Goal: Information Seeking & Learning: Check status

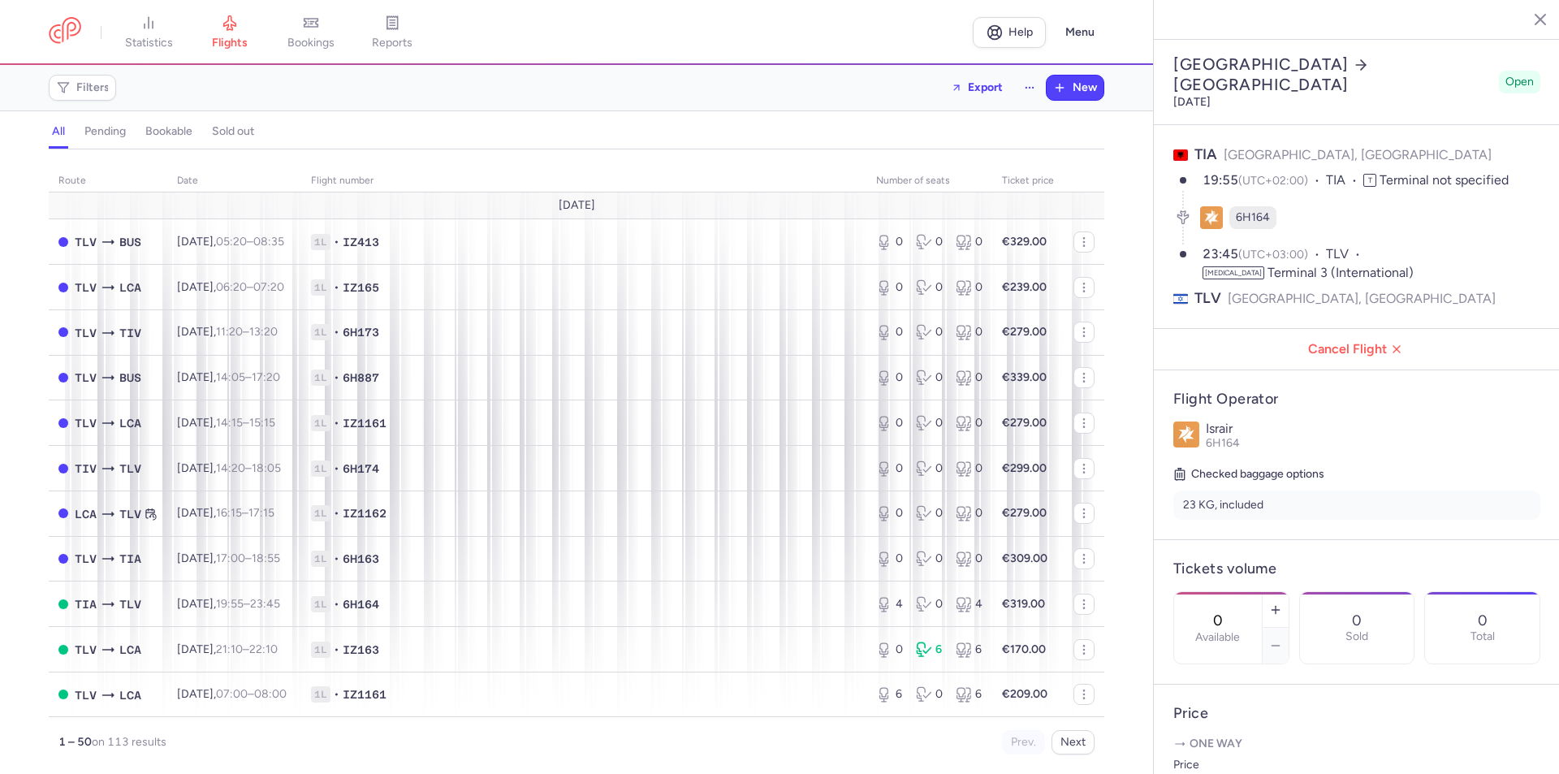
select select "hours"
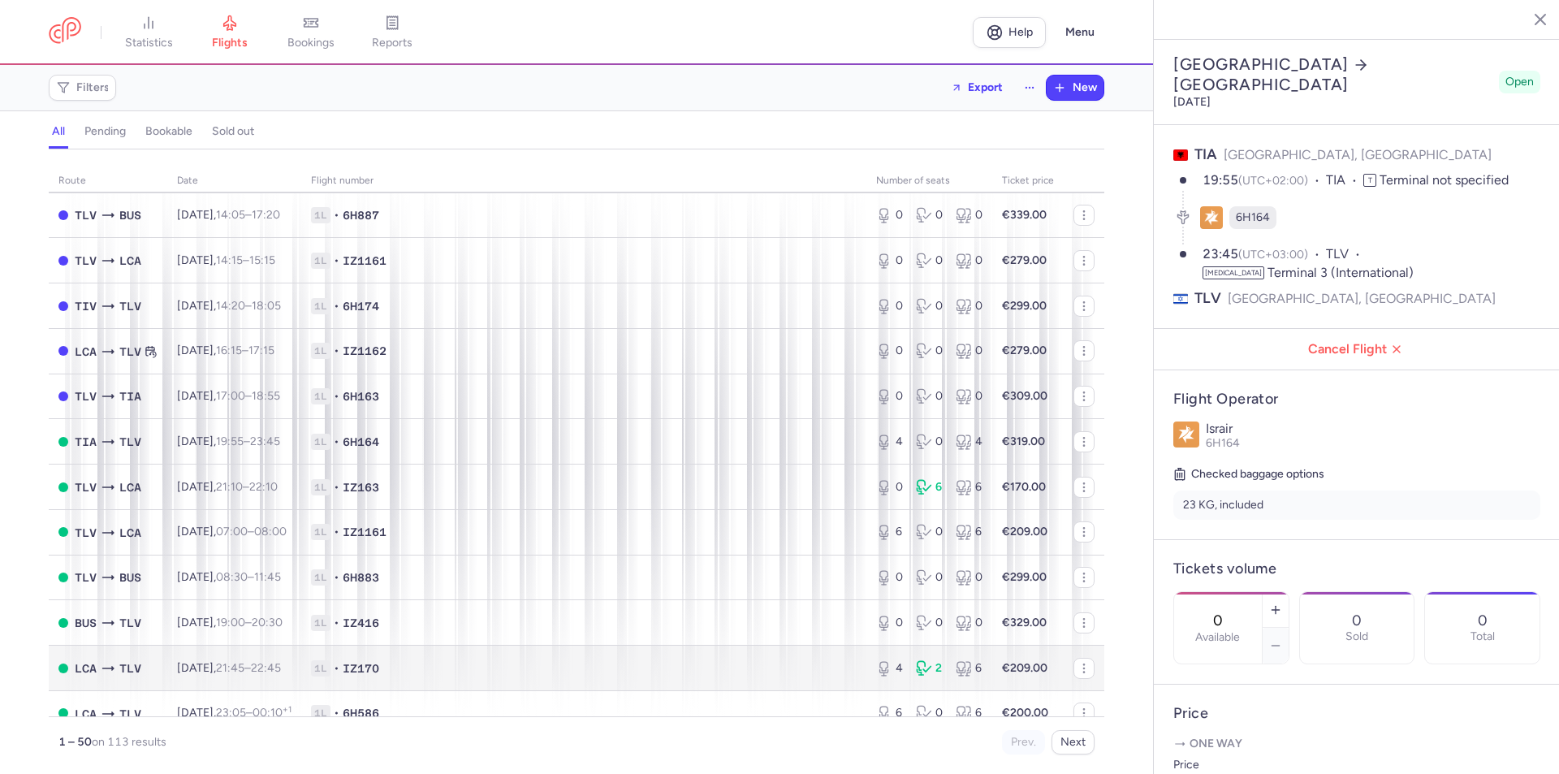
scroll to position [568, 0]
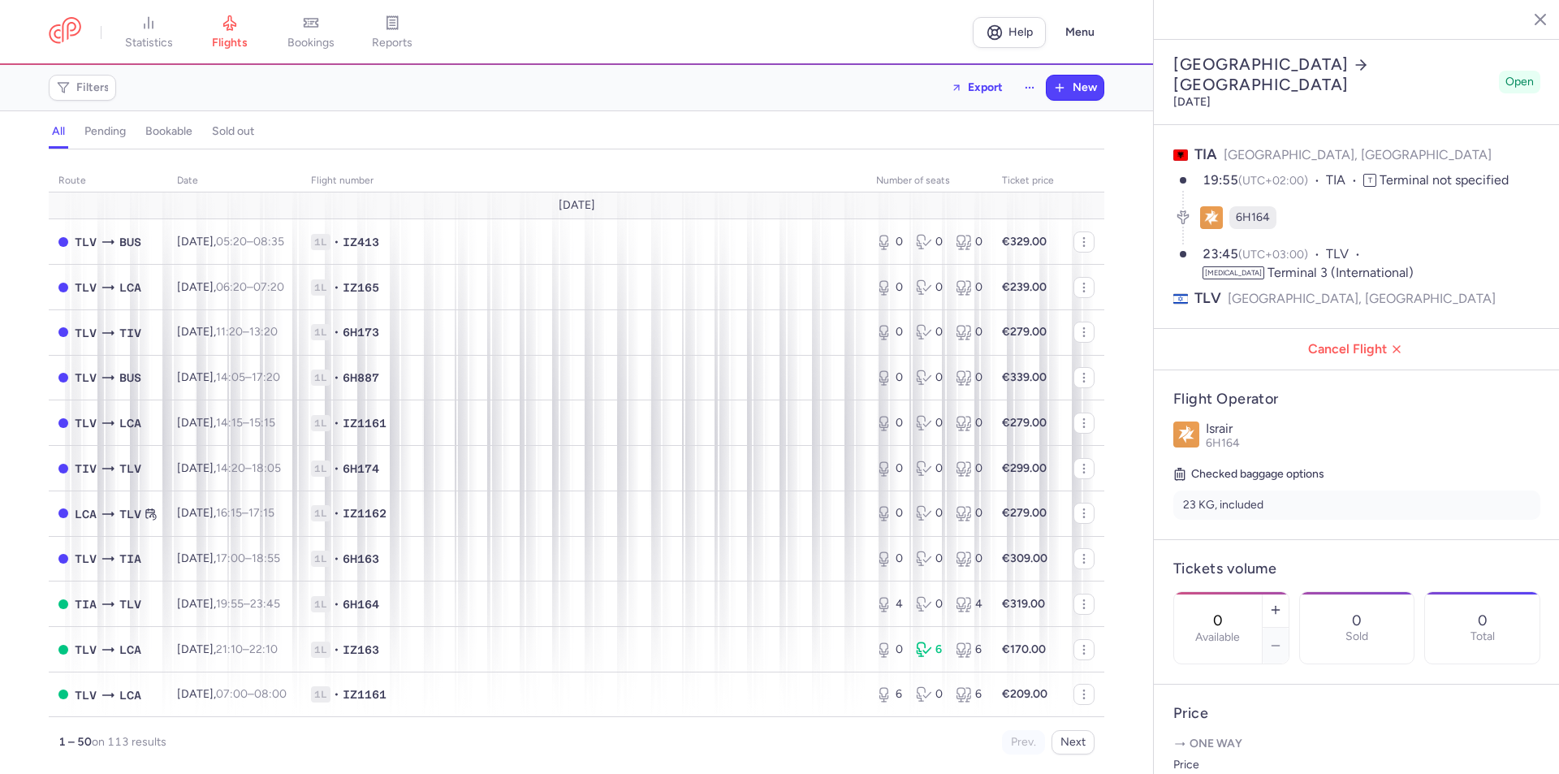
select select "hours"
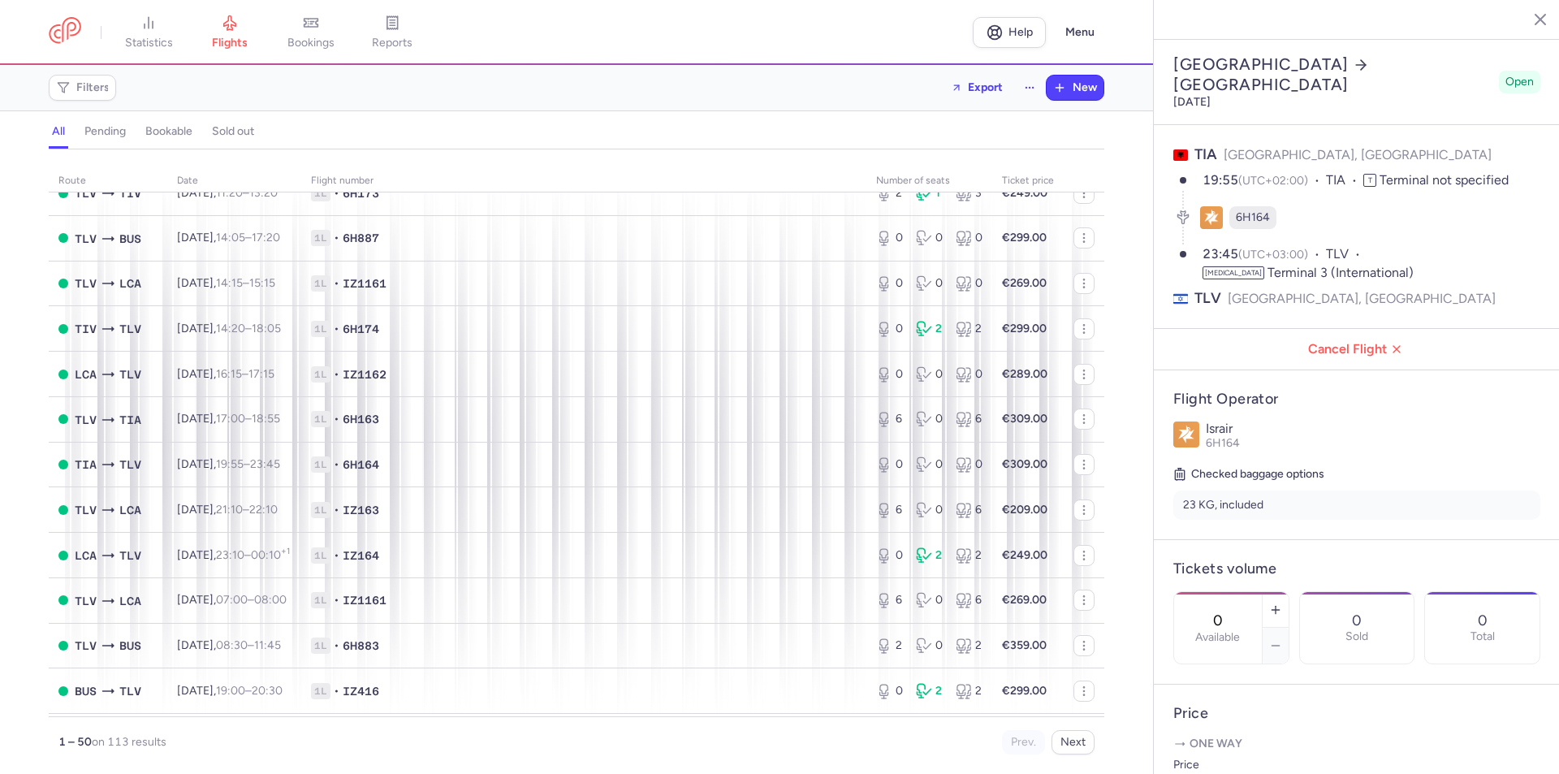
scroll to position [1766, 0]
click at [1067, 741] on button "Next" at bounding box center [1073, 742] width 43 height 24
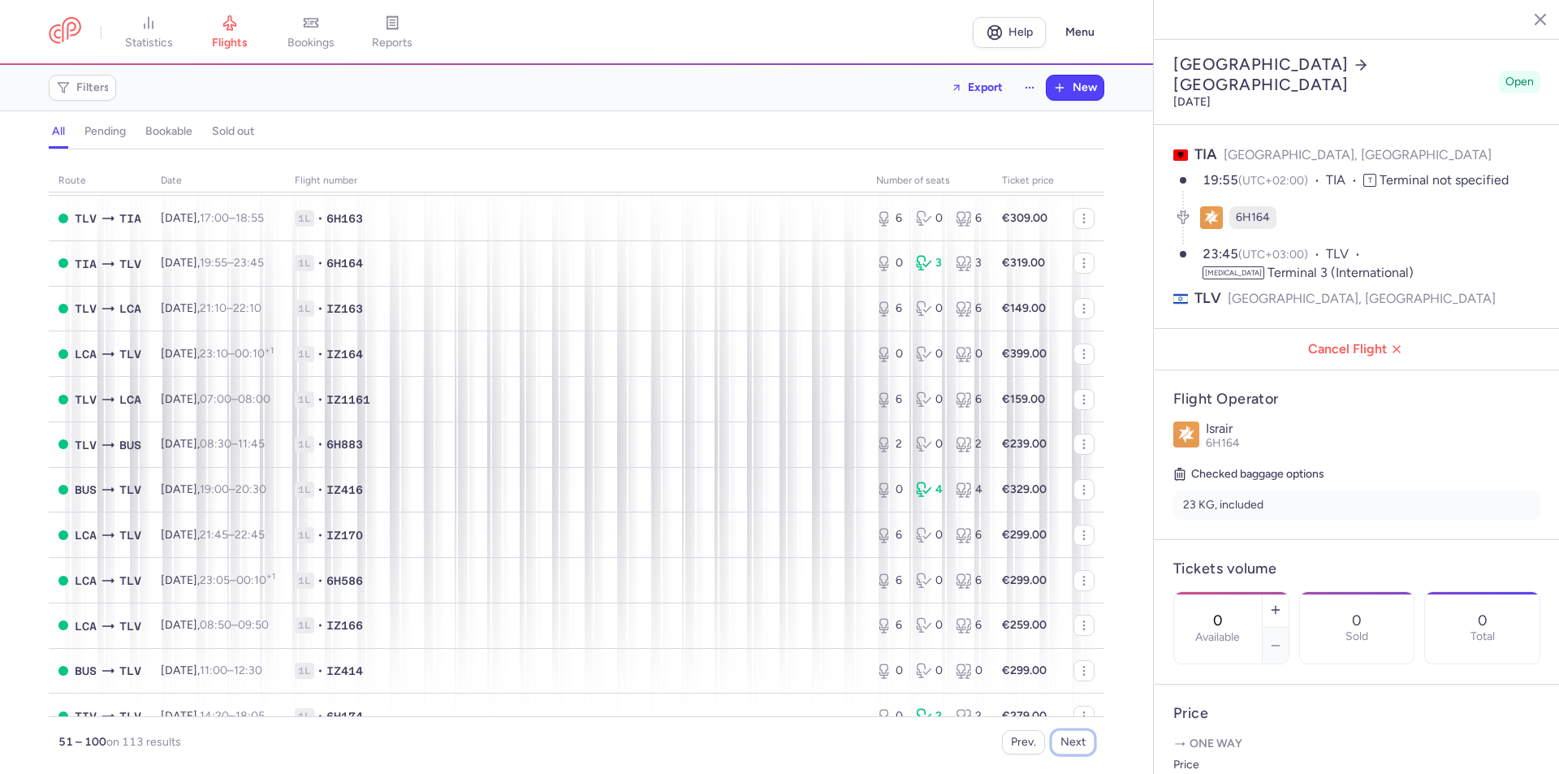
scroll to position [1299, 0]
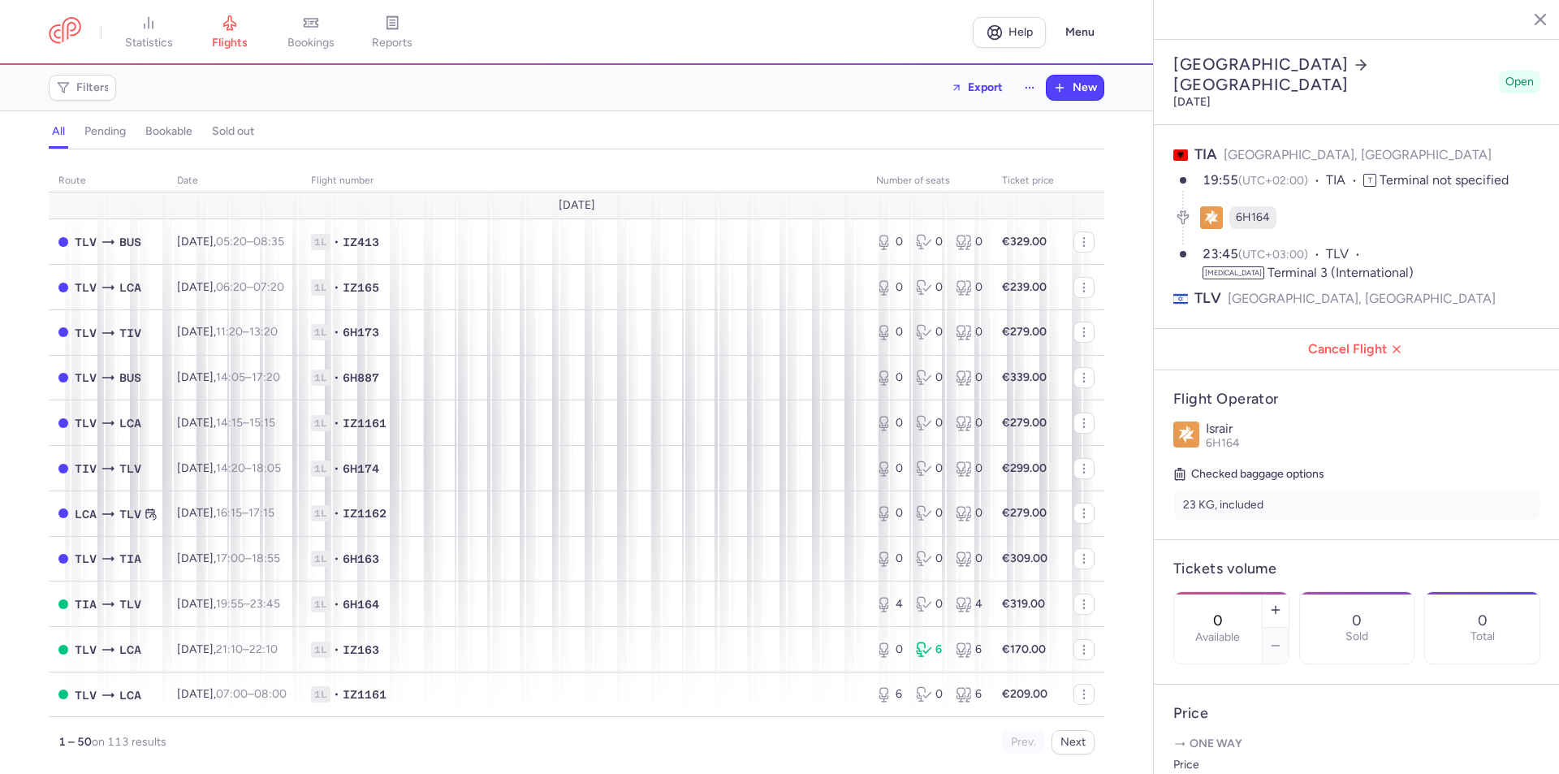
select select "hours"
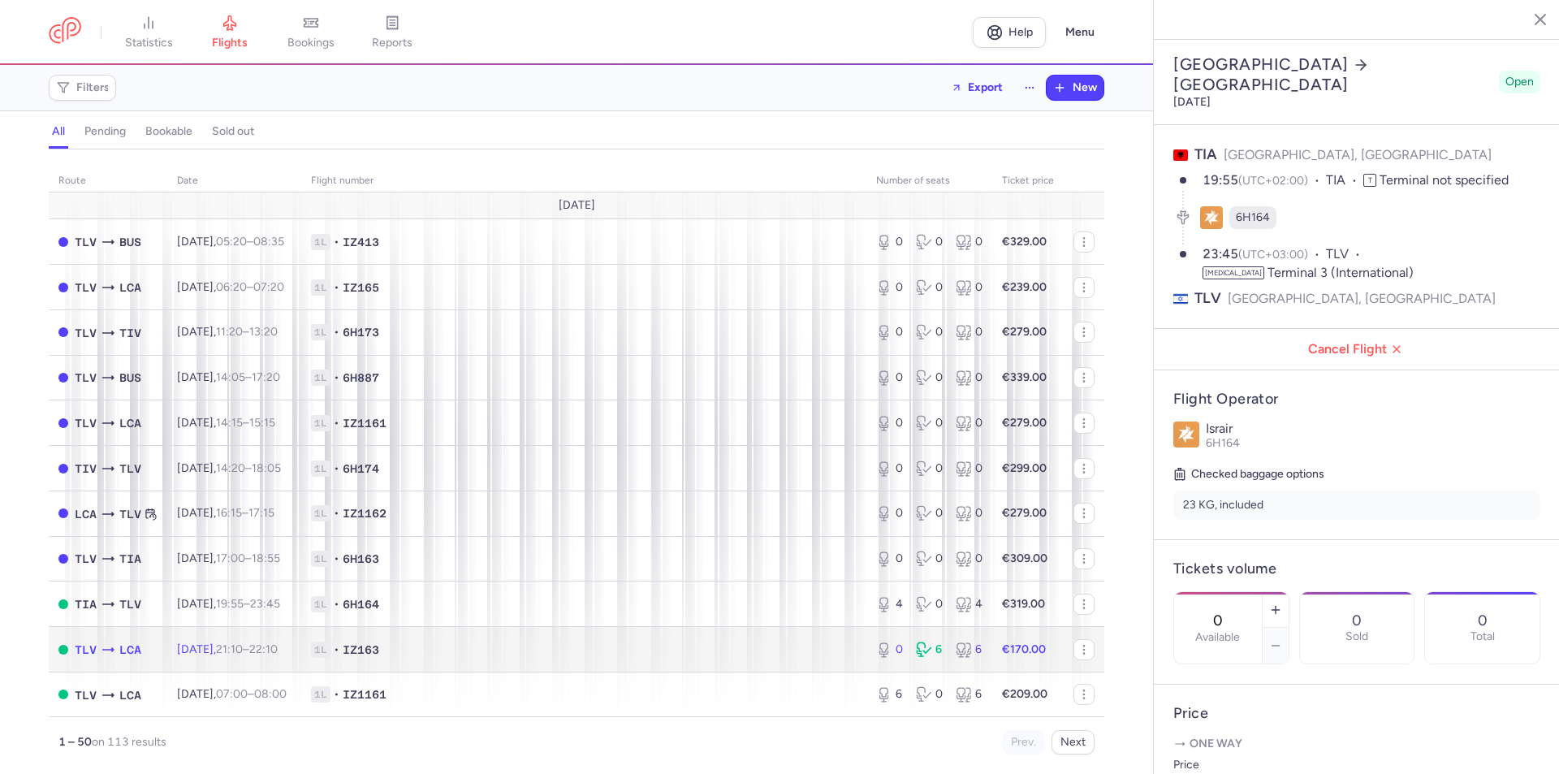
click at [698, 635] on td "1L • IZ163" at bounding box center [583, 649] width 565 height 45
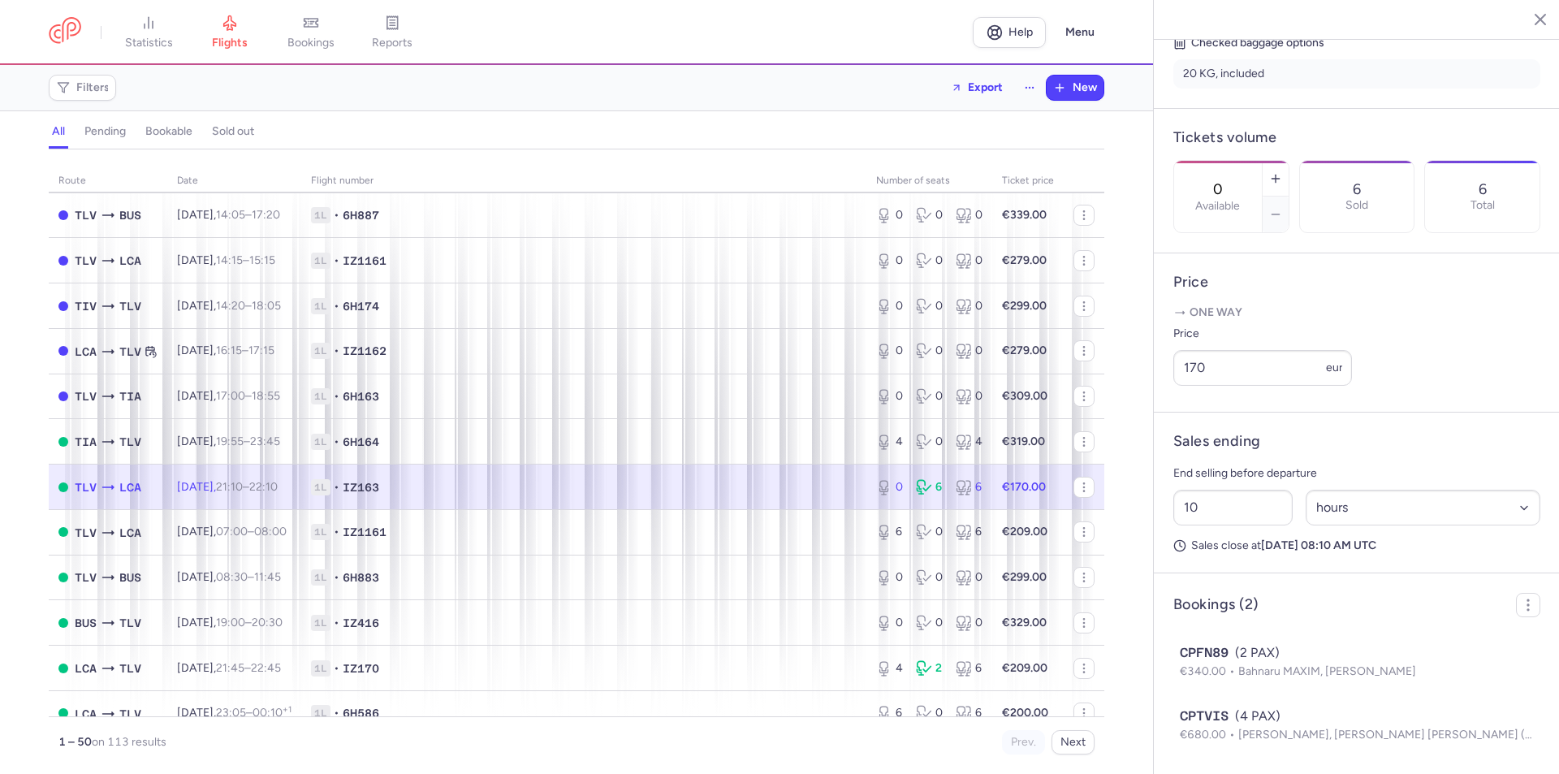
scroll to position [452, 0]
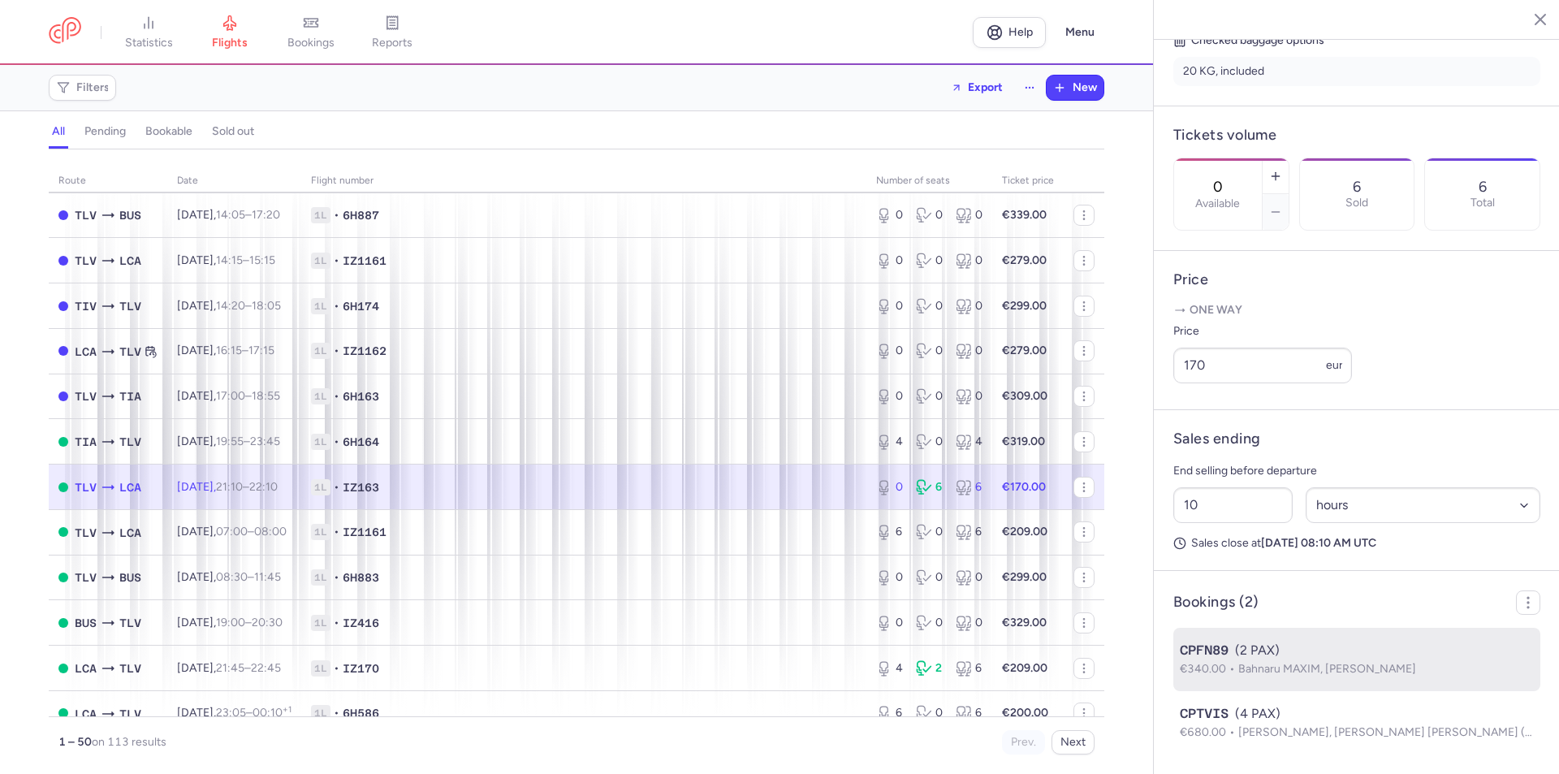
click at [1260, 667] on span "Bahnaru MAXIM, Galben VADIM" at bounding box center [1327, 669] width 178 height 14
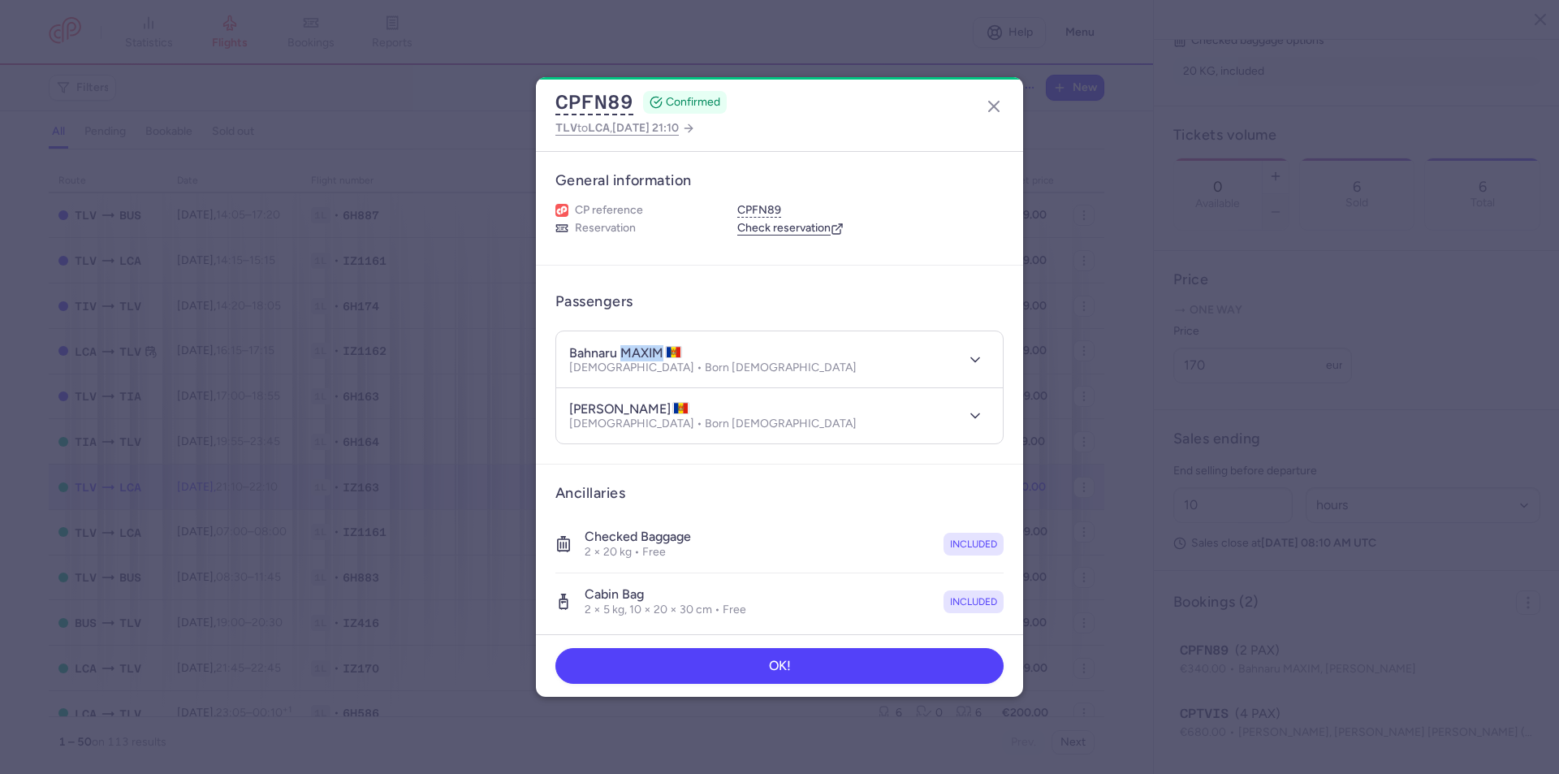
drag, startPoint x: 620, startPoint y: 354, endPoint x: 663, endPoint y: 353, distance: 42.2
click at [663, 353] on h4 "bahnaru MAXIM" at bounding box center [625, 353] width 113 height 16
copy h4 "MAXIM"
click at [996, 576] on article "Ancillaries Checked baggage 2 × 20 kg • Free included Cabin bag 2 × 5 kg, 10 × …" at bounding box center [779, 558] width 487 height 186
drag, startPoint x: 616, startPoint y: 352, endPoint x: 548, endPoint y: 352, distance: 67.4
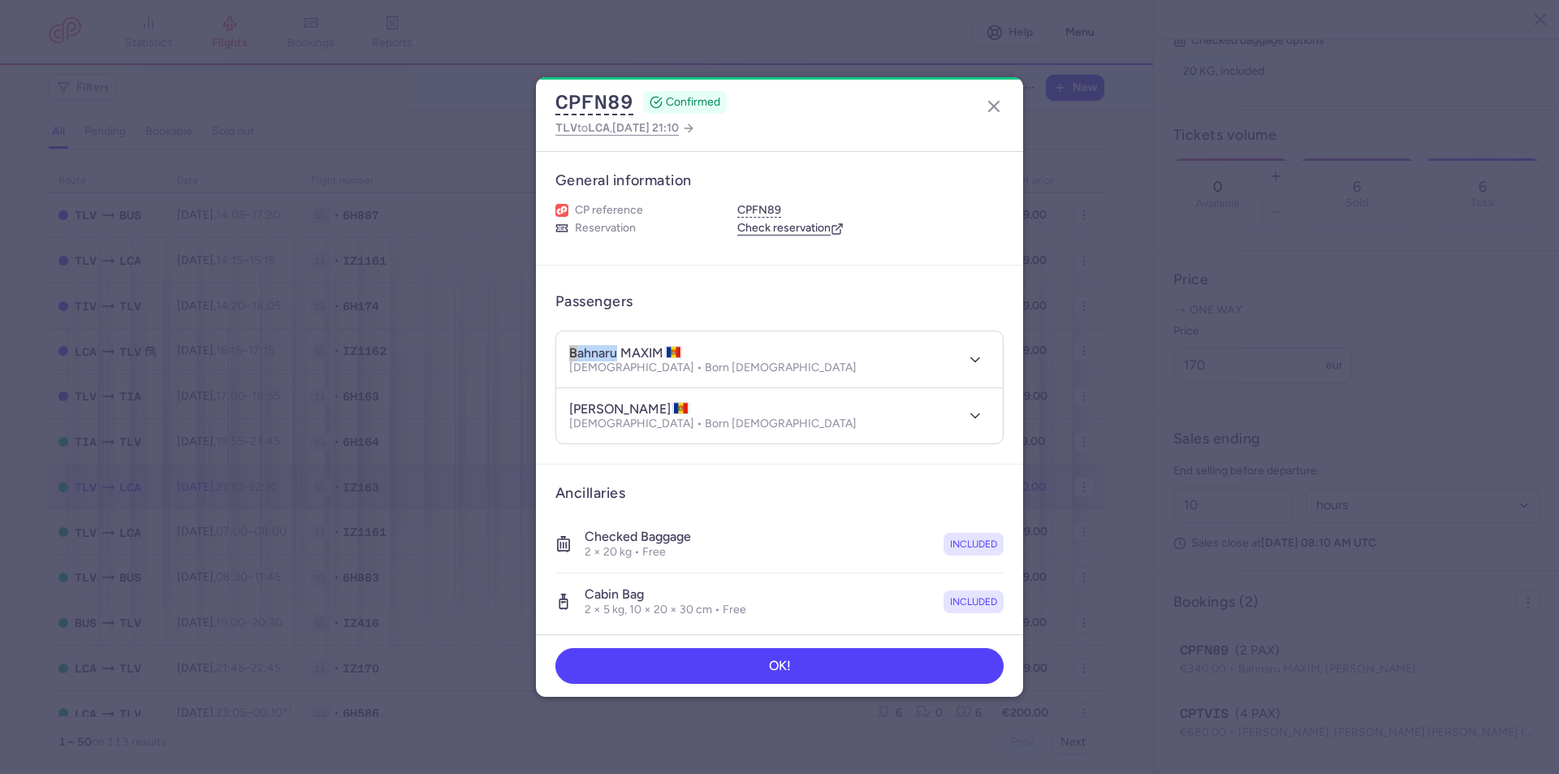
click at [548, 352] on article "Passengers bahnaru MAXIM Male • Born 18/02/1989 galben VADIM Male • Born 12/04/…" at bounding box center [779, 365] width 487 height 199
copy h4 "bahnaru"
drag, startPoint x: 617, startPoint y: 408, endPoint x: 656, endPoint y: 407, distance: 39.0
click at [656, 407] on h4 "galben VADIM" at bounding box center [629, 409] width 120 height 16
copy h4 "VADIM"
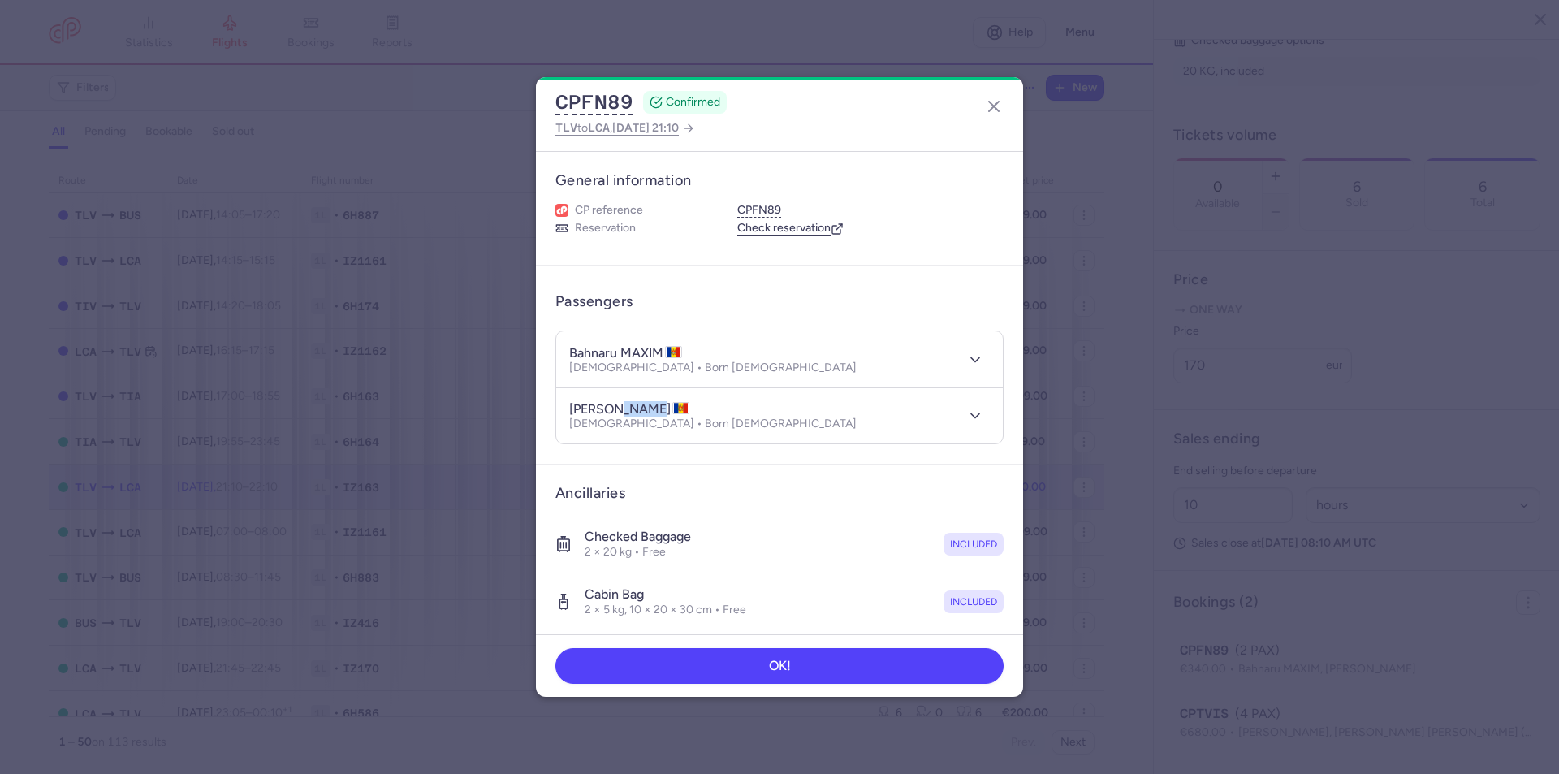
scroll to position [236, 0]
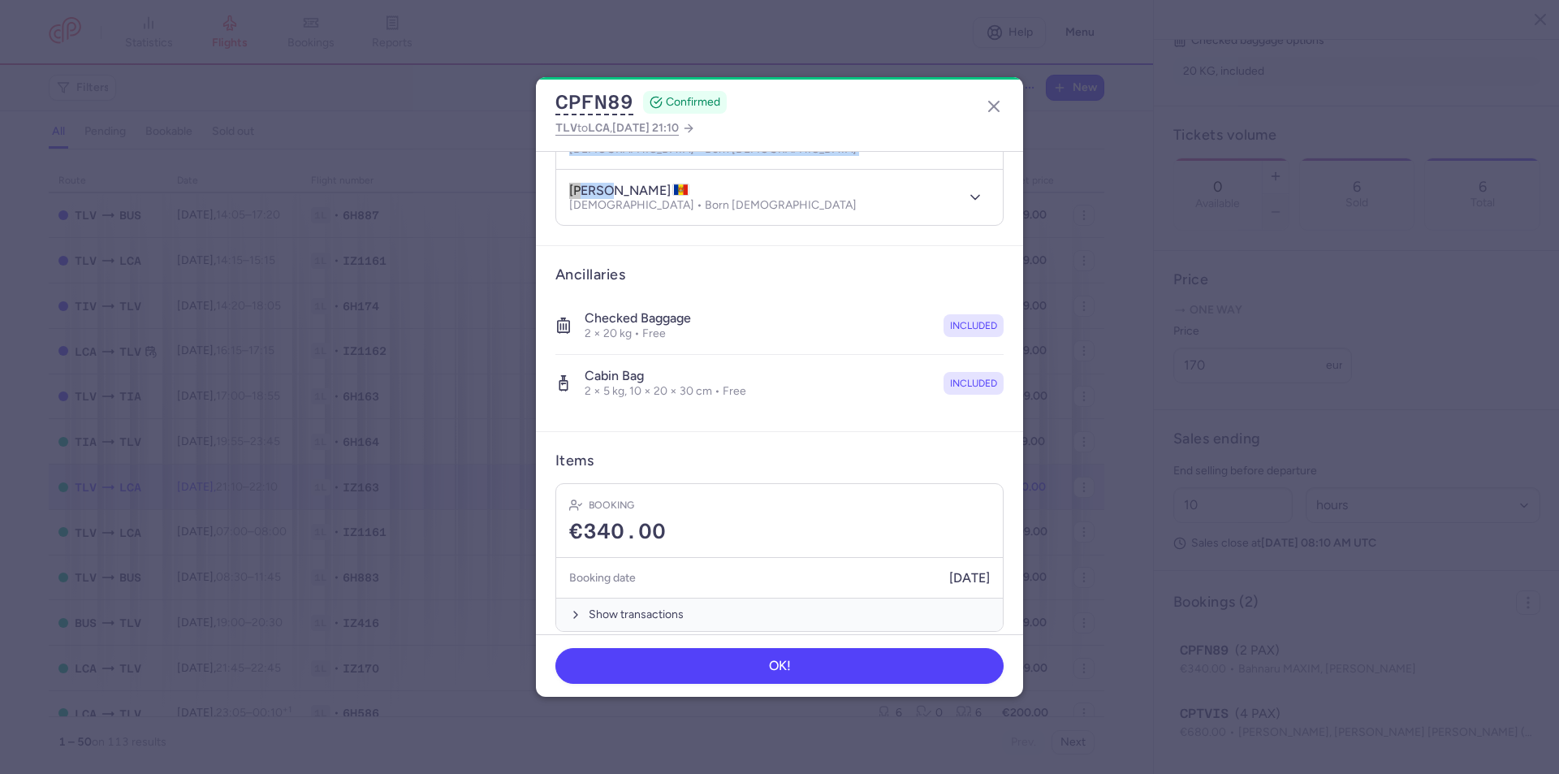
drag, startPoint x: 609, startPoint y: 174, endPoint x: 551, endPoint y: 167, distance: 58.8
click at [551, 167] on article "Passengers bahnaru MAXIM Male • Born 18/02/1989 galben VADIM Male • Born 12/04/…" at bounding box center [779, 146] width 487 height 199
copy section "Male • Born 18/02/1989 galben"
click at [675, 361] on div "Cabin bag 2 × 5 kg, 10 × 20 × 30 cm • Free included" at bounding box center [779, 384] width 448 height 57
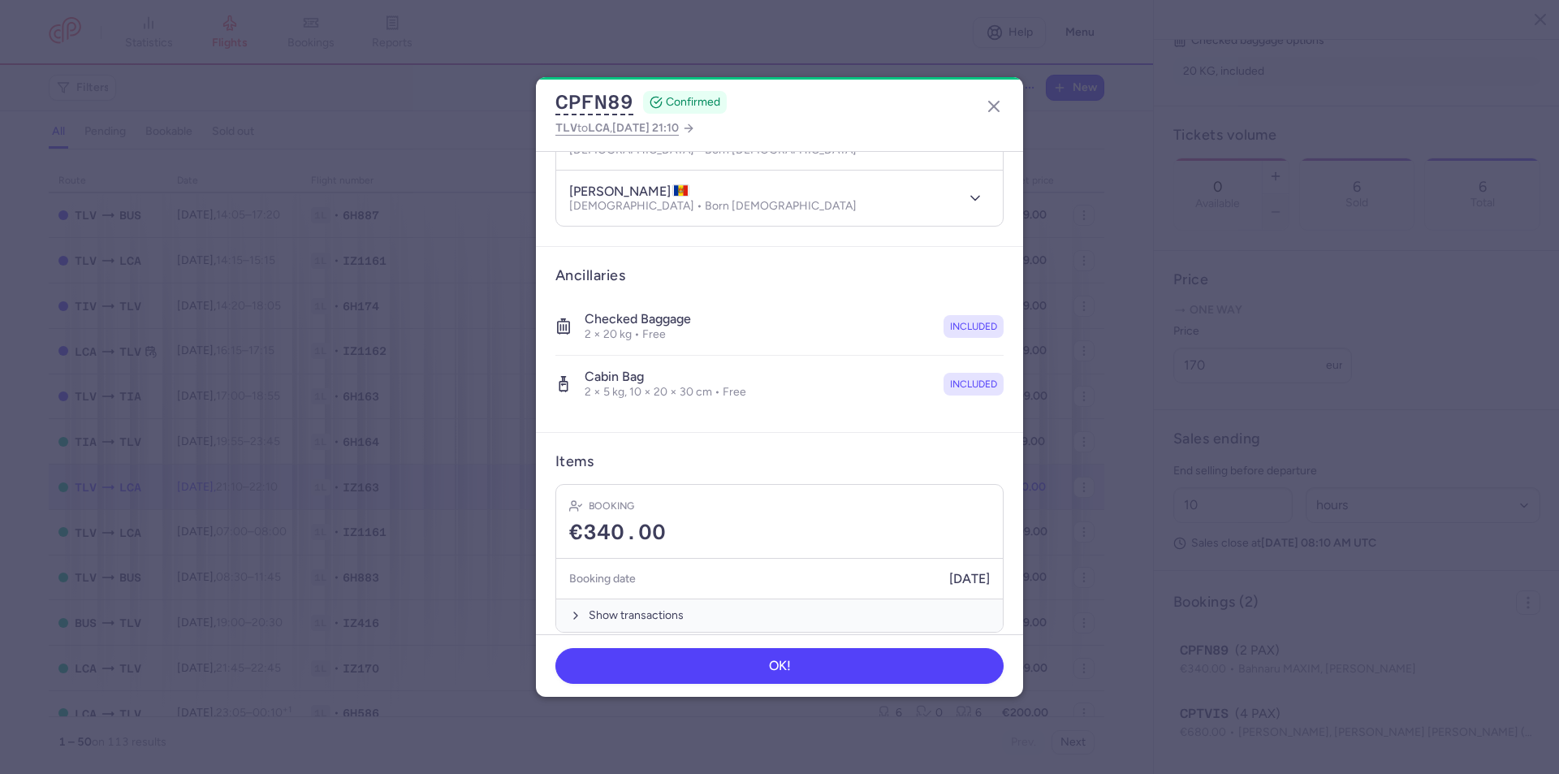
scroll to position [0, 0]
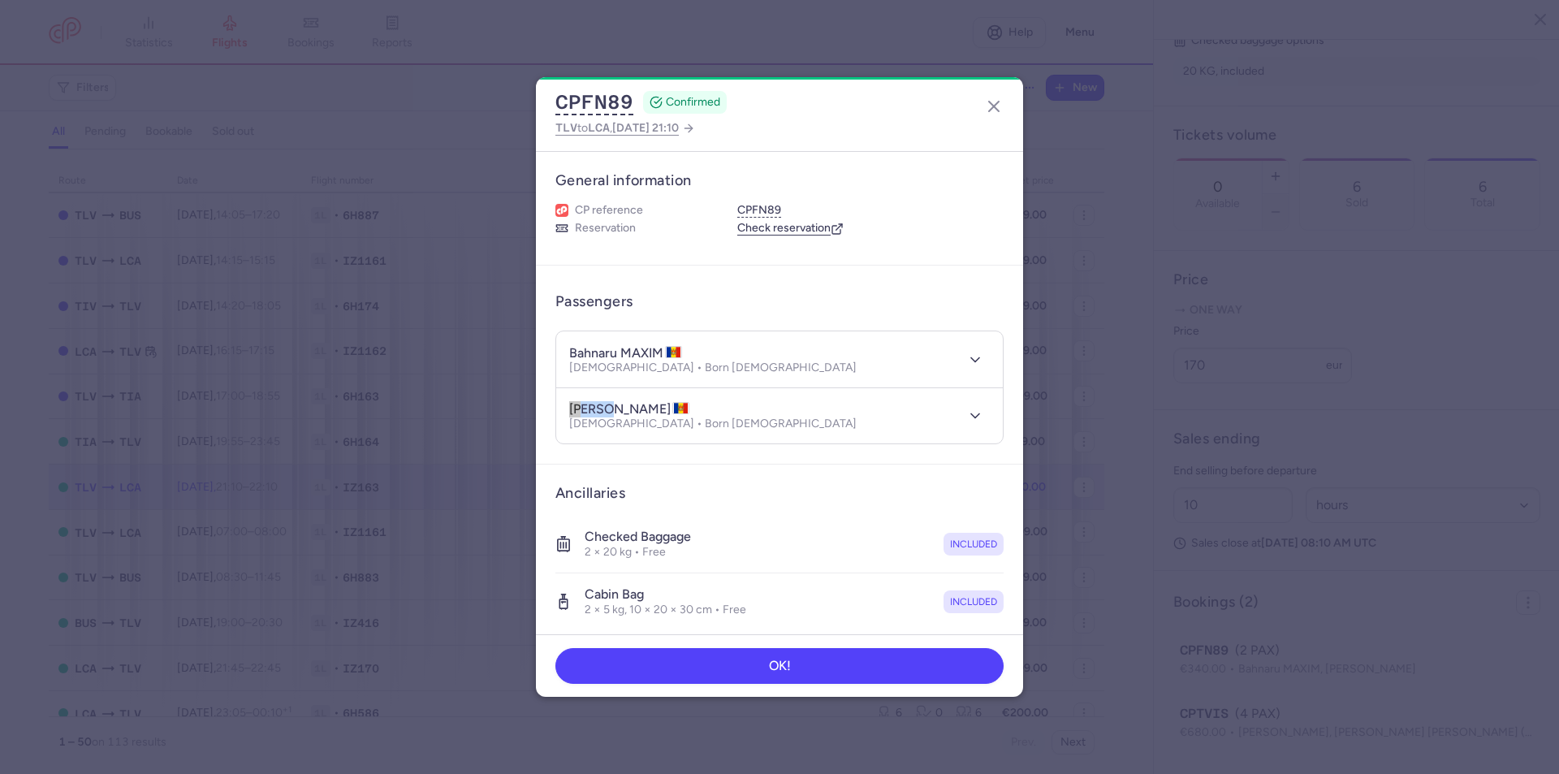
drag, startPoint x: 570, startPoint y: 409, endPoint x: 609, endPoint y: 411, distance: 39.0
click at [609, 411] on h4 "galben VADIM" at bounding box center [629, 409] width 120 height 16
copy h4 "galben"
click at [1010, 564] on article "Ancillaries Checked baggage 2 × 20 kg • Free included Cabin bag 2 × 5 kg, 10 × …" at bounding box center [779, 558] width 487 height 186
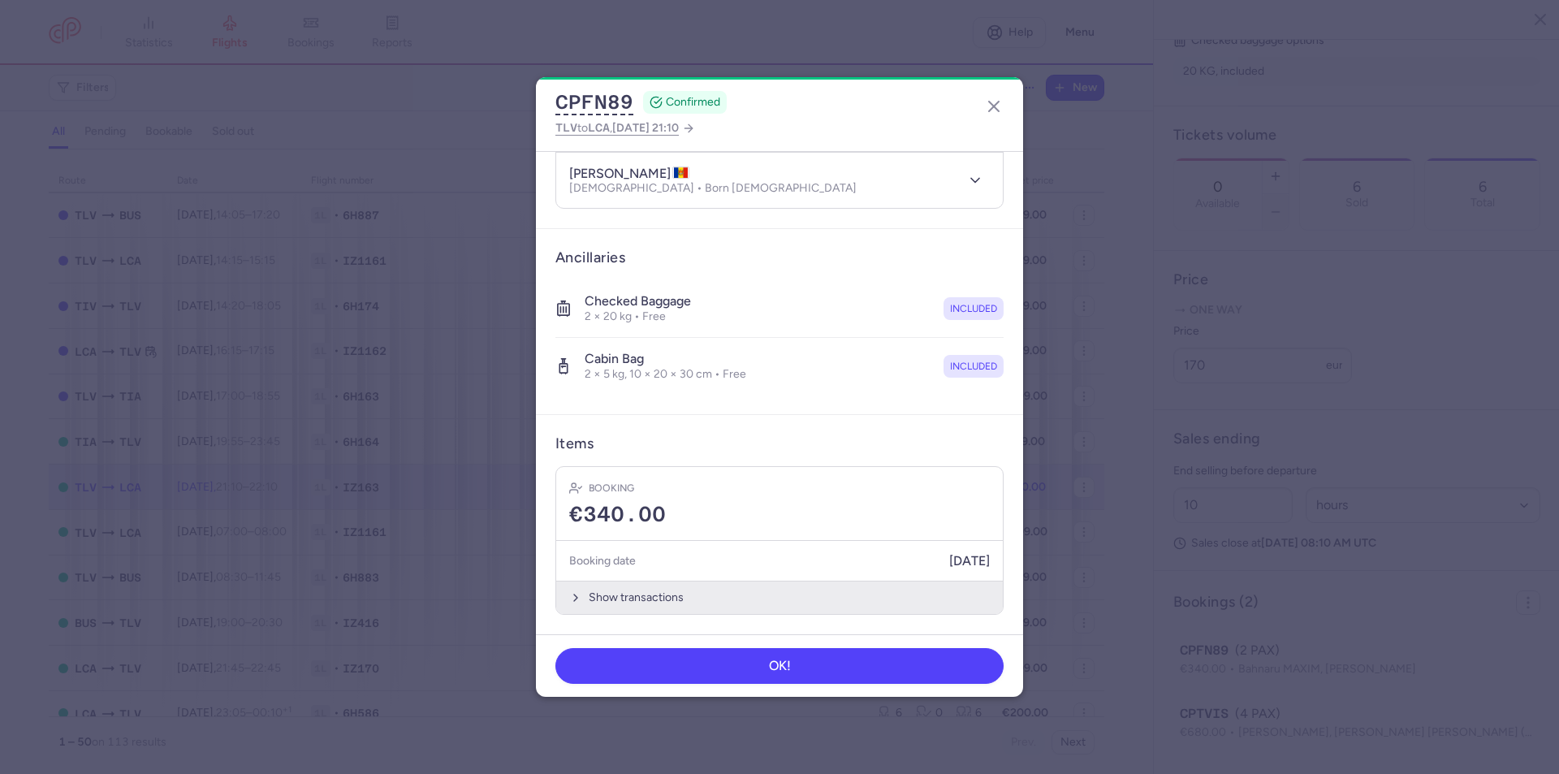
click at [771, 601] on button "Show transactions" at bounding box center [779, 597] width 447 height 33
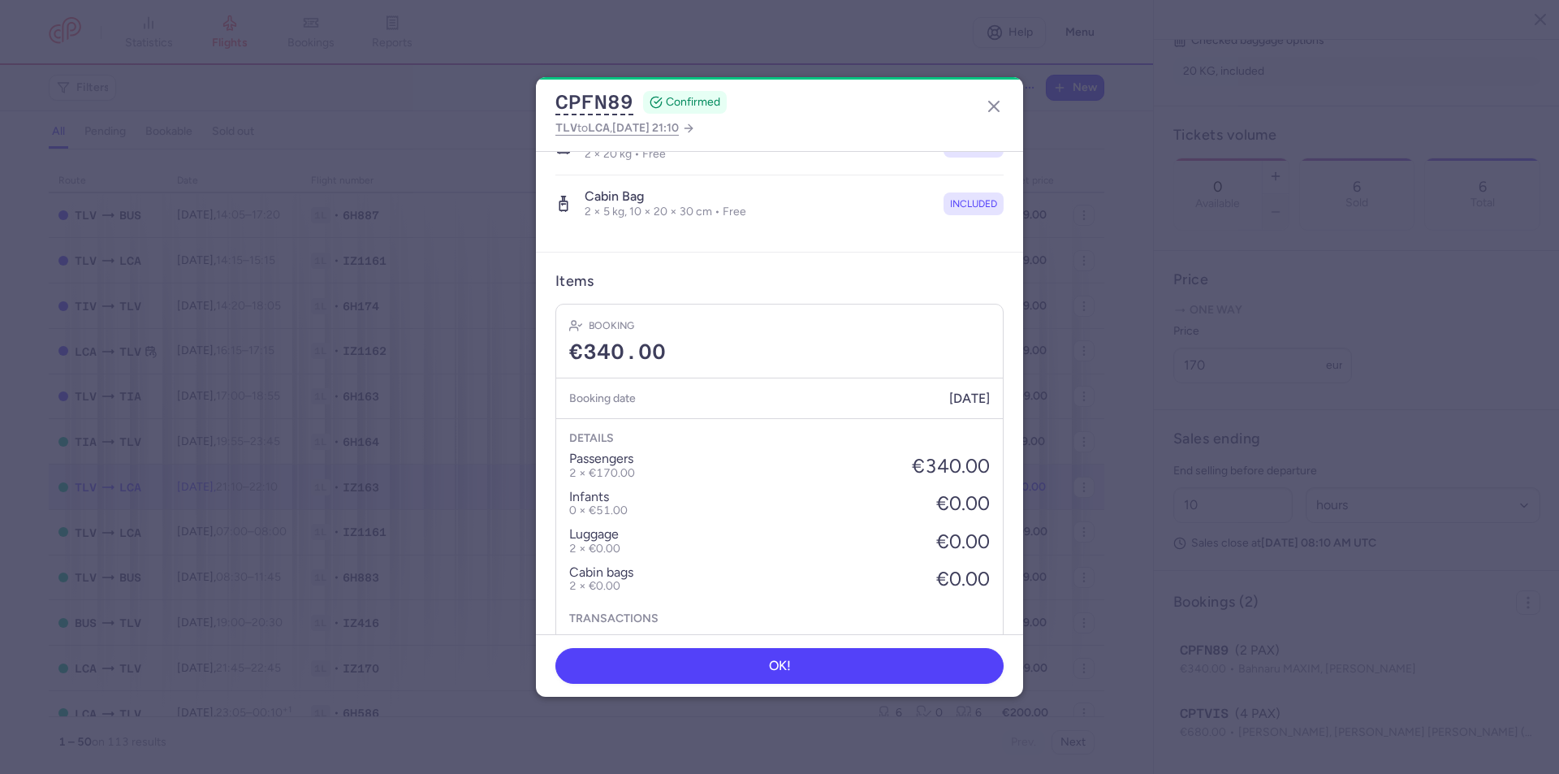
scroll to position [479, 0]
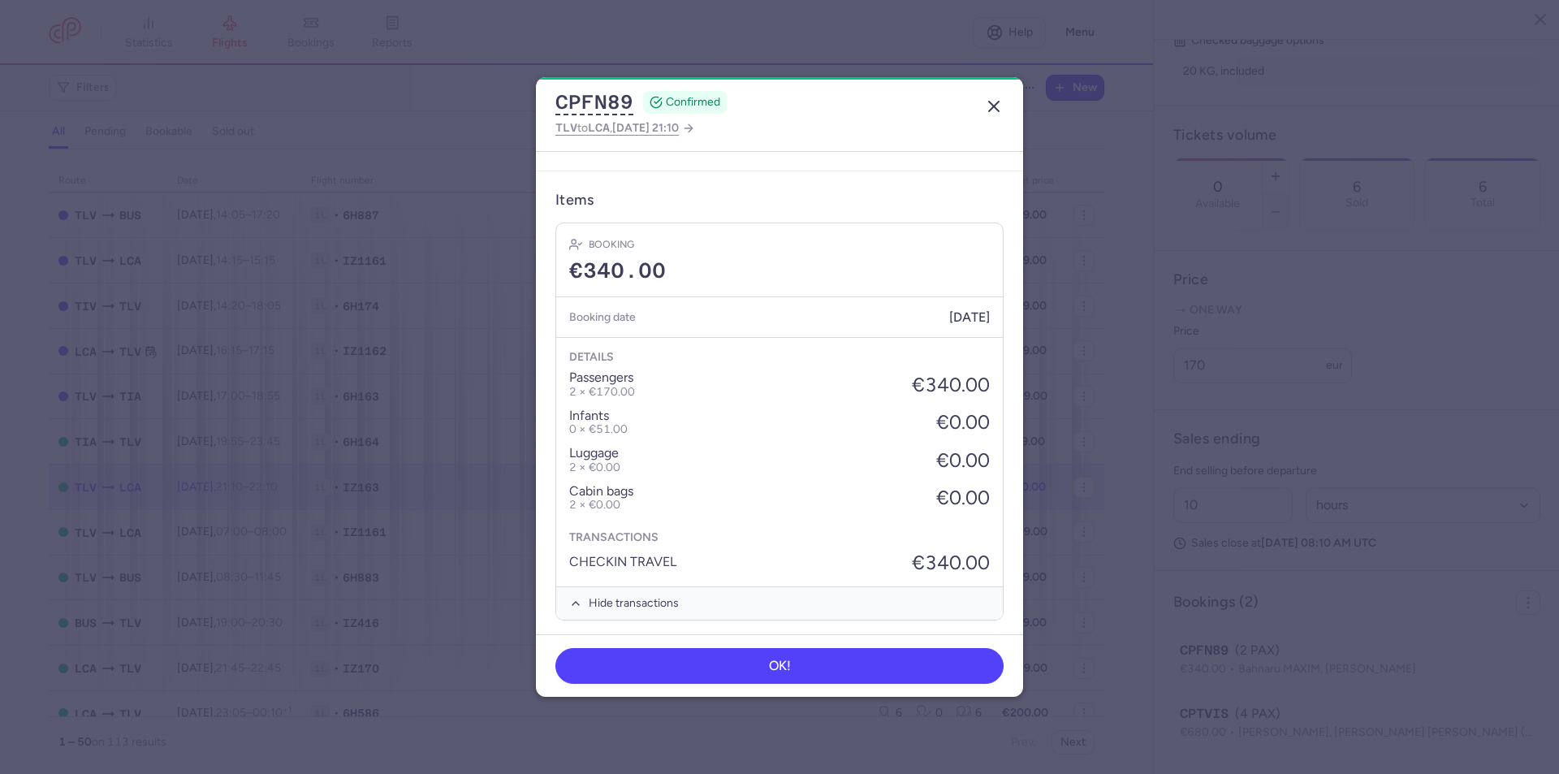
click at [995, 104] on icon "button" at bounding box center [993, 106] width 19 height 19
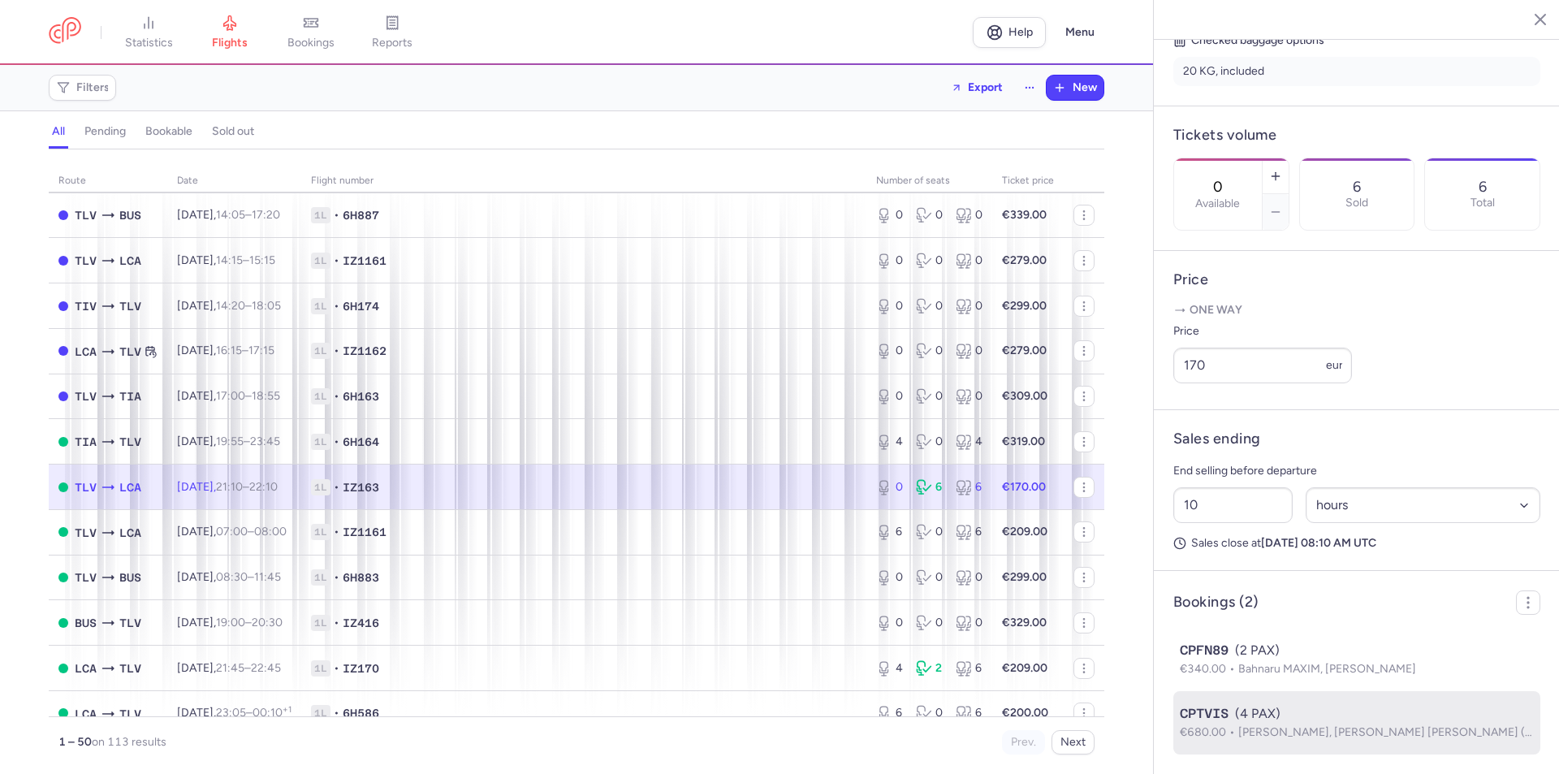
click at [1338, 720] on div "CPTVIS (4 PAX)" at bounding box center [1357, 713] width 354 height 19
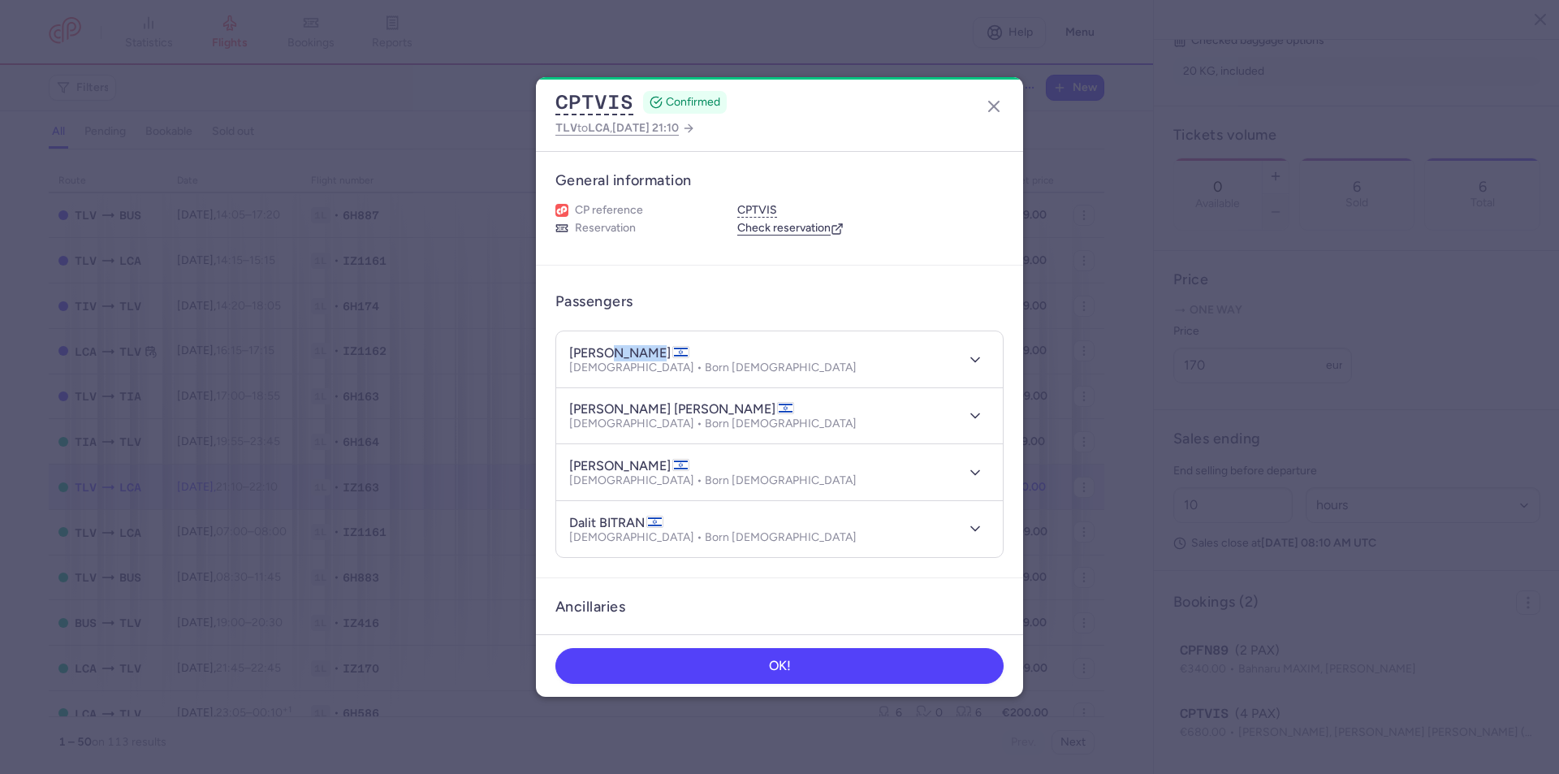
drag, startPoint x: 605, startPoint y: 355, endPoint x: 644, endPoint y: 359, distance: 39.2
click at [649, 355] on h4 "yosef BITRAN" at bounding box center [629, 353] width 120 height 16
copy h4 "BITRAN"
click at [1005, 582] on article "Ancillaries Checked baggage 4 × 20 kg • Free included Cabin bag 4 × 5 kg, 10 × …" at bounding box center [779, 671] width 487 height 186
drag, startPoint x: 604, startPoint y: 352, endPoint x: 541, endPoint y: 349, distance: 63.4
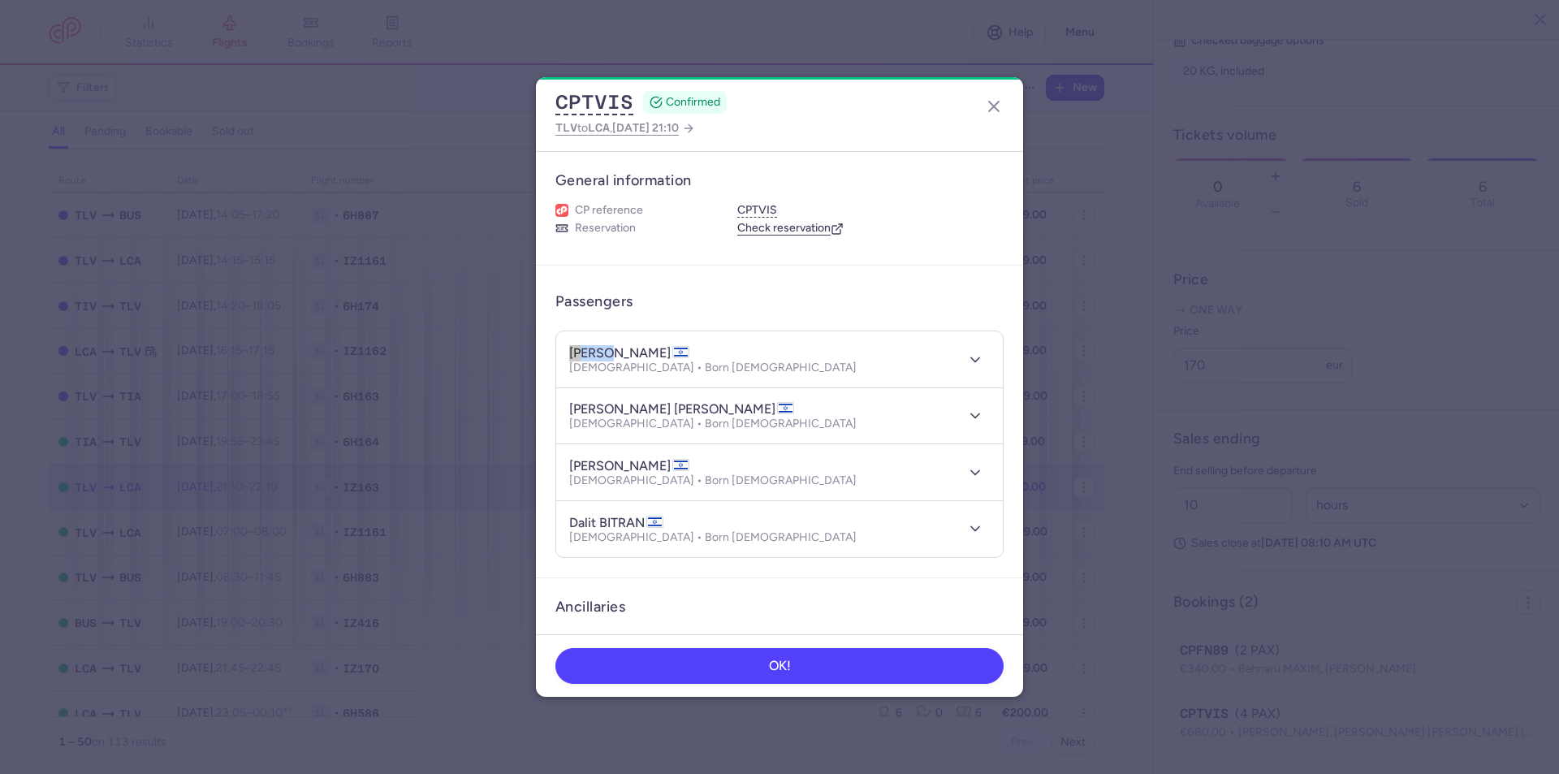
click at [541, 349] on article "Passengers yosef BITRAN Male • Born 24/03/1980 guy moshe BITRAN Male • Born 29/…" at bounding box center [779, 422] width 487 height 312
copy h4 "yosef"
click at [1008, 585] on article "Ancillaries Checked baggage 4 × 20 kg • Free included Cabin bag 4 × 5 kg, 10 × …" at bounding box center [779, 671] width 487 height 186
drag, startPoint x: 637, startPoint y: 410, endPoint x: 555, endPoint y: 409, distance: 82.8
click at [555, 409] on article "Passengers yosef BITRAN Male • Born 24/03/1980 guy moshe BITRAN Male • Born 29/…" at bounding box center [779, 422] width 487 height 312
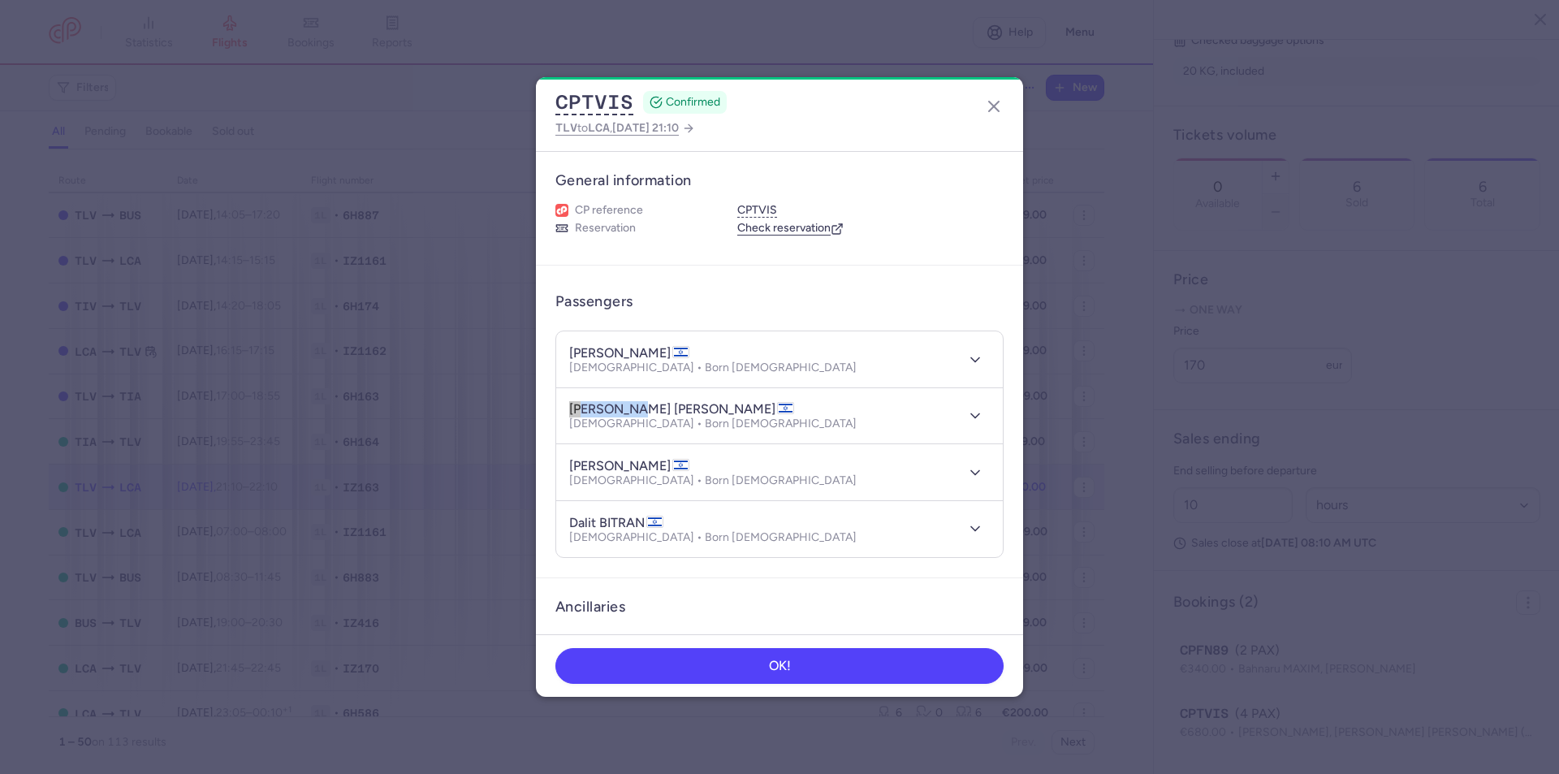
copy h4 "guy moshe"
click at [992, 581] on article "Ancillaries Checked baggage 4 × 20 kg • Free included Cabin bag 4 × 5 kg, 10 × …" at bounding box center [779, 671] width 487 height 186
drag, startPoint x: 631, startPoint y: 465, endPoint x: 546, endPoint y: 461, distance: 85.3
click at [546, 461] on article "Passengers yosef BITRAN Male • Born 24/03/1980 guy moshe BITRAN Male • Born 29/…" at bounding box center [779, 422] width 487 height 312
copy h4 "ben herzel"
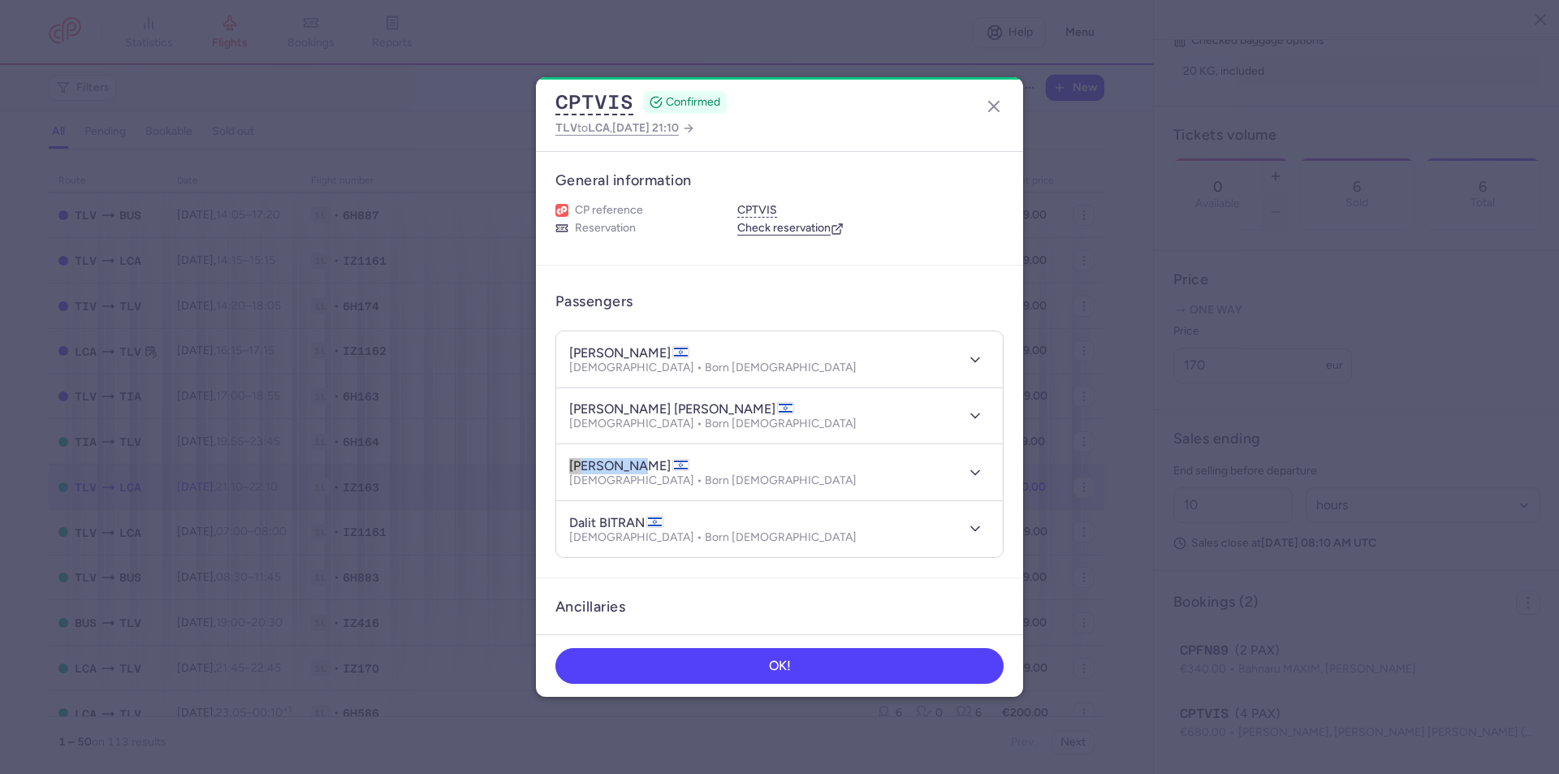
click at [1003, 584] on article "Ancillaries Checked baggage 4 × 20 kg • Free included Cabin bag 4 × 5 kg, 10 × …" at bounding box center [779, 671] width 487 height 186
click at [591, 522] on h4 "dalit BITRAN" at bounding box center [616, 523] width 94 height 16
drag, startPoint x: 600, startPoint y: 522, endPoint x: 541, endPoint y: 523, distance: 59.3
click at [541, 523] on article "Passengers yosef BITRAN Male • Born 24/03/1980 guy moshe BITRAN Male • Born 29/…" at bounding box center [779, 422] width 487 height 312
copy h4 "dalit"
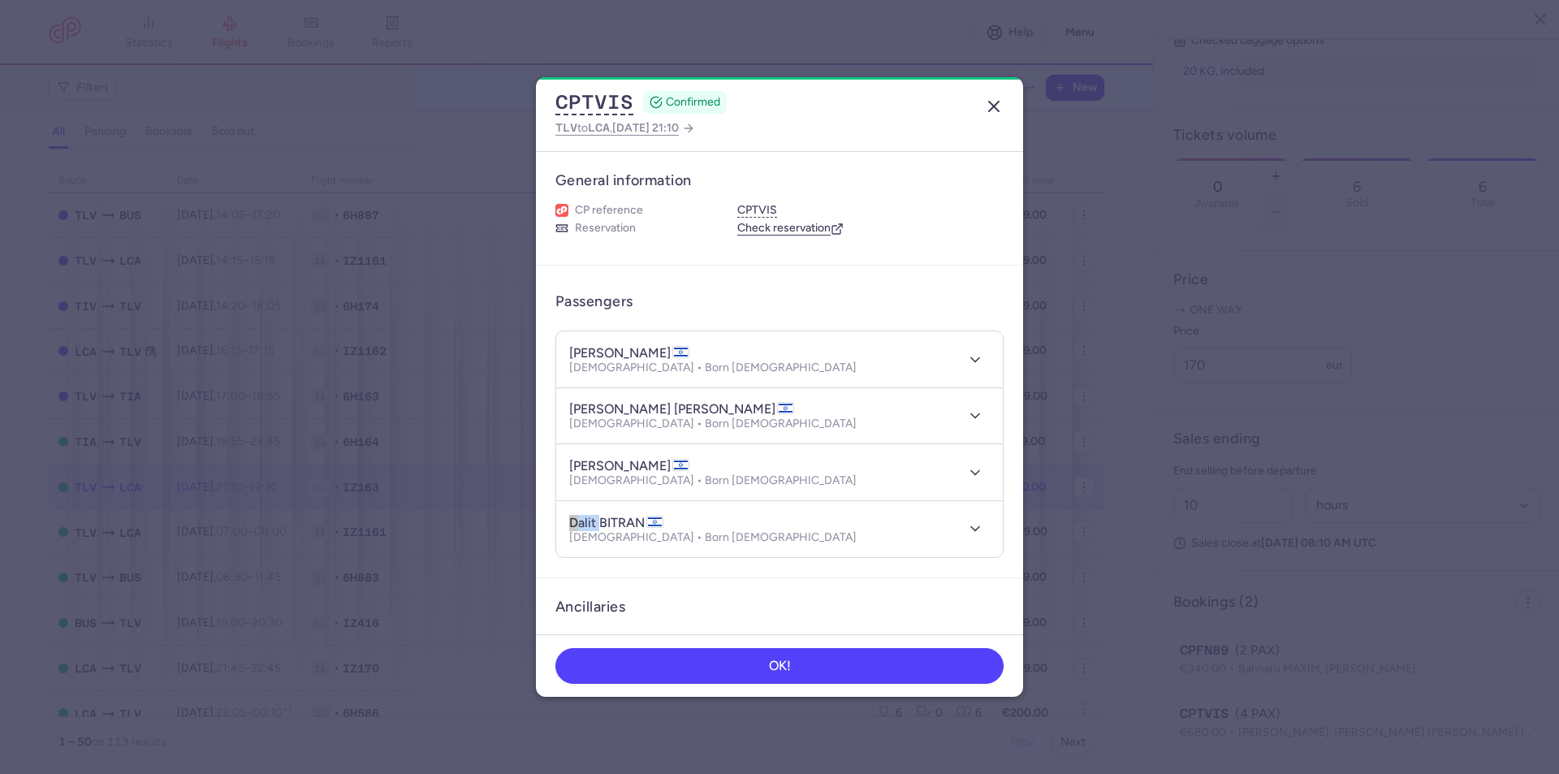
click at [998, 111] on line "button" at bounding box center [994, 107] width 10 height 10
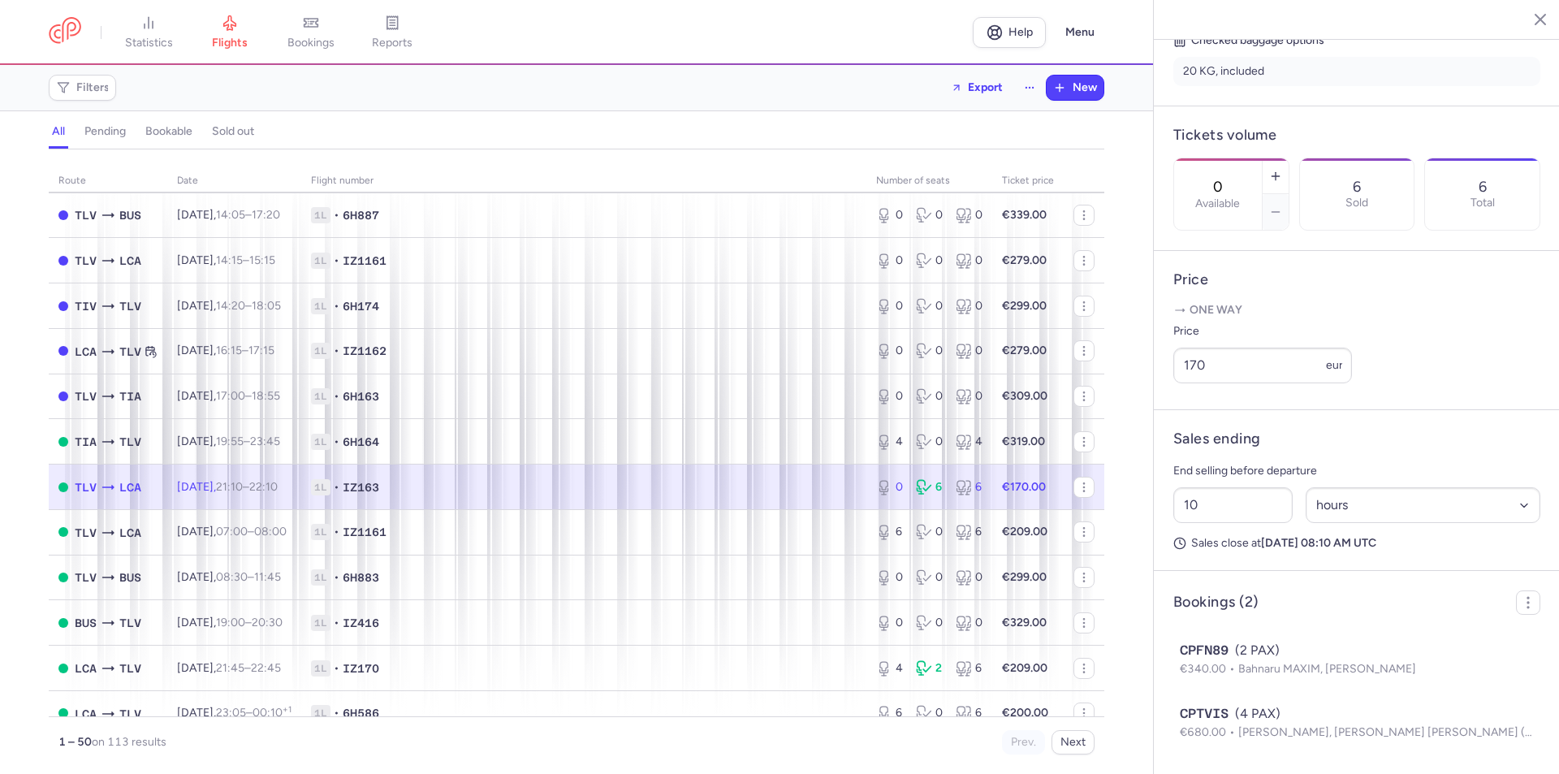
scroll to position [325, 0]
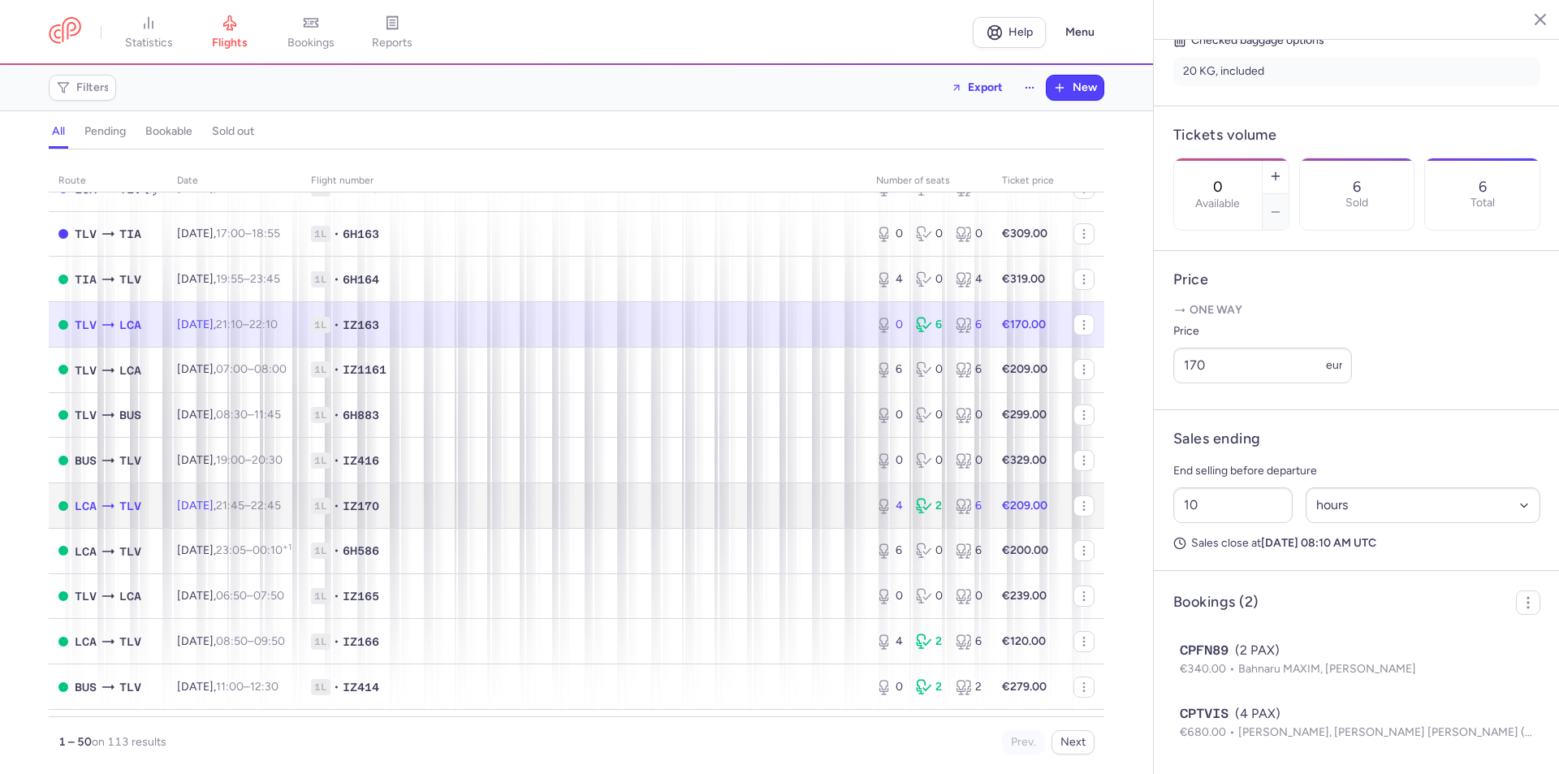
click at [579, 504] on span "1L • IZ170" at bounding box center [584, 506] width 546 height 16
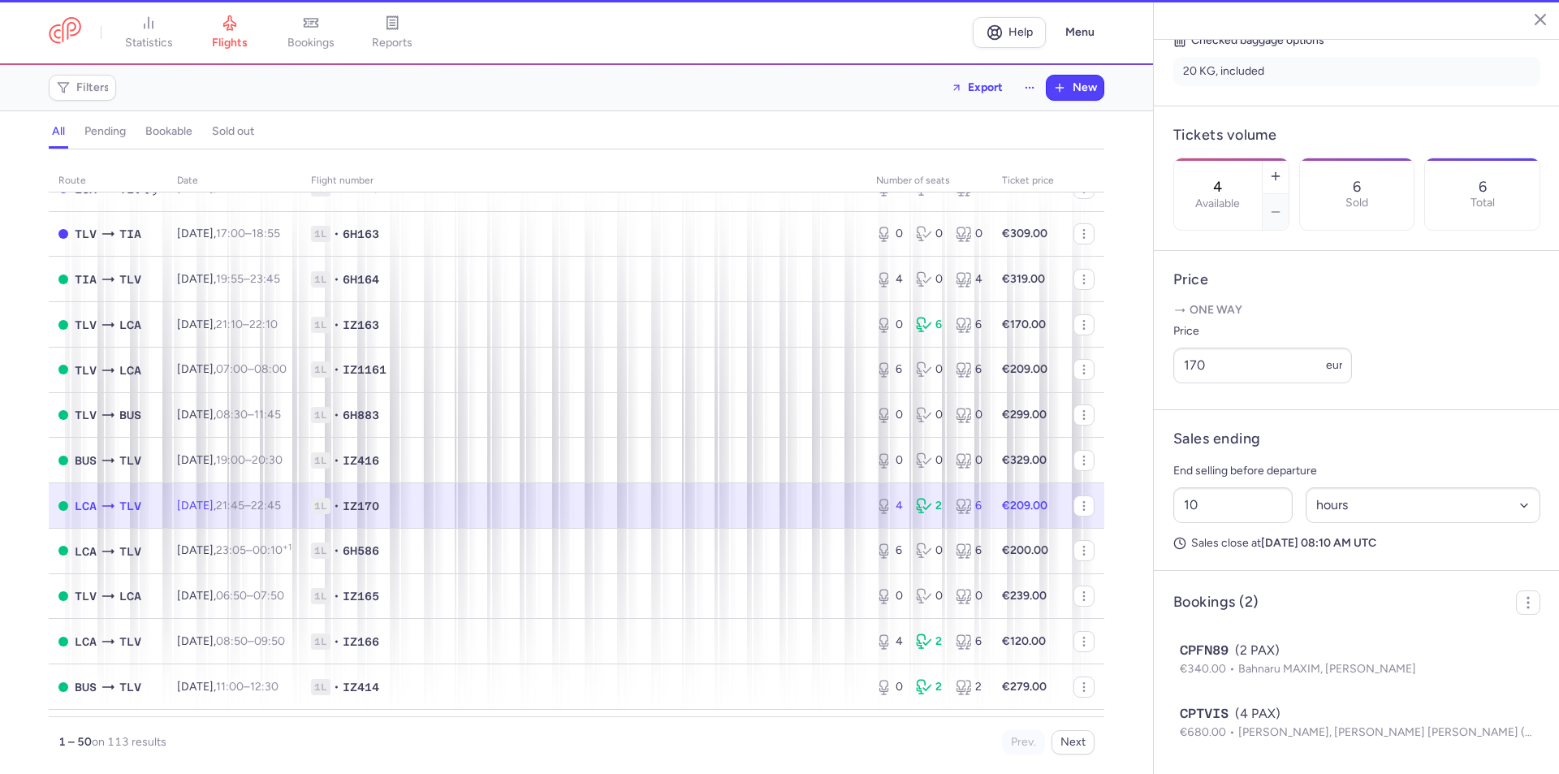
scroll to position [406, 0]
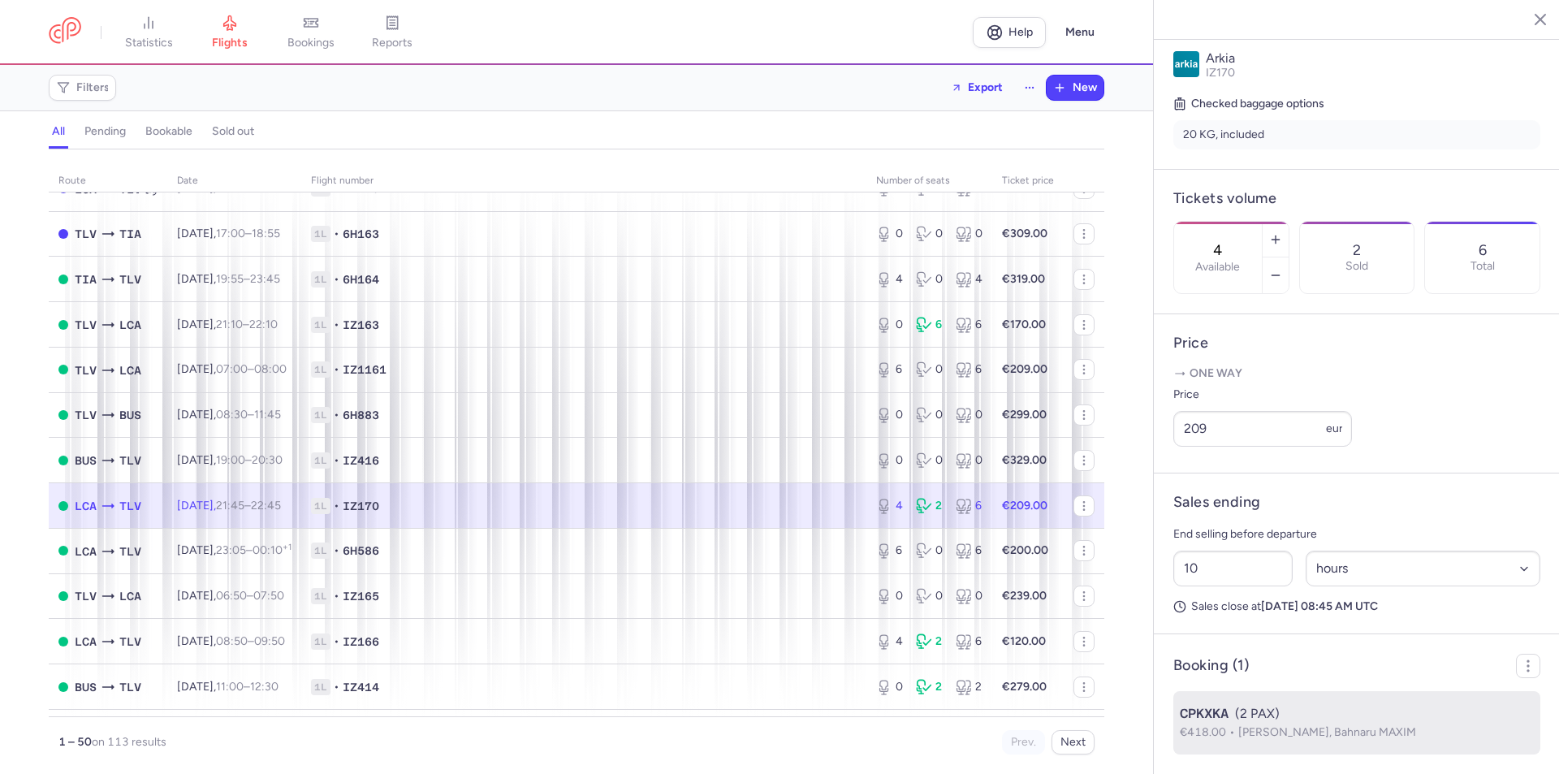
click at [1266, 722] on div "CPKXKA (2 PAX)" at bounding box center [1357, 713] width 354 height 19
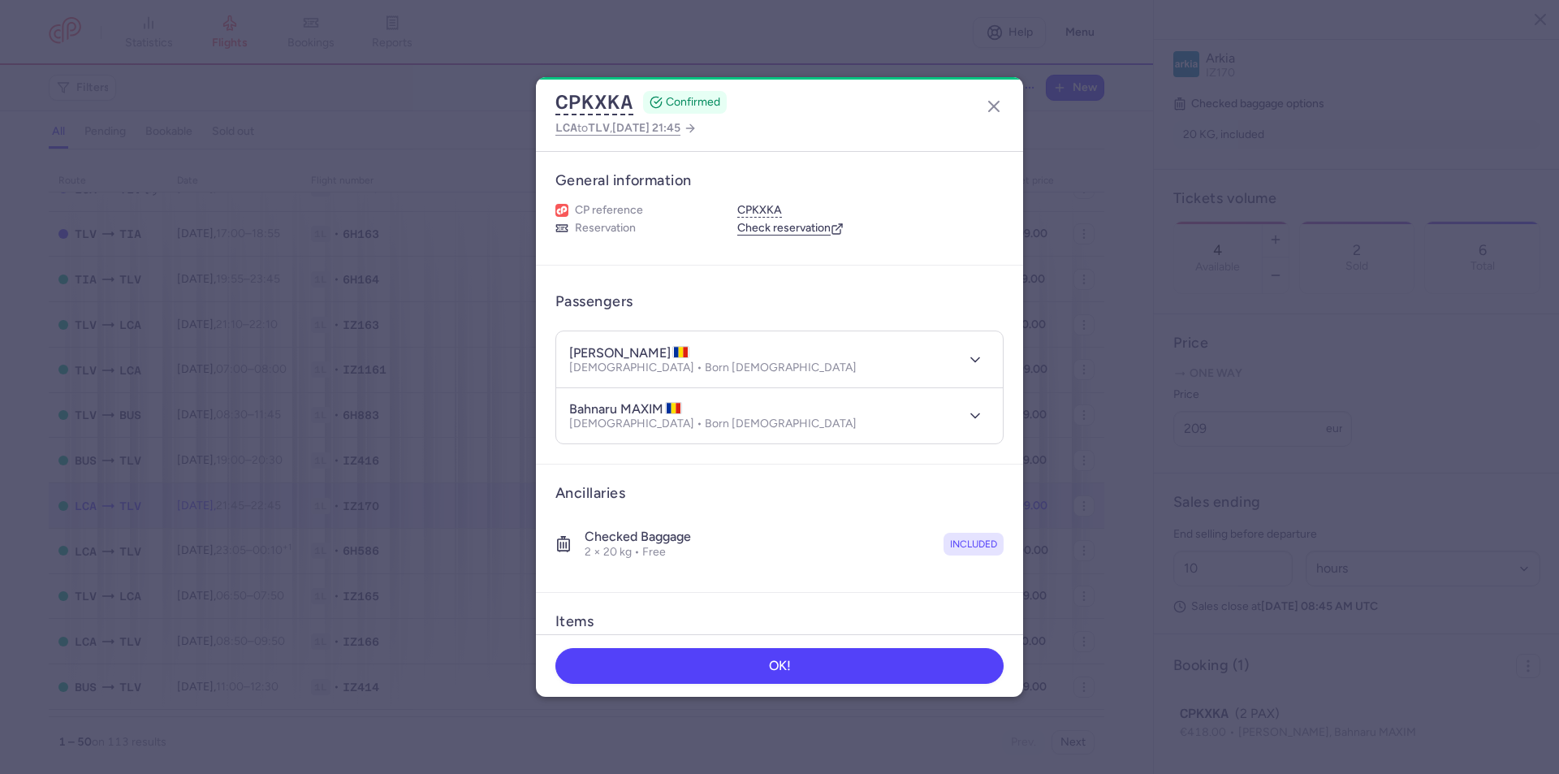
click at [995, 573] on article "Ancillaries Checked baggage 2 × 20 kg • Free included" at bounding box center [779, 529] width 487 height 128
drag, startPoint x: 616, startPoint y: 354, endPoint x: 655, endPoint y: 354, distance: 38.2
click at [655, 354] on h4 "galben VADIM" at bounding box center [629, 353] width 120 height 16
click at [988, 573] on div "Checked baggage 2 × 20 kg • Free included" at bounding box center [779, 544] width 448 height 57
drag, startPoint x: 611, startPoint y: 354, endPoint x: 538, endPoint y: 345, distance: 72.8
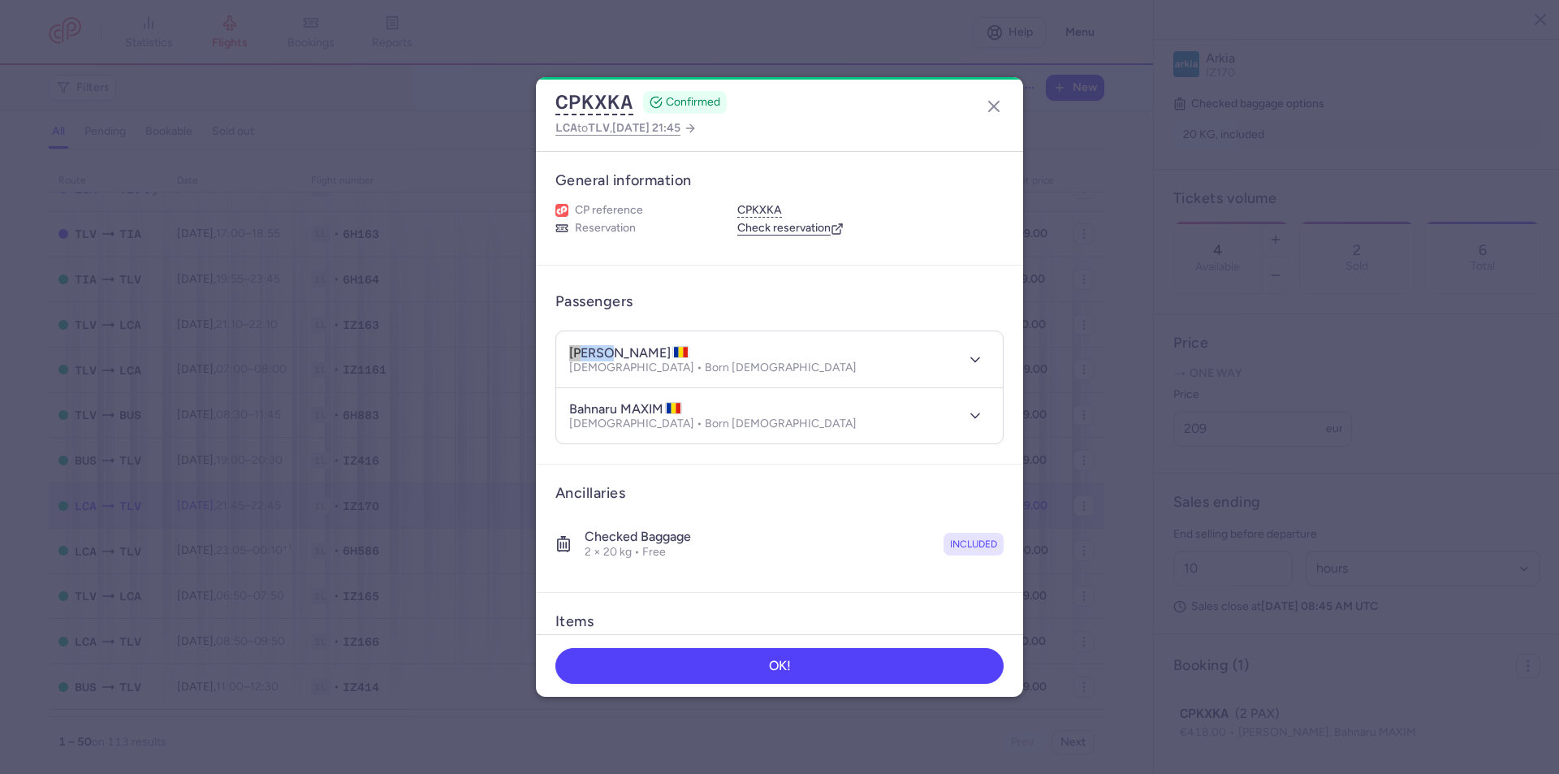
click at [538, 345] on article "Passengers galben VADIM Male • Born 12/04/1989 bahnaru MAXIM Male • Born 18/02/…" at bounding box center [779, 365] width 487 height 199
drag, startPoint x: 1001, startPoint y: 585, endPoint x: 971, endPoint y: 573, distance: 32.4
click at [1001, 585] on article "Ancillaries Checked baggage 2 × 20 kg • Free included" at bounding box center [779, 529] width 487 height 128
drag, startPoint x: 623, startPoint y: 408, endPoint x: 660, endPoint y: 407, distance: 37.4
click at [660, 407] on h4 "bahnaru MAXIM" at bounding box center [625, 409] width 113 height 16
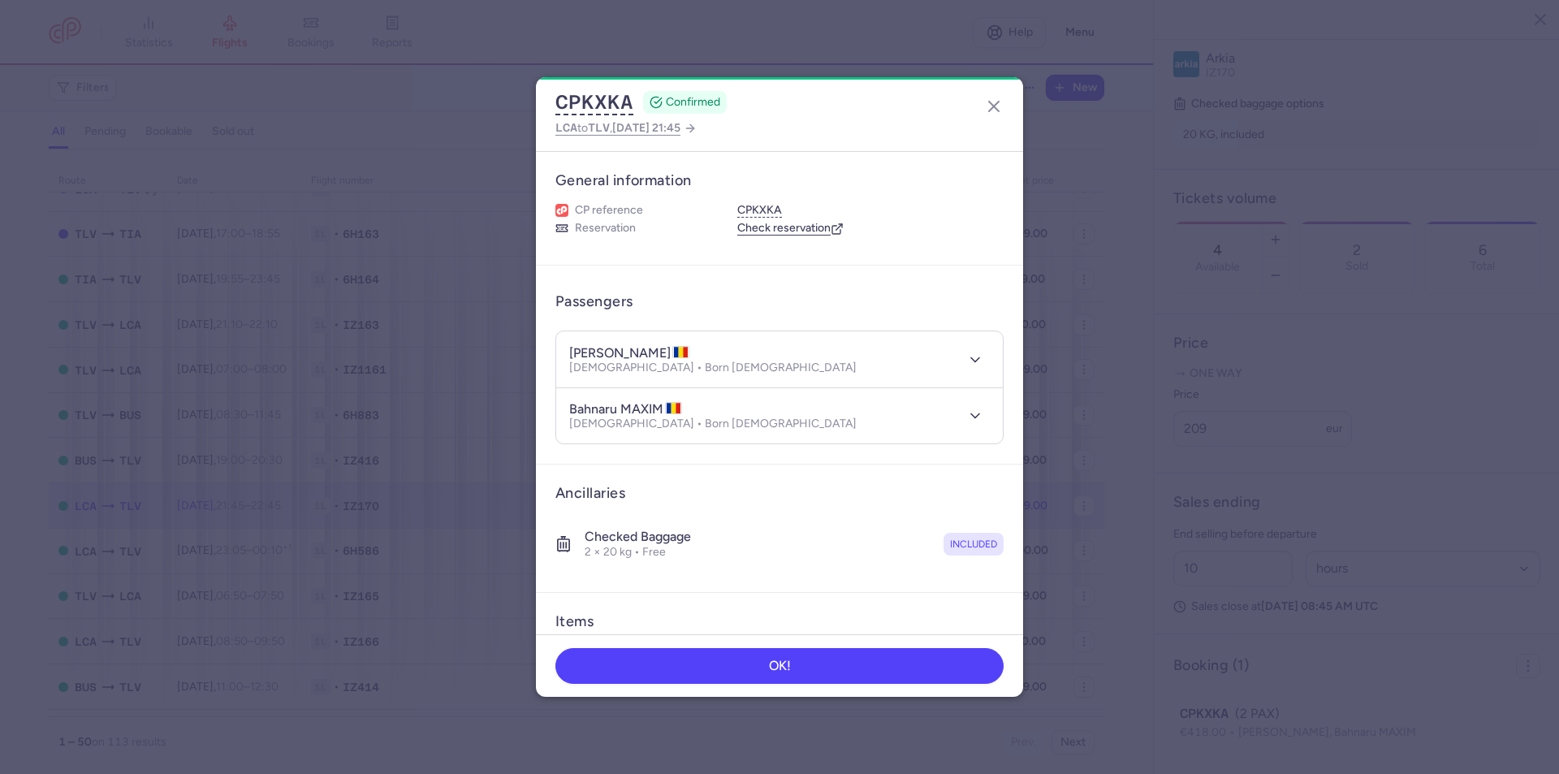
click at [989, 577] on article "Ancillaries Checked baggage 2 × 20 kg • Free included" at bounding box center [779, 529] width 487 height 128
drag, startPoint x: 618, startPoint y: 410, endPoint x: 559, endPoint y: 409, distance: 59.3
click at [559, 409] on header "bahnaru MAXIM Male • Born 18/02/1989" at bounding box center [779, 416] width 447 height 56
click at [1003, 570] on article "Ancillaries Checked baggage 2 × 20 kg • Free included" at bounding box center [779, 529] width 487 height 128
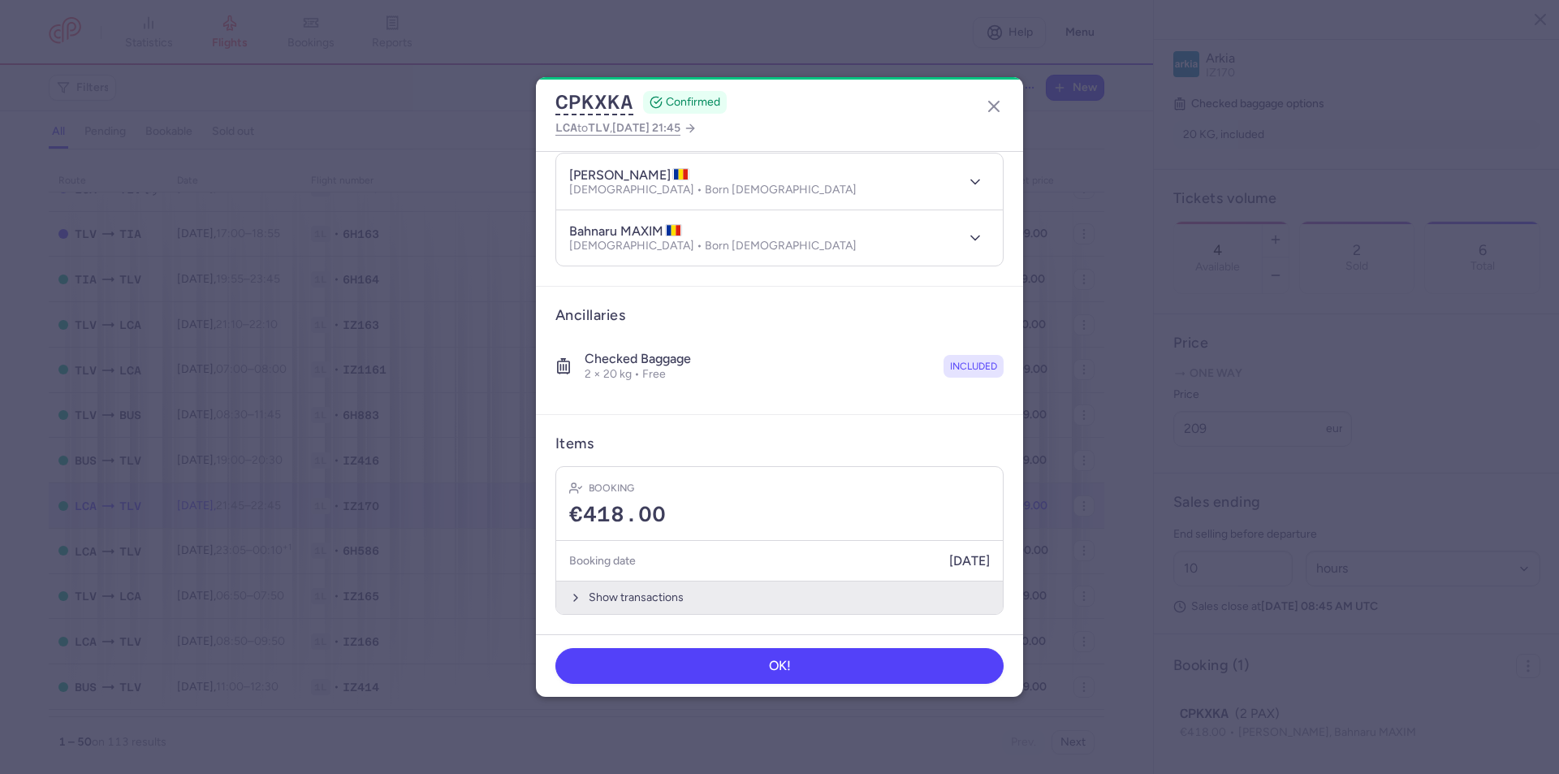
click at [747, 597] on button "Show transactions" at bounding box center [779, 597] width 447 height 33
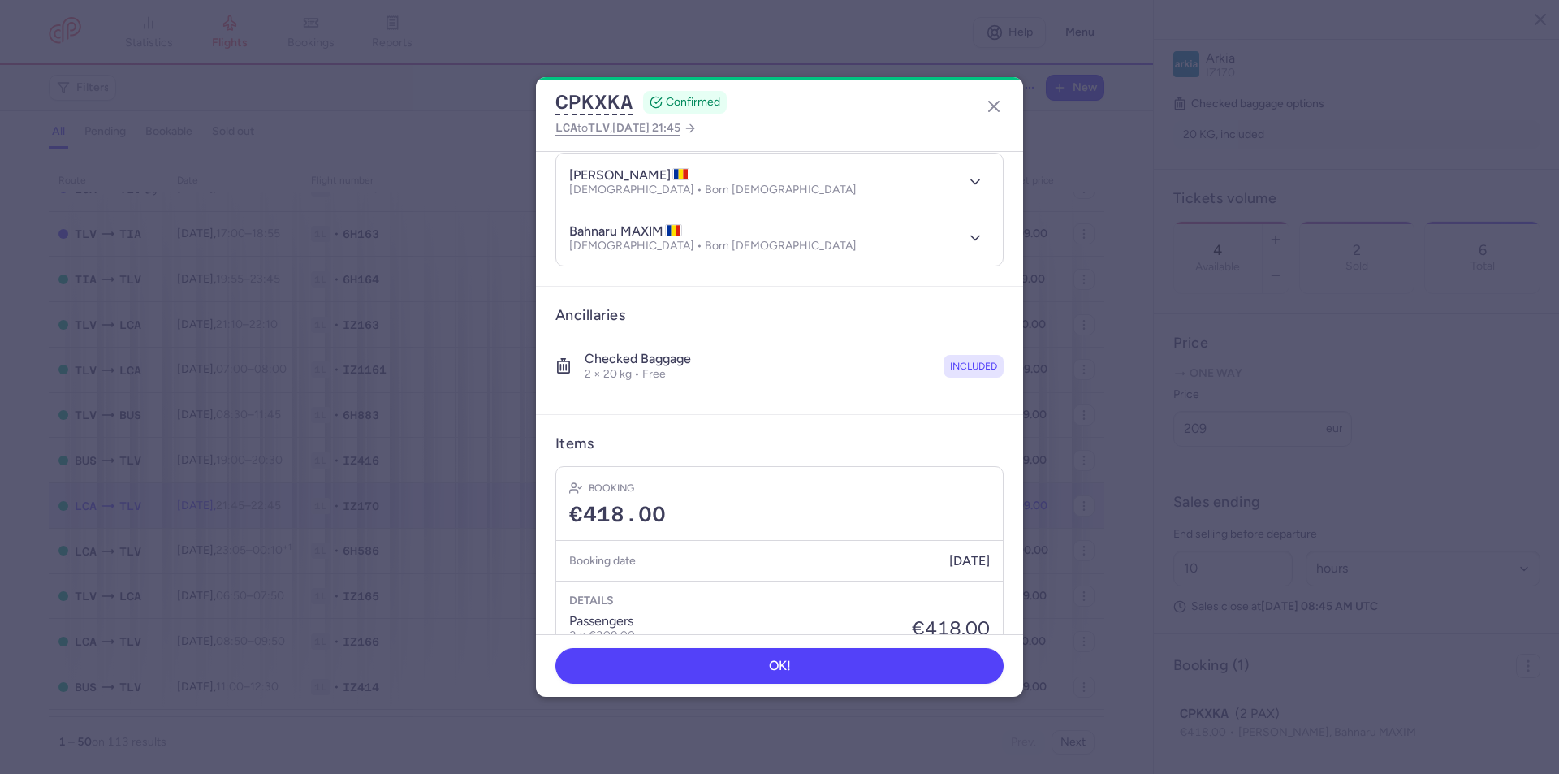
scroll to position [390, 0]
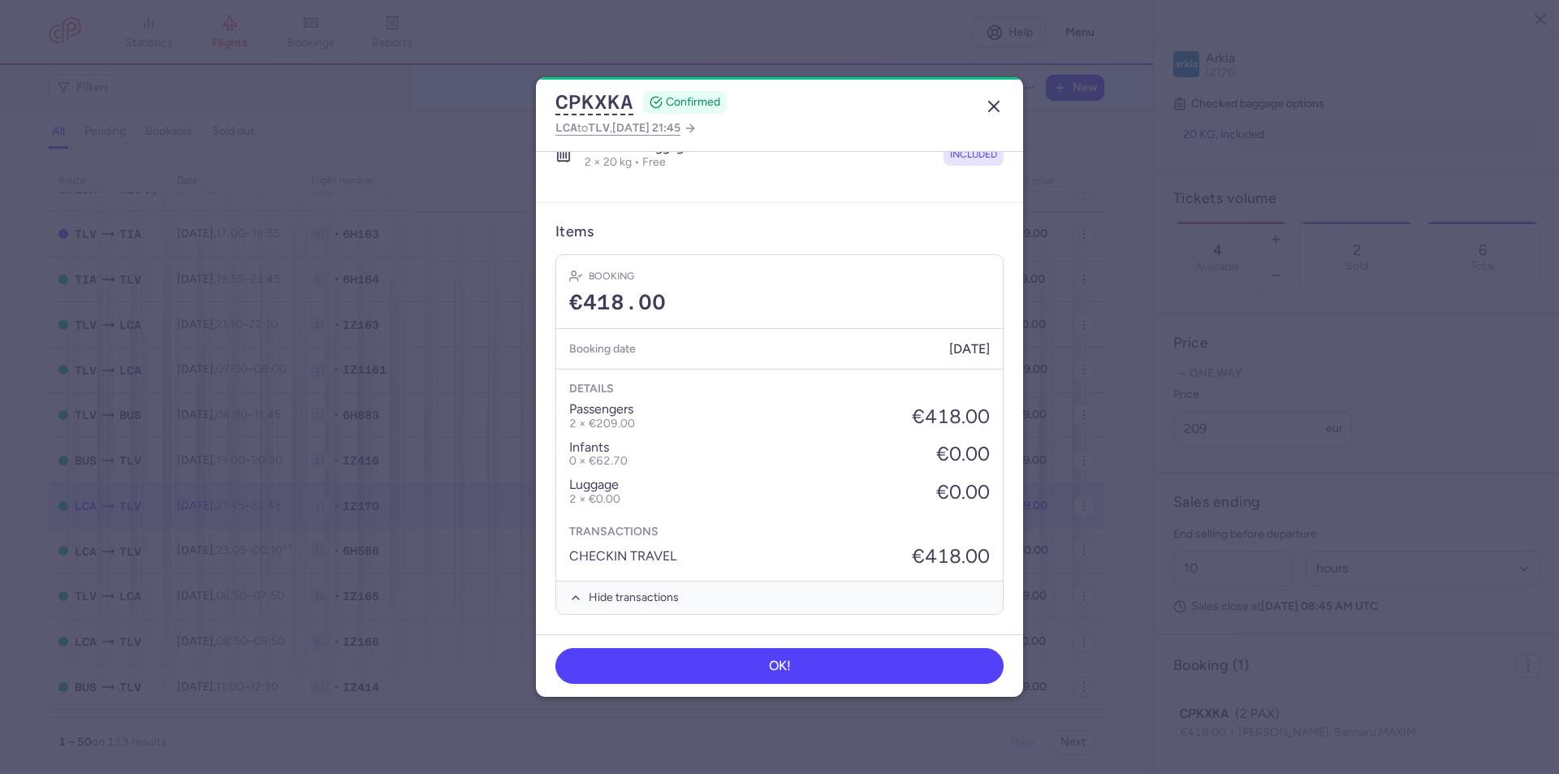
click at [995, 106] on line "button" at bounding box center [994, 107] width 10 height 10
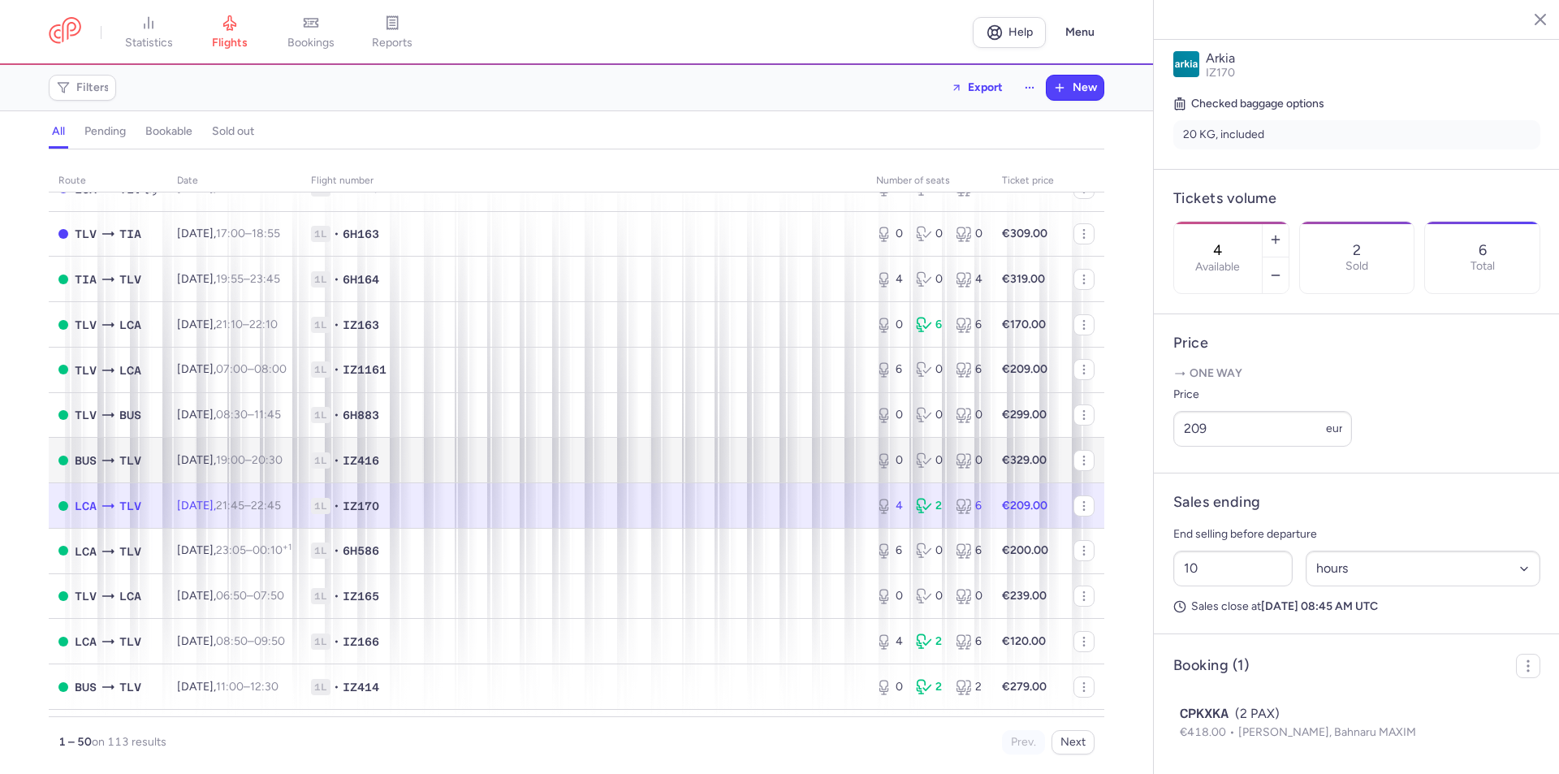
scroll to position [406, 0]
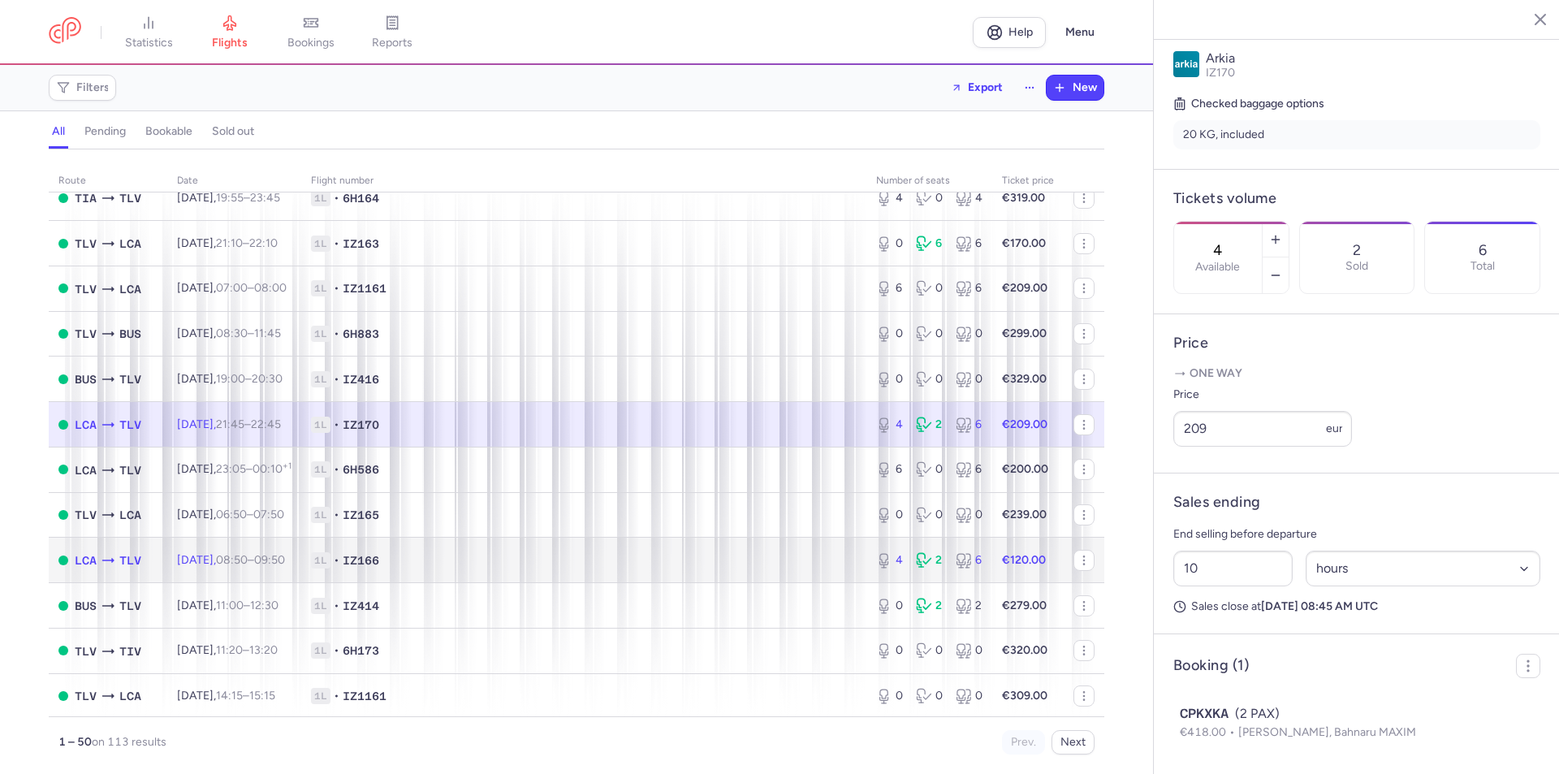
click at [711, 547] on td "1L • IZ166" at bounding box center [583, 560] width 565 height 45
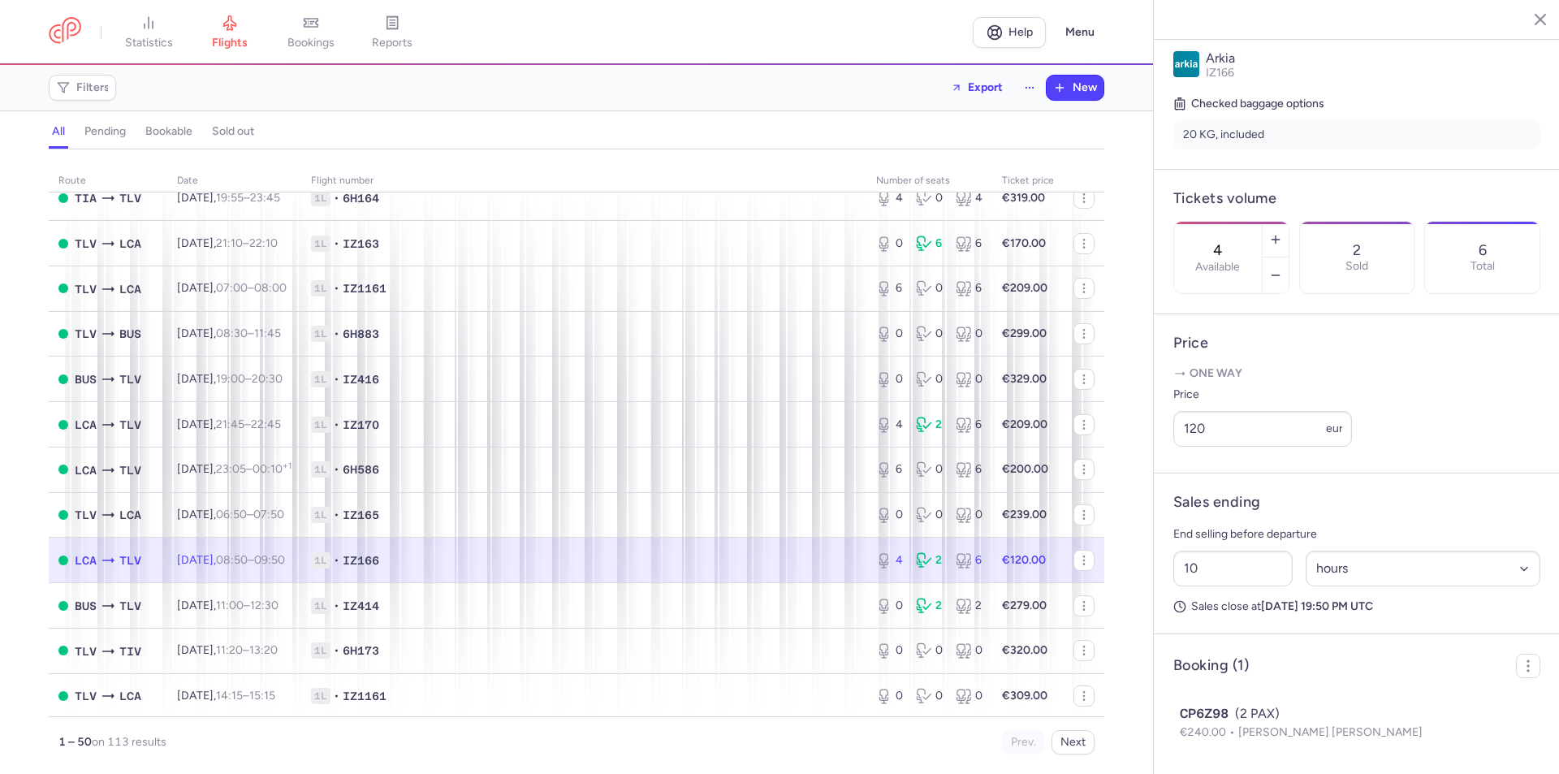
scroll to position [568, 0]
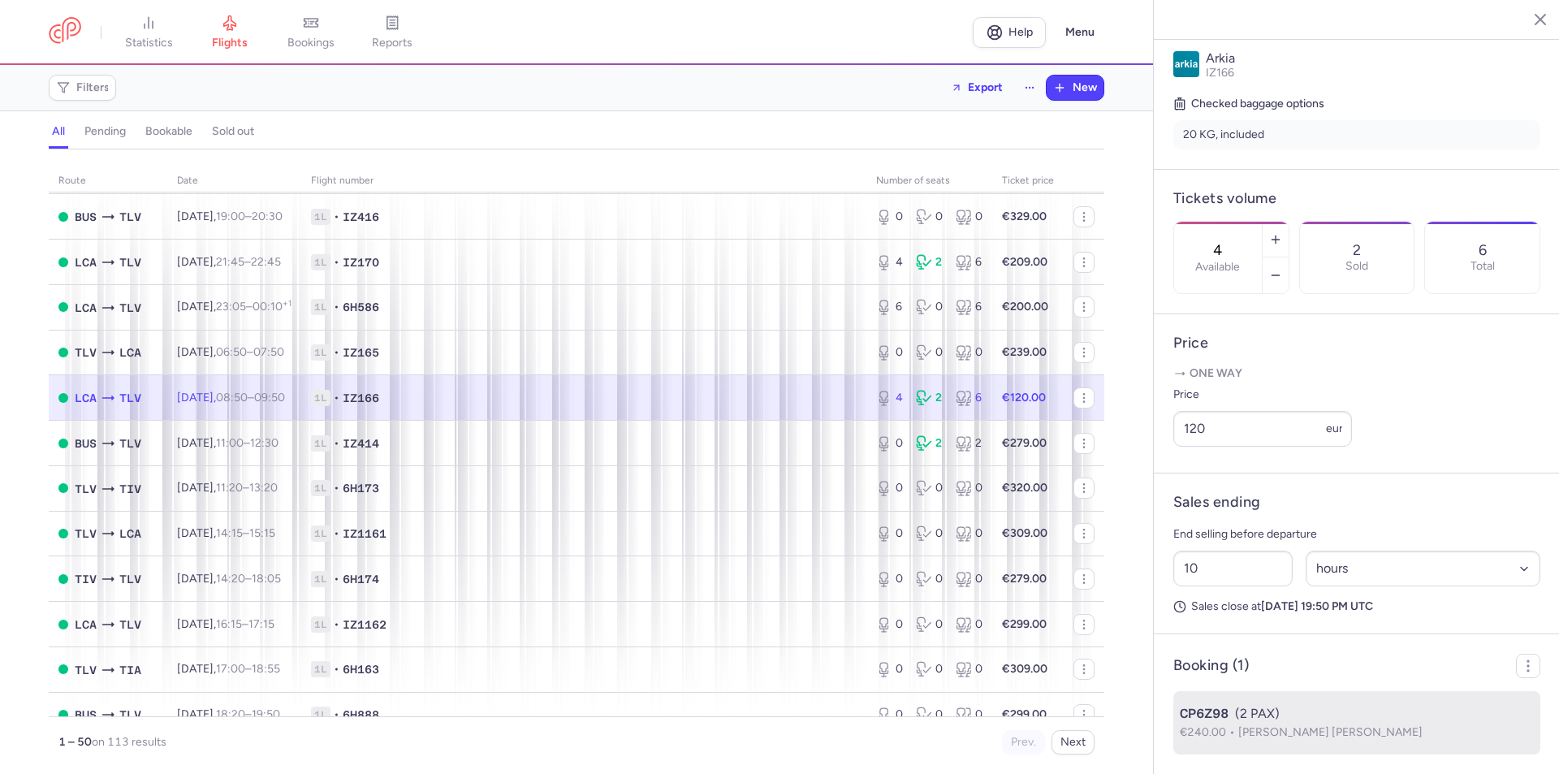
click at [1247, 724] on p "€240.00 Tina FARBER GINDIN, Tzvi SHLITNER" at bounding box center [1357, 733] width 354 height 18
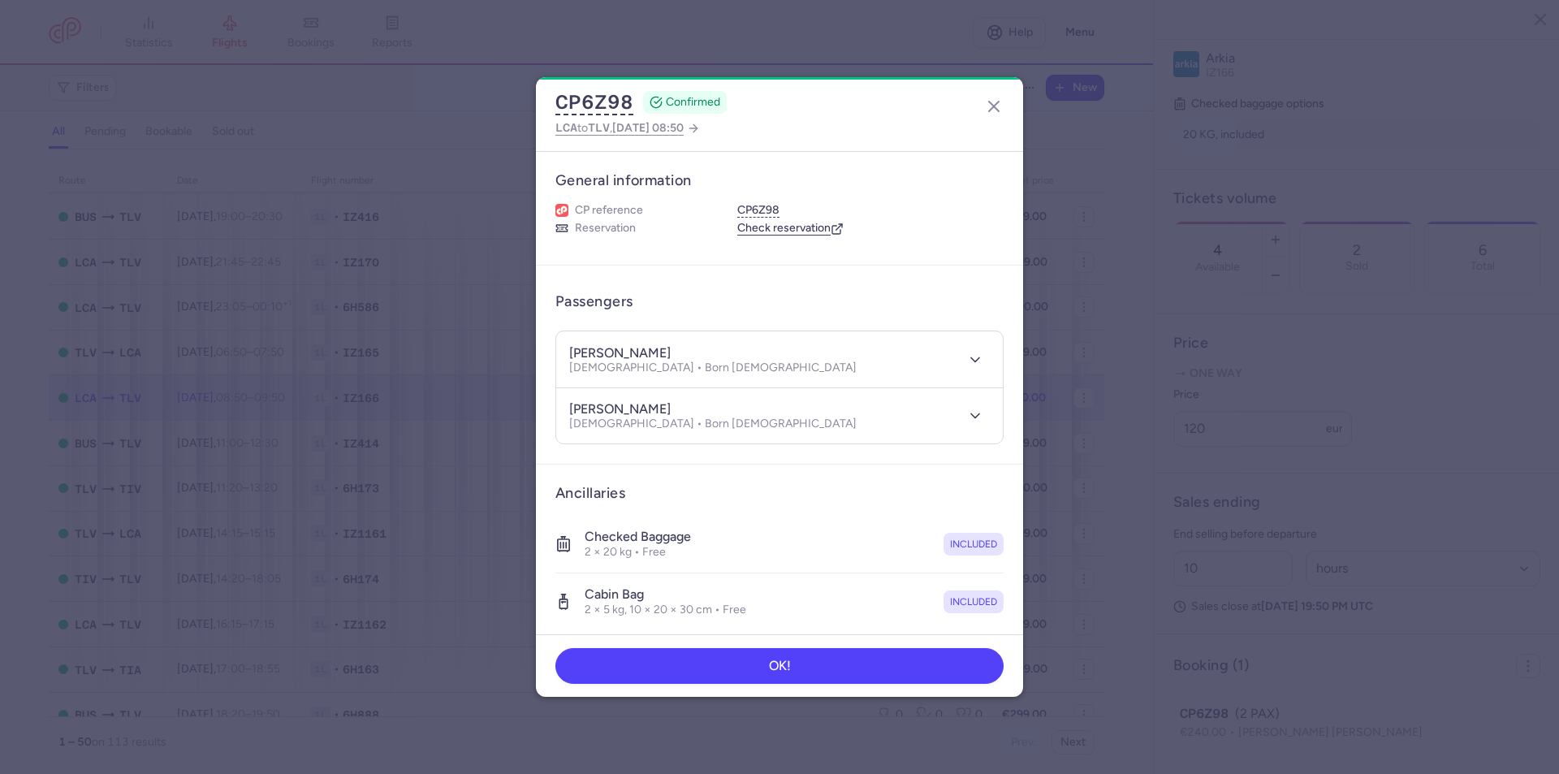
click at [1003, 567] on article "Ancillaries Checked baggage 2 × 20 kg • Free included Cabin bag 2 × 5 kg, 10 × …" at bounding box center [779, 558] width 487 height 186
click at [993, 577] on article "Ancillaries Checked baggage 2 × 20 kg • Free included Cabin bag 2 × 5 kg, 10 × …" at bounding box center [779, 558] width 487 height 186
drag, startPoint x: 598, startPoint y: 352, endPoint x: 698, endPoint y: 357, distance: 100.0
click at [700, 352] on div "tina FARBER GINDIN Male • Born 03/06/1978" at bounding box center [761, 359] width 385 height 30
click at [1004, 573] on article "Ancillaries Checked baggage 2 × 20 kg • Free included Cabin bag 2 × 5 kg, 10 × …" at bounding box center [779, 558] width 487 height 186
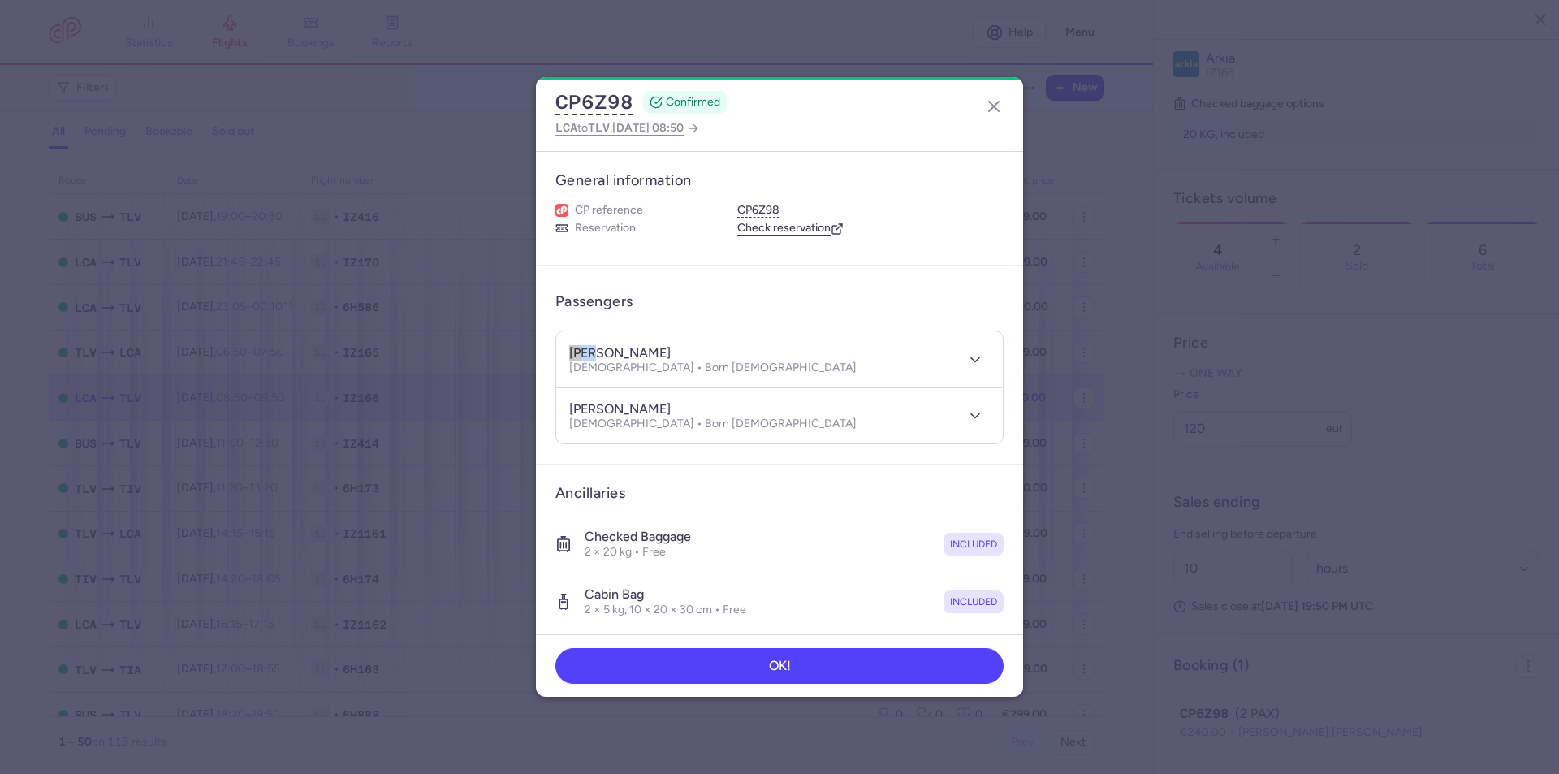
drag, startPoint x: 594, startPoint y: 352, endPoint x: 564, endPoint y: 350, distance: 30.1
click at [564, 350] on header "tina FARBER GINDIN Male • Born 03/06/1978" at bounding box center [779, 359] width 447 height 56
click at [997, 581] on article "Ancillaries Checked baggage 2 × 20 kg • Free included Cabin bag 2 × 5 kg, 10 × …" at bounding box center [779, 558] width 487 height 186
drag, startPoint x: 596, startPoint y: 409, endPoint x: 660, endPoint y: 407, distance: 64.2
click at [660, 407] on div "tzvi SHLITNER" at bounding box center [712, 409] width 287 height 17
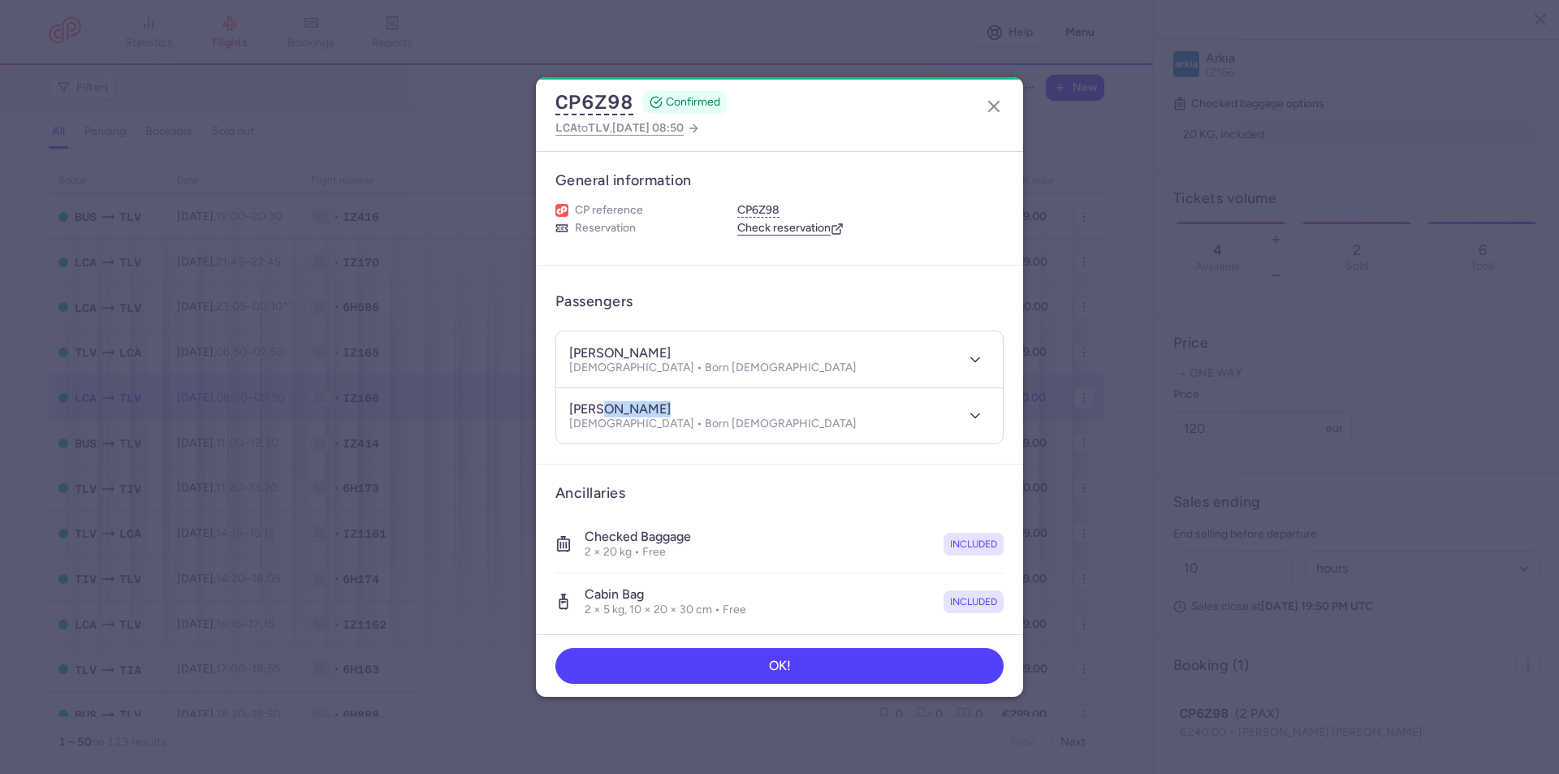
scroll to position [236, 0]
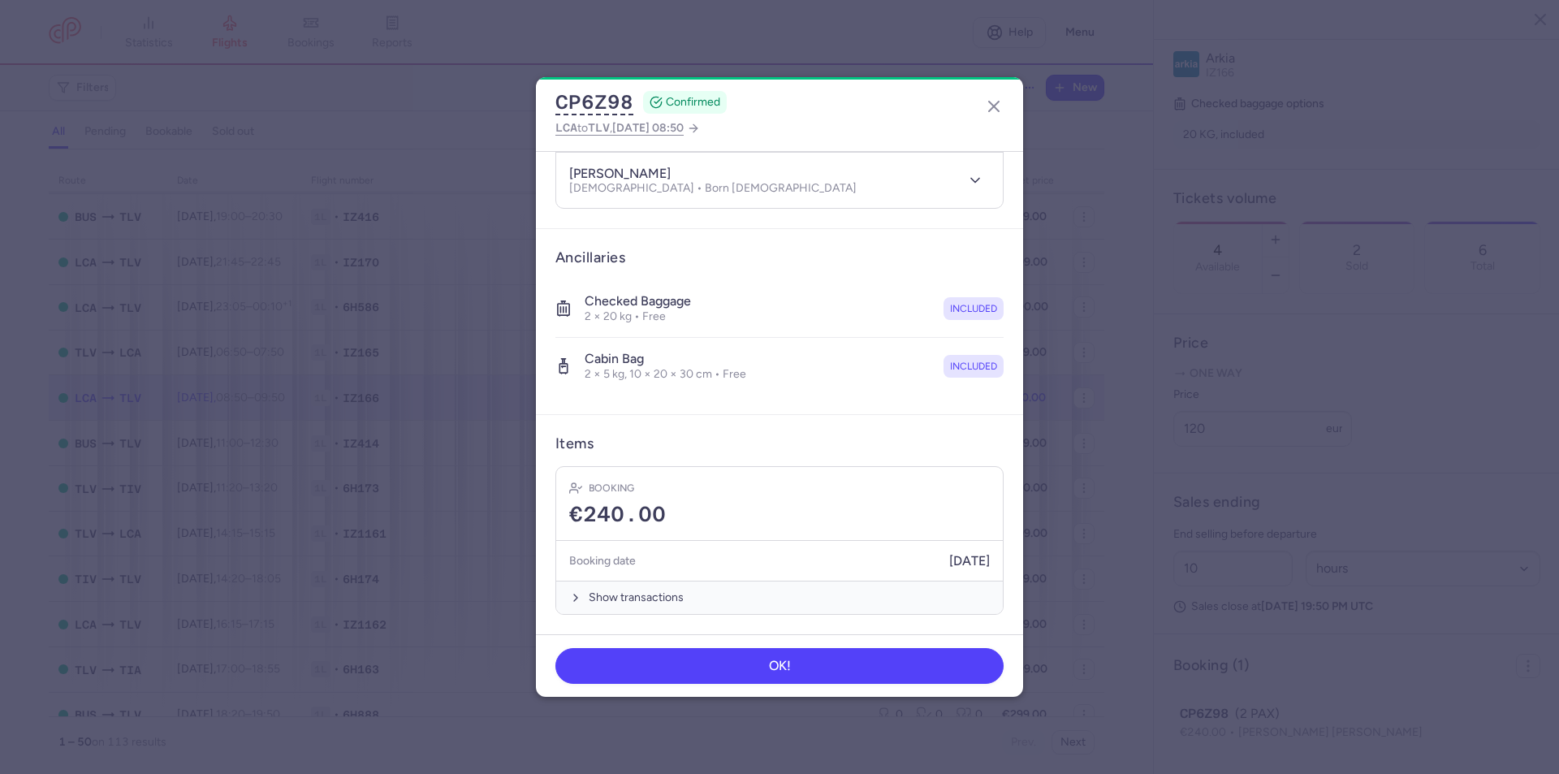
click at [586, 179] on h4 "tzvi SHLITNER" at bounding box center [620, 174] width 102 height 16
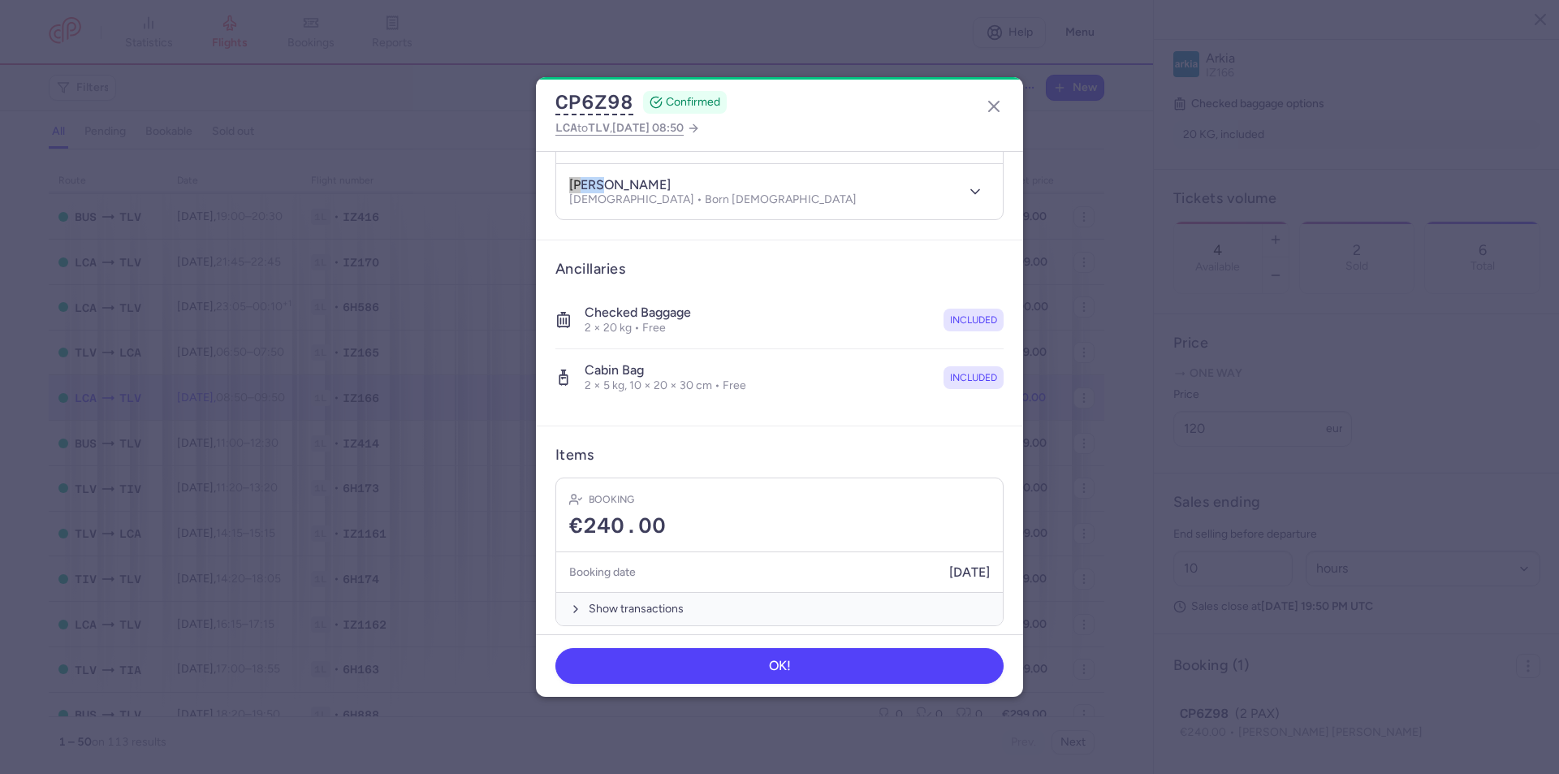
drag, startPoint x: 594, startPoint y: 173, endPoint x: 544, endPoint y: 167, distance: 50.7
click at [544, 167] on article "Passengers tina FARBER GINDIN Male • Born 03/06/1978 tzvi SHLITNER Male • Born …" at bounding box center [779, 140] width 487 height 199
click at [996, 565] on article "Items Booking €240.00 Booking date 13/08/2025 Show transactions" at bounding box center [779, 537] width 487 height 219
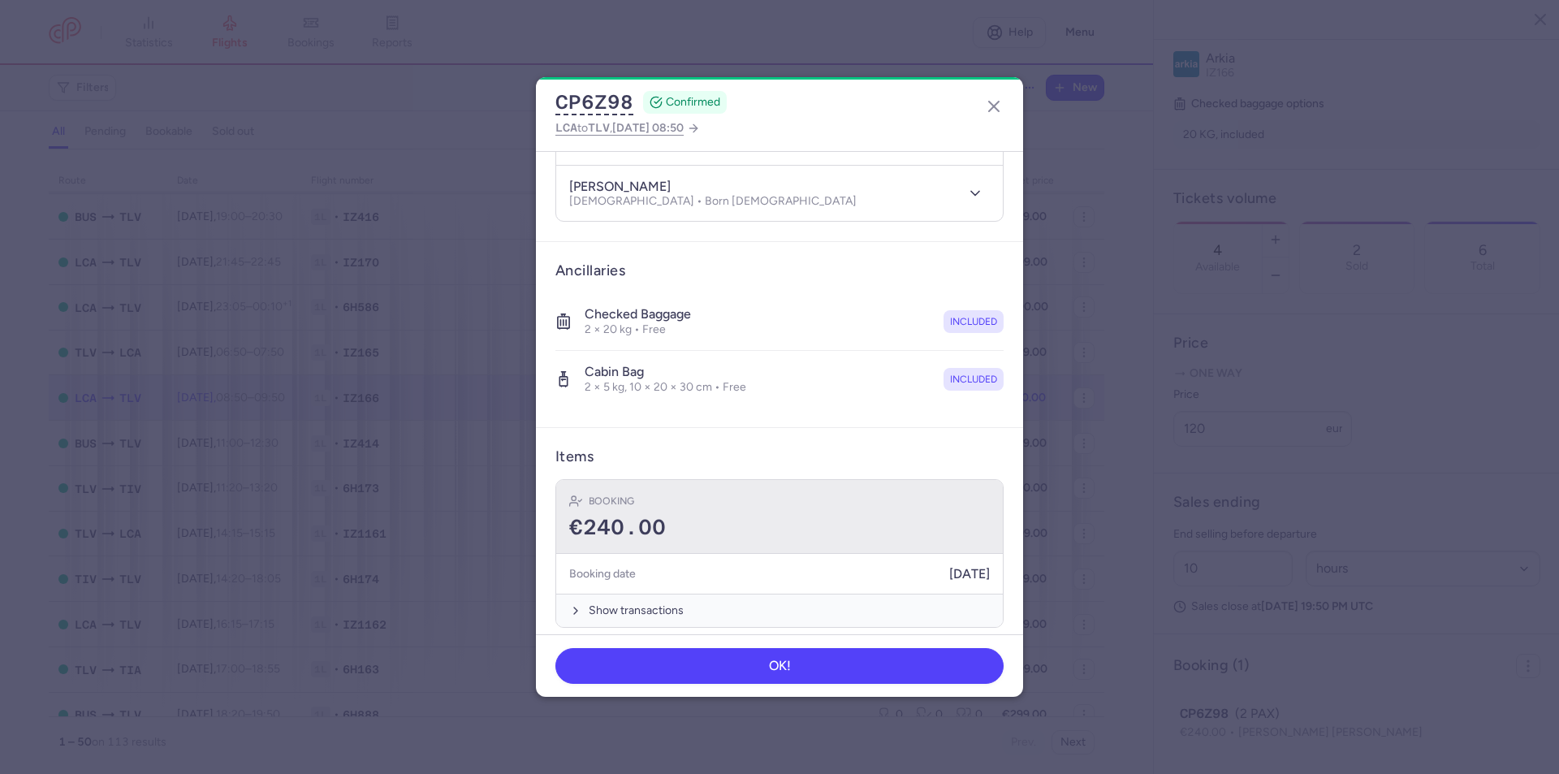
scroll to position [236, 0]
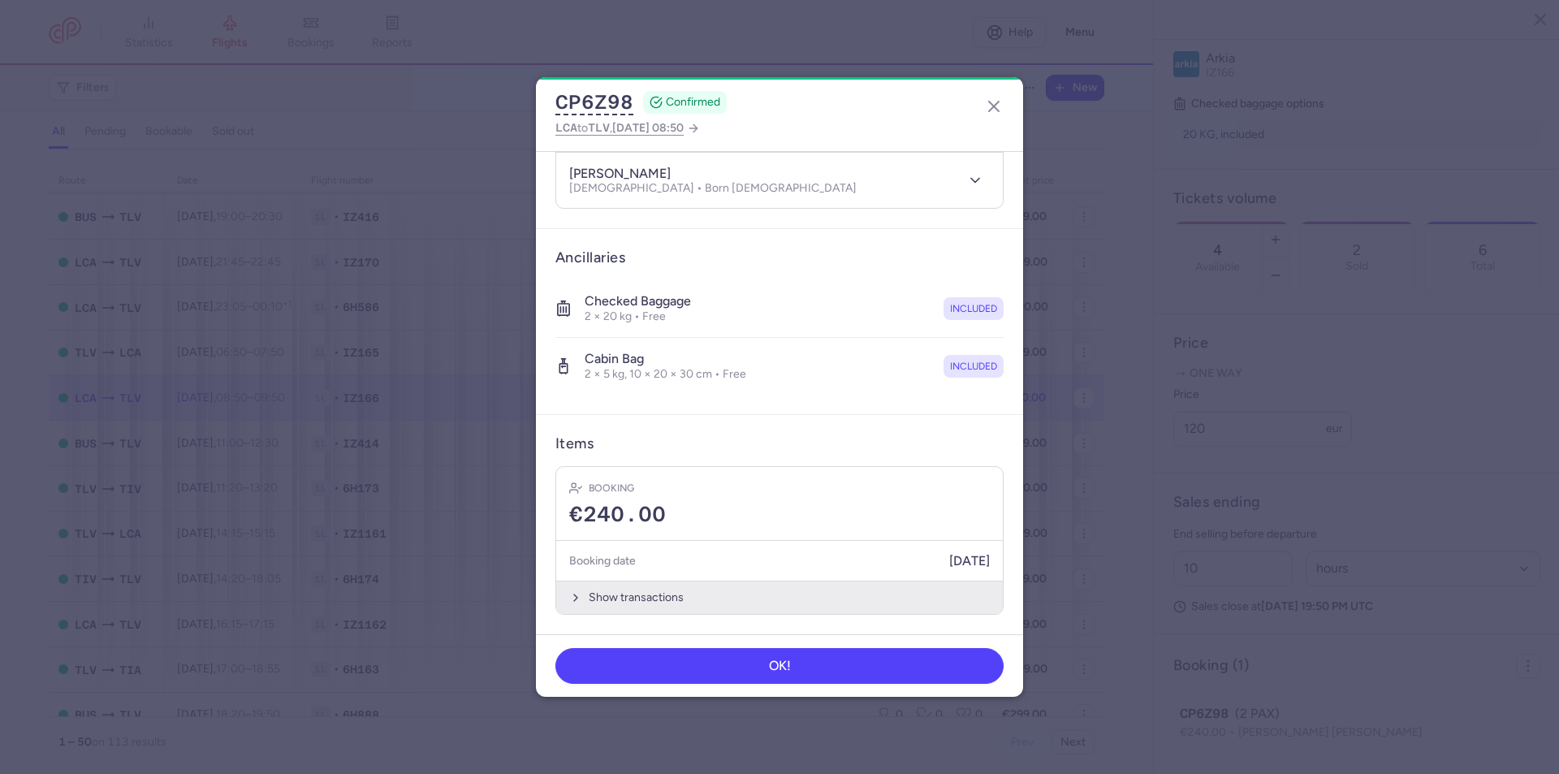
click at [659, 595] on button "Show transactions" at bounding box center [779, 597] width 447 height 33
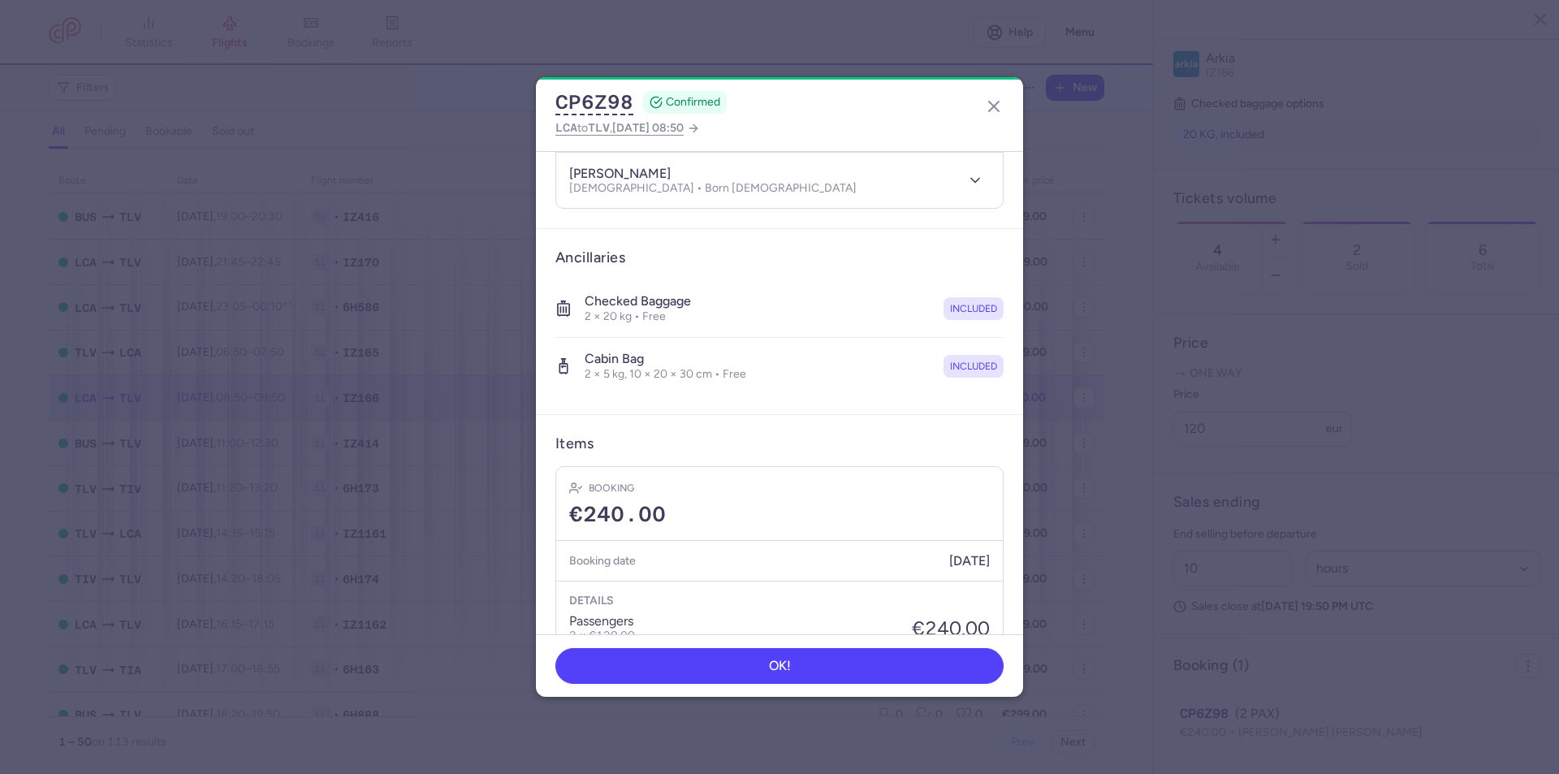
scroll to position [479, 0]
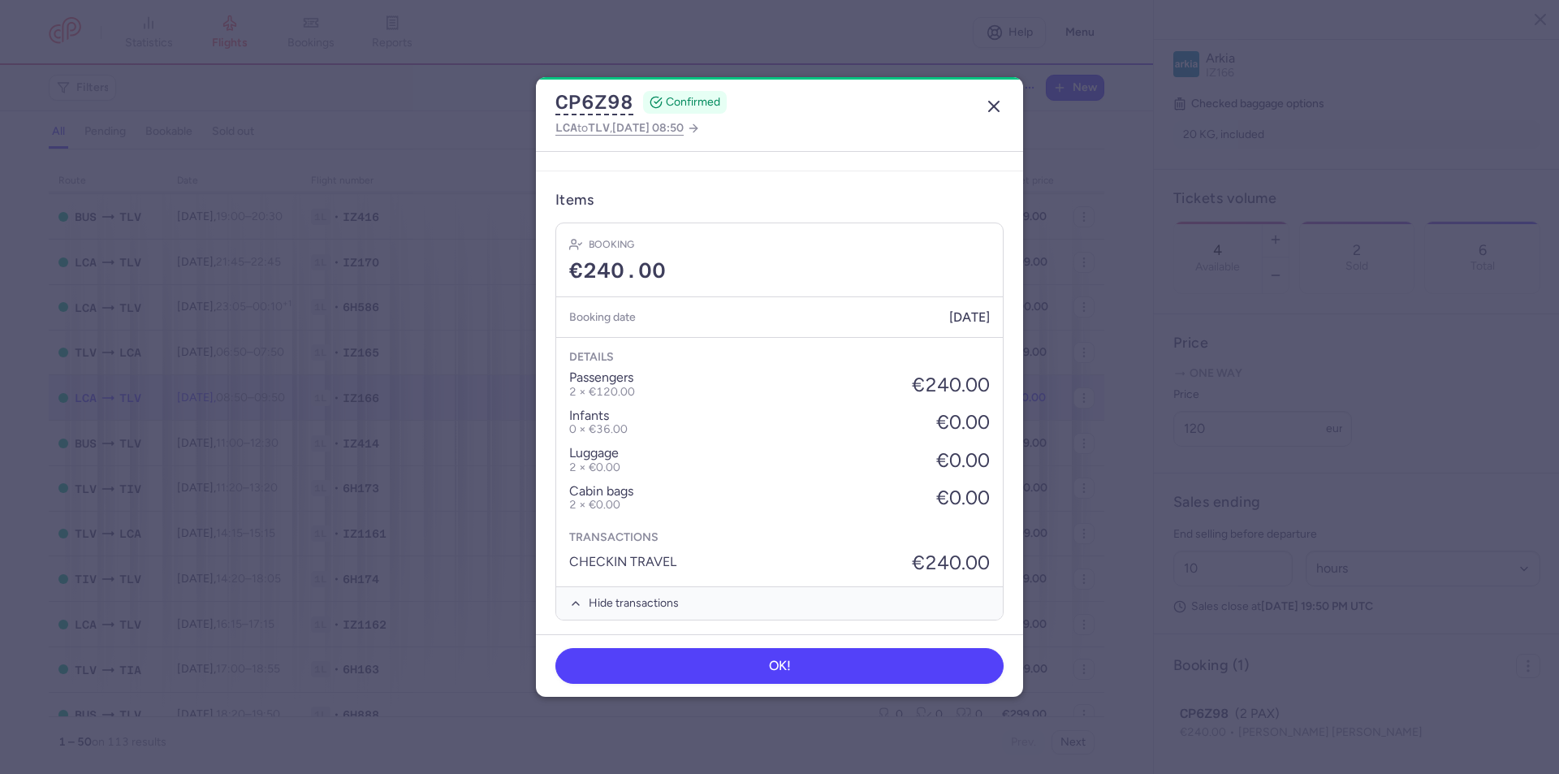
click at [995, 108] on line "button" at bounding box center [994, 107] width 10 height 10
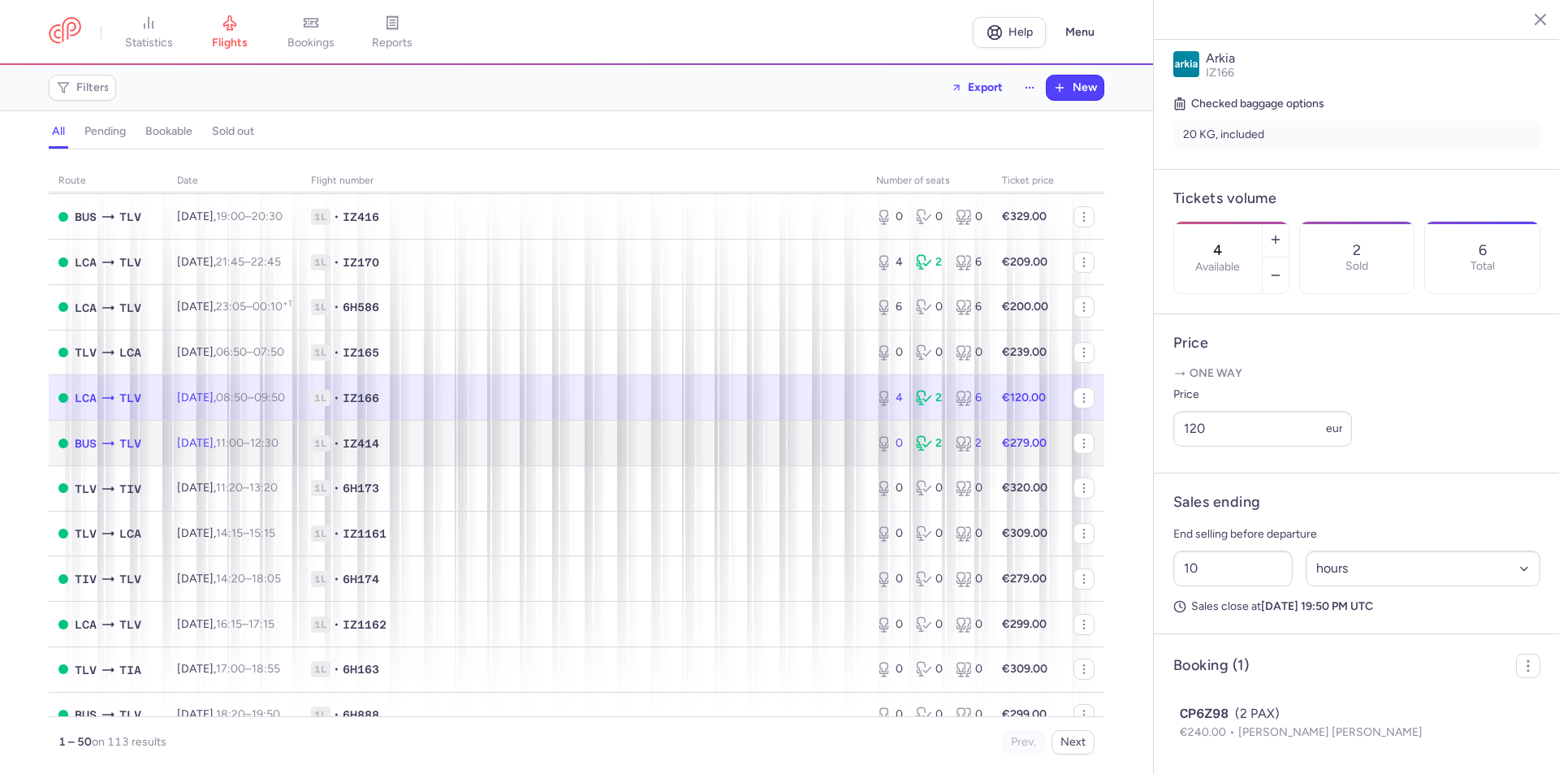
click at [707, 441] on span "1L • IZ414" at bounding box center [584, 443] width 546 height 16
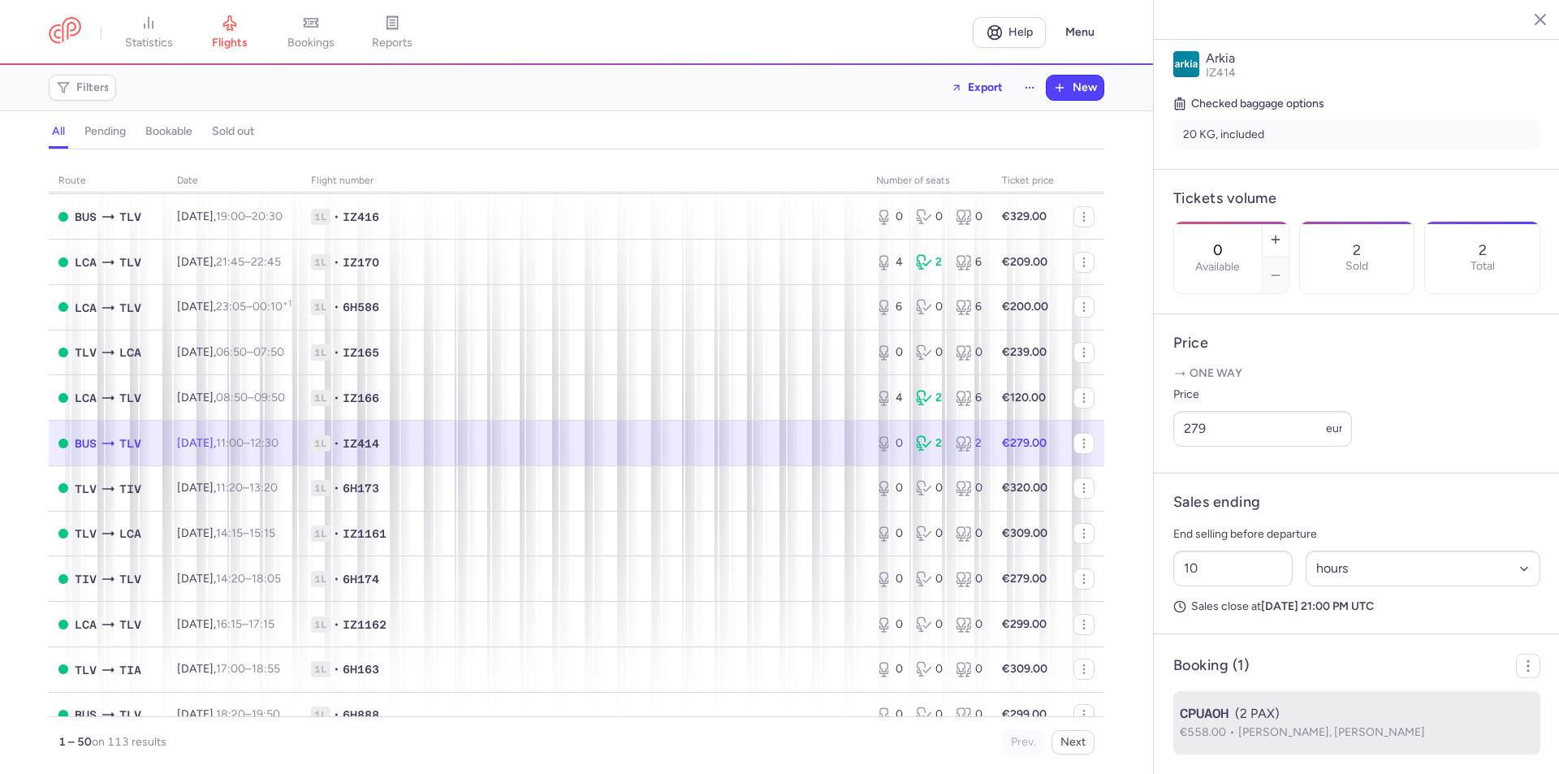
click at [1255, 725] on span "Daniil GRACHEV, Aleksandra GRACHEVA" at bounding box center [1331, 732] width 187 height 14
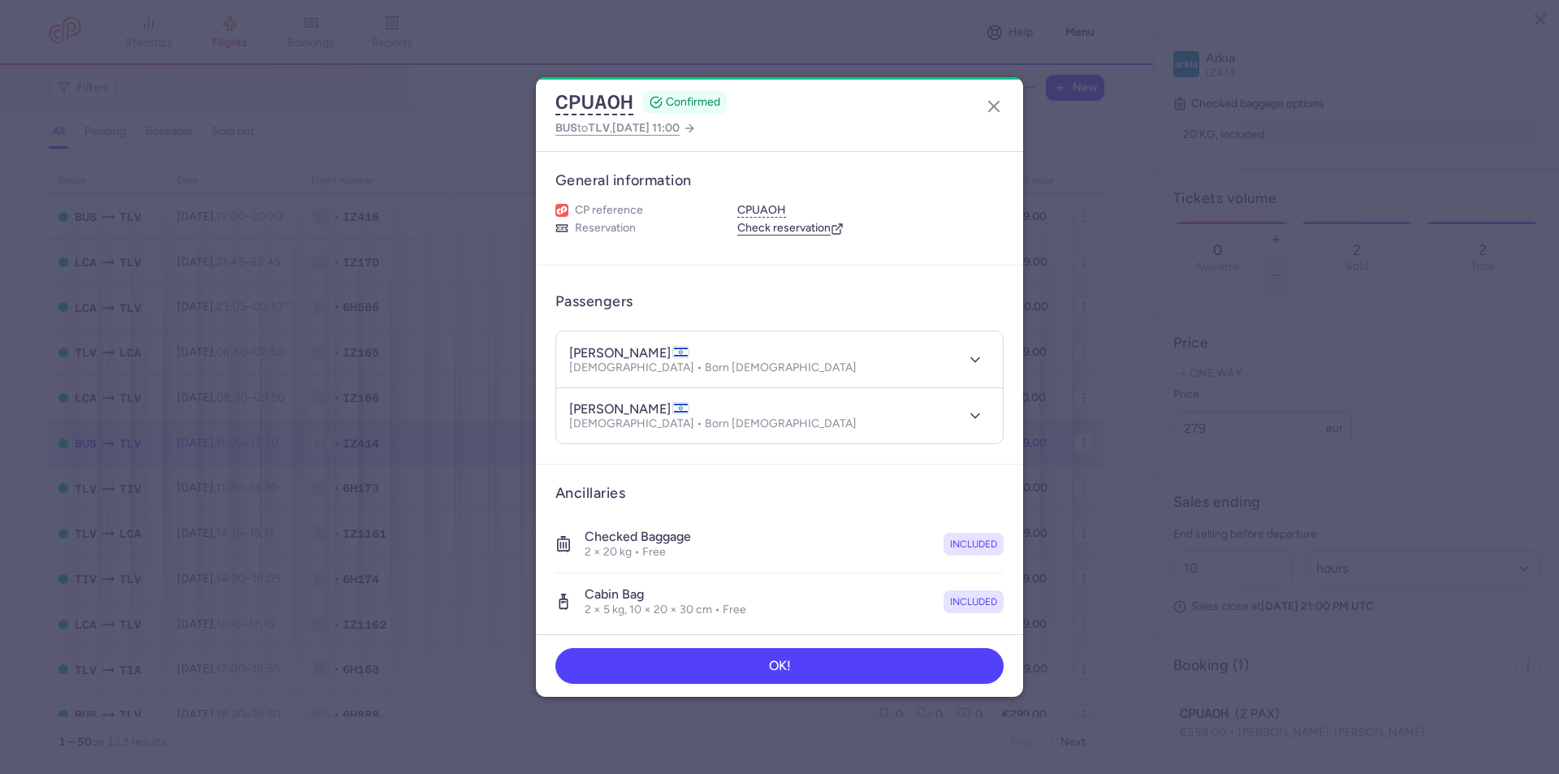
click at [1004, 565] on article "Ancillaries Checked baggage 2 × 20 kg • Free included Cabin bag 2 × 5 kg, 10 × …" at bounding box center [779, 558] width 487 height 186
drag, startPoint x: 613, startPoint y: 352, endPoint x: 670, endPoint y: 351, distance: 56.9
click at [670, 351] on h4 "daniil GRACHEV" at bounding box center [629, 353] width 120 height 16
click at [993, 561] on article "Ancillaries Checked baggage 2 × 20 kg • Free included Cabin bag 2 × 5 kg, 10 × …" at bounding box center [779, 558] width 487 height 186
drag, startPoint x: 603, startPoint y: 353, endPoint x: 560, endPoint y: 350, distance: 44.0
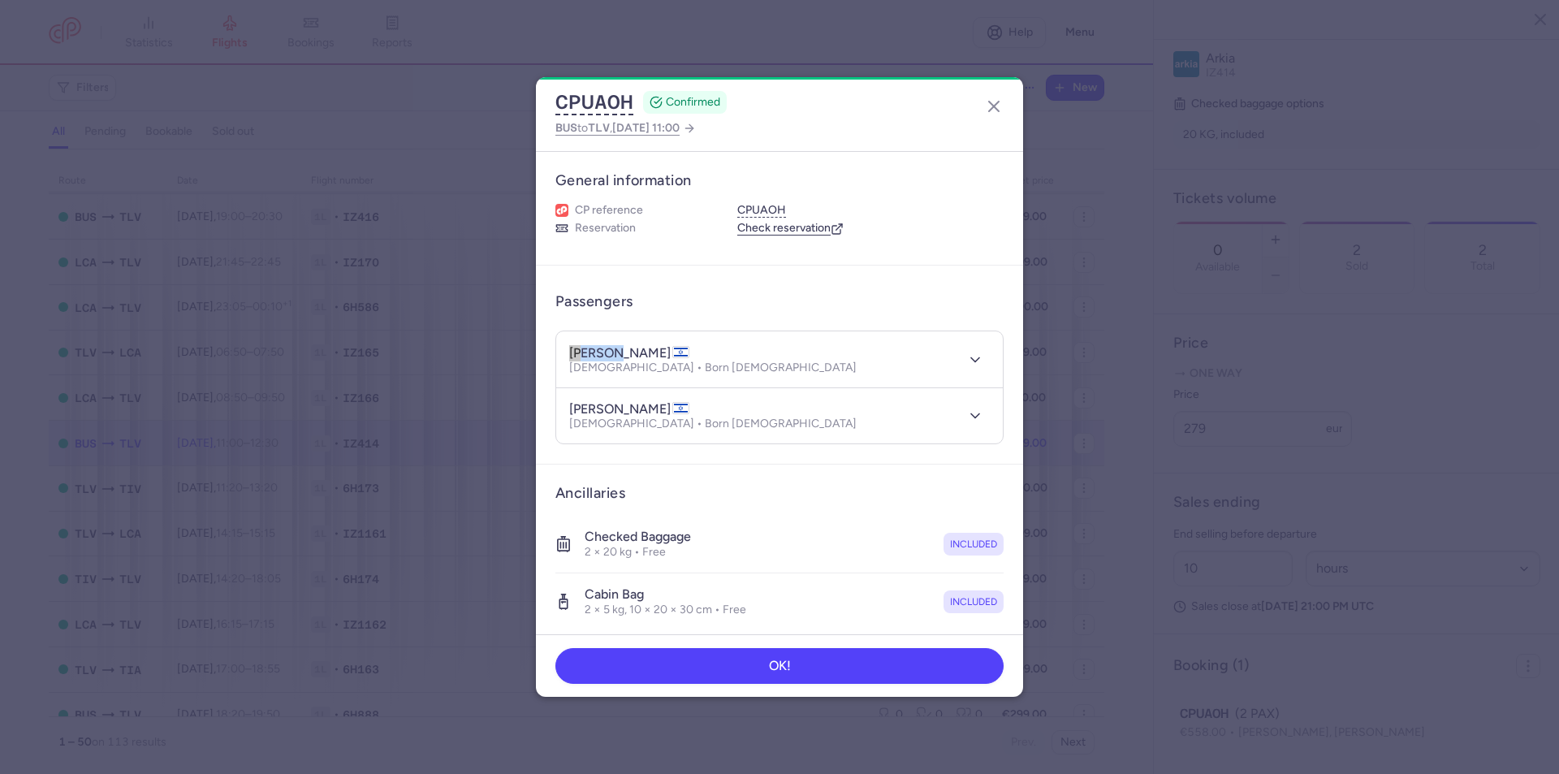
click at [560, 350] on header "daniil GRACHEV Male • Born 02/04/1994" at bounding box center [779, 359] width 447 height 56
click at [1001, 578] on article "Ancillaries Checked baggage 2 × 20 kg • Free included Cabin bag 2 × 5 kg, 10 × …" at bounding box center [779, 558] width 487 height 186
drag, startPoint x: 640, startPoint y: 409, endPoint x: 706, endPoint y: 410, distance: 65.8
click at [689, 410] on h4 "aleksandra GRACHEVA" at bounding box center [629, 409] width 120 height 16
click at [1009, 575] on article "Ancillaries Checked baggage 2 × 20 kg • Free included Cabin bag 2 × 5 kg, 10 × …" at bounding box center [779, 558] width 487 height 186
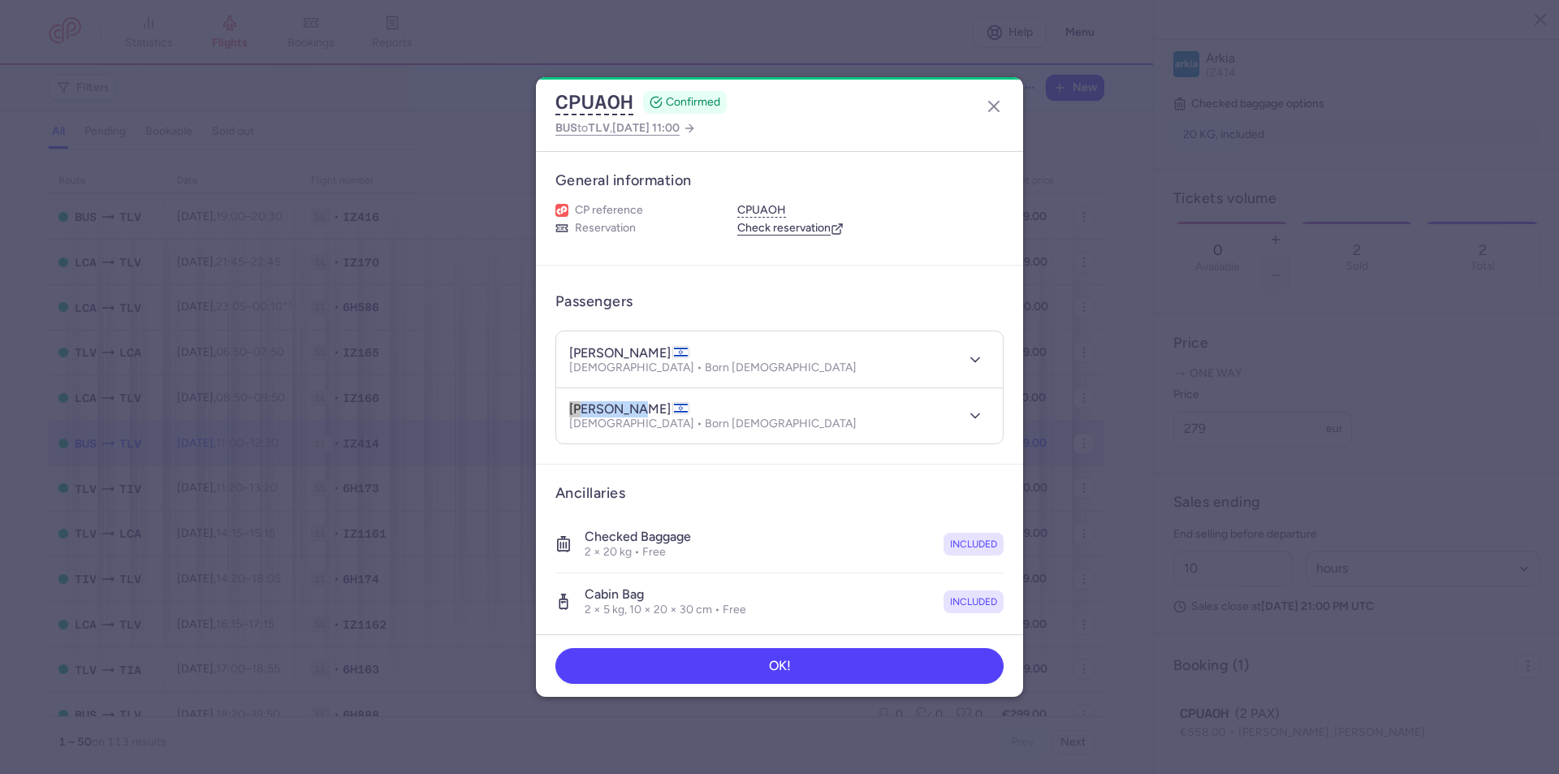
drag, startPoint x: 635, startPoint y: 408, endPoint x: 521, endPoint y: 404, distance: 113.8
click at [521, 404] on dialog "CPUAOH CONFIRMED BUS to TLV , 2025 Aug 17, 11:00 General information CP referen…" at bounding box center [779, 386] width 1507 height 619
click at [1007, 568] on article "Ancillaries Checked baggage 2 × 20 kg • Free included Cabin bag 2 × 5 kg, 10 × …" at bounding box center [779, 558] width 487 height 186
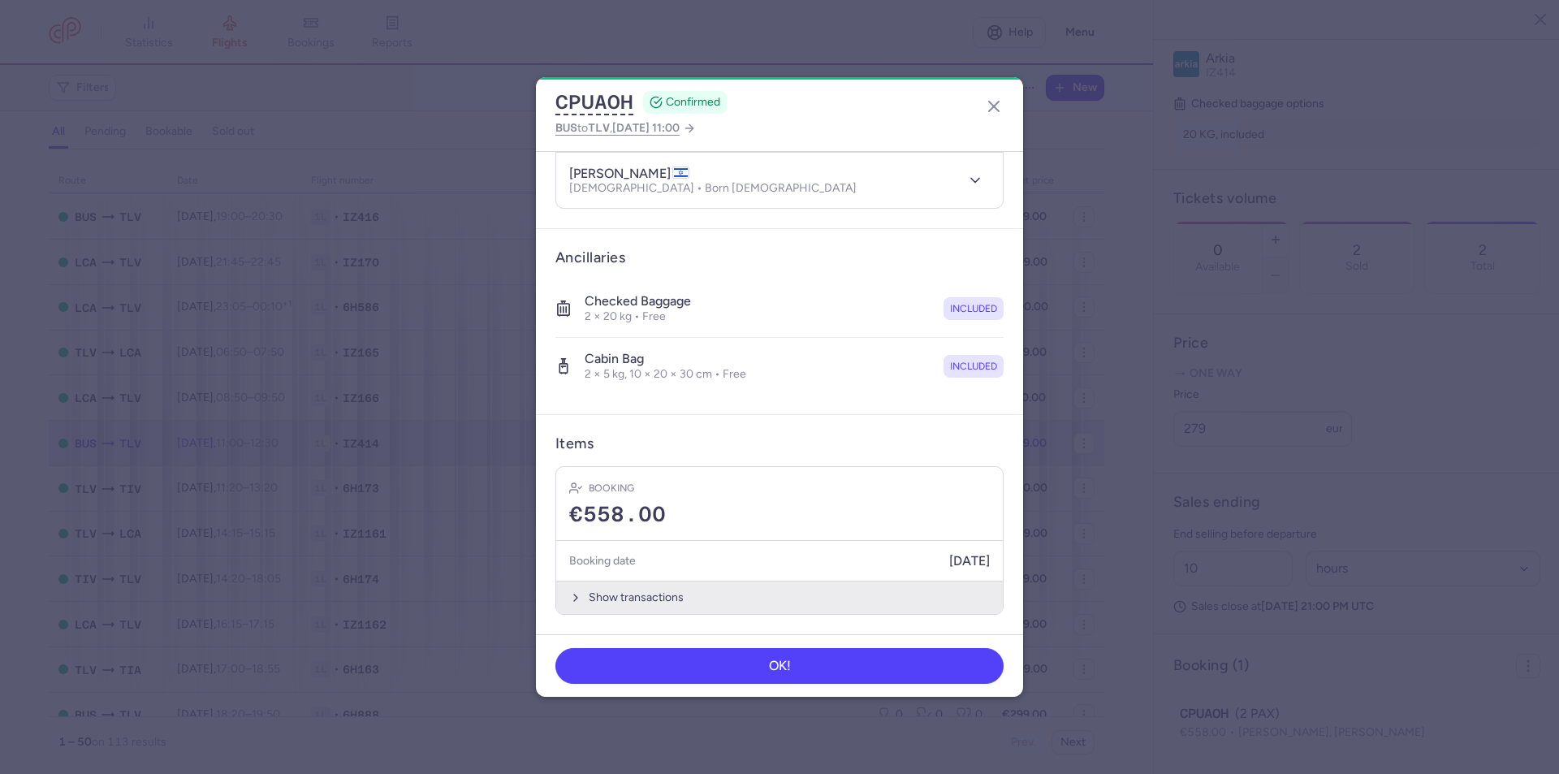
click at [702, 590] on button "Show transactions" at bounding box center [779, 597] width 447 height 33
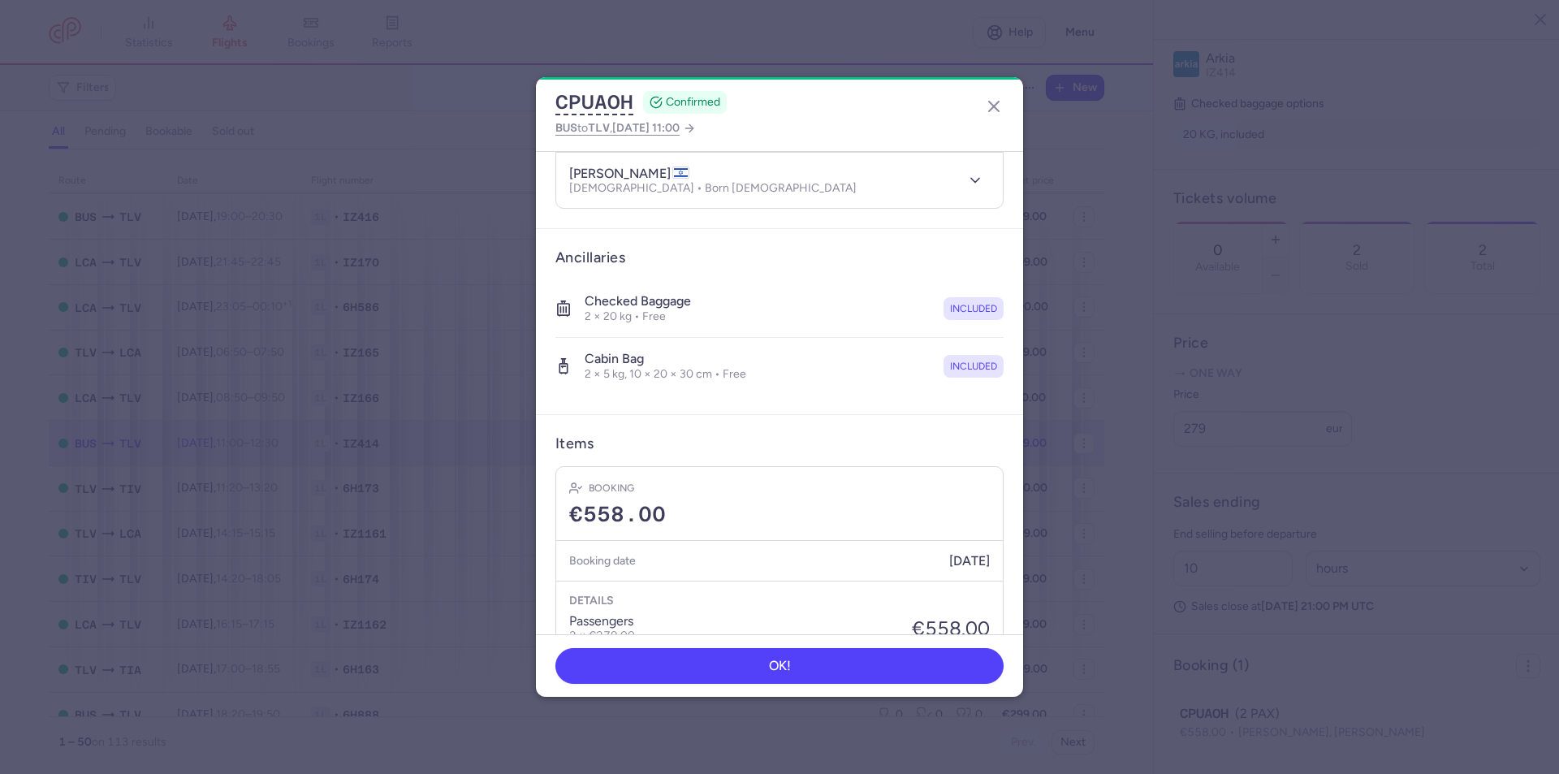
scroll to position [479, 0]
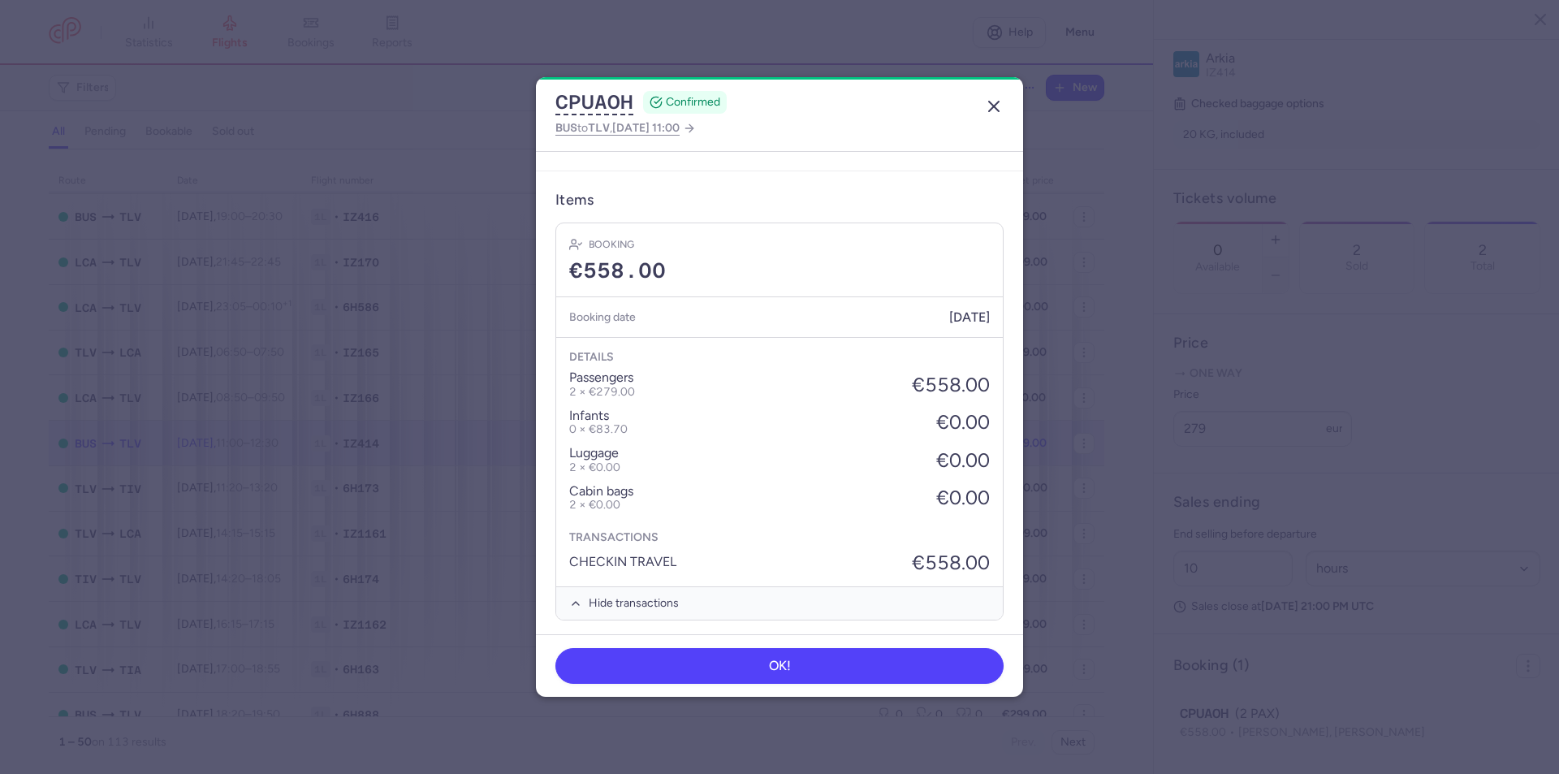
click at [996, 108] on line "button" at bounding box center [994, 107] width 10 height 10
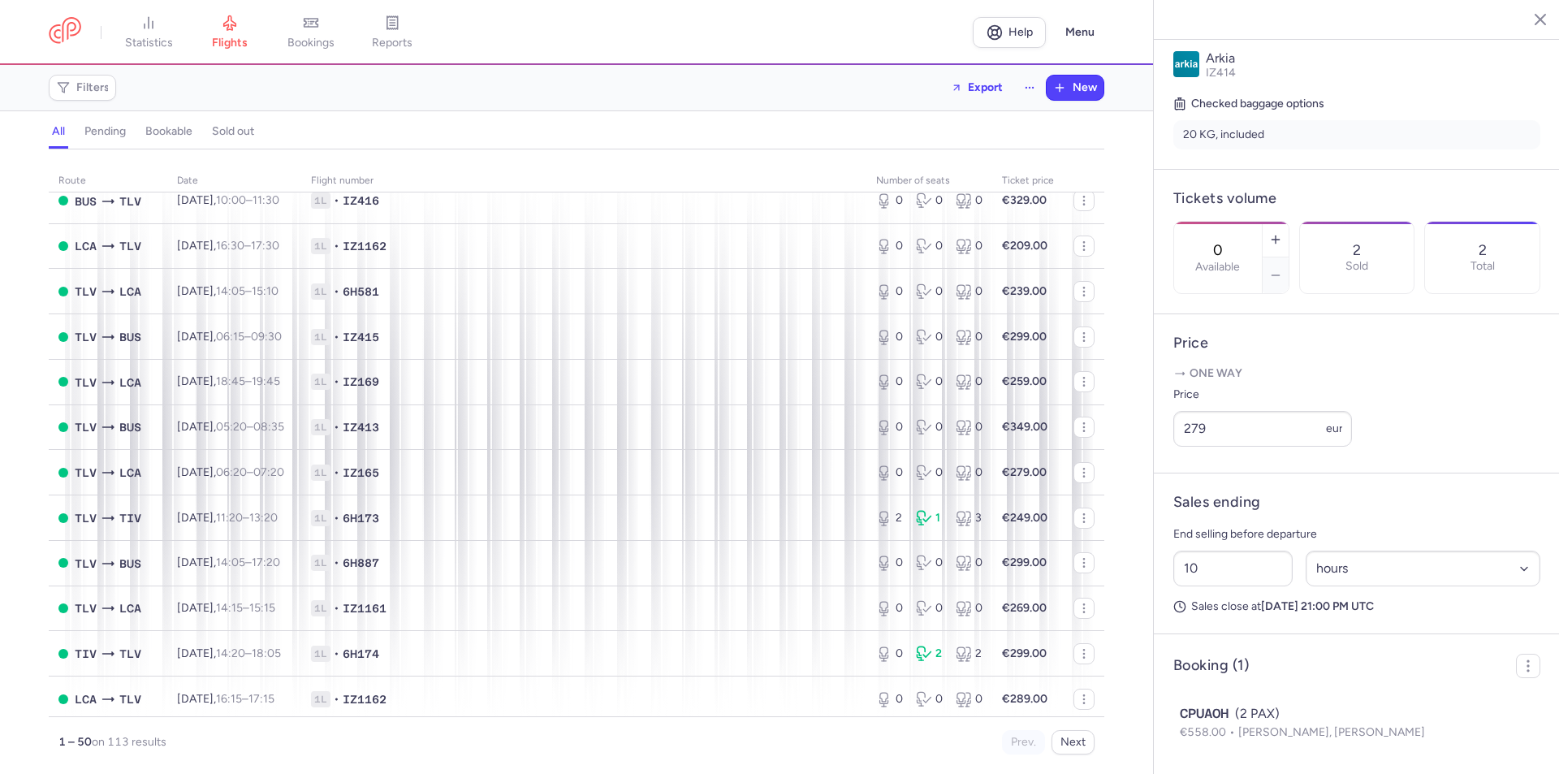
scroll to position [1299, 0]
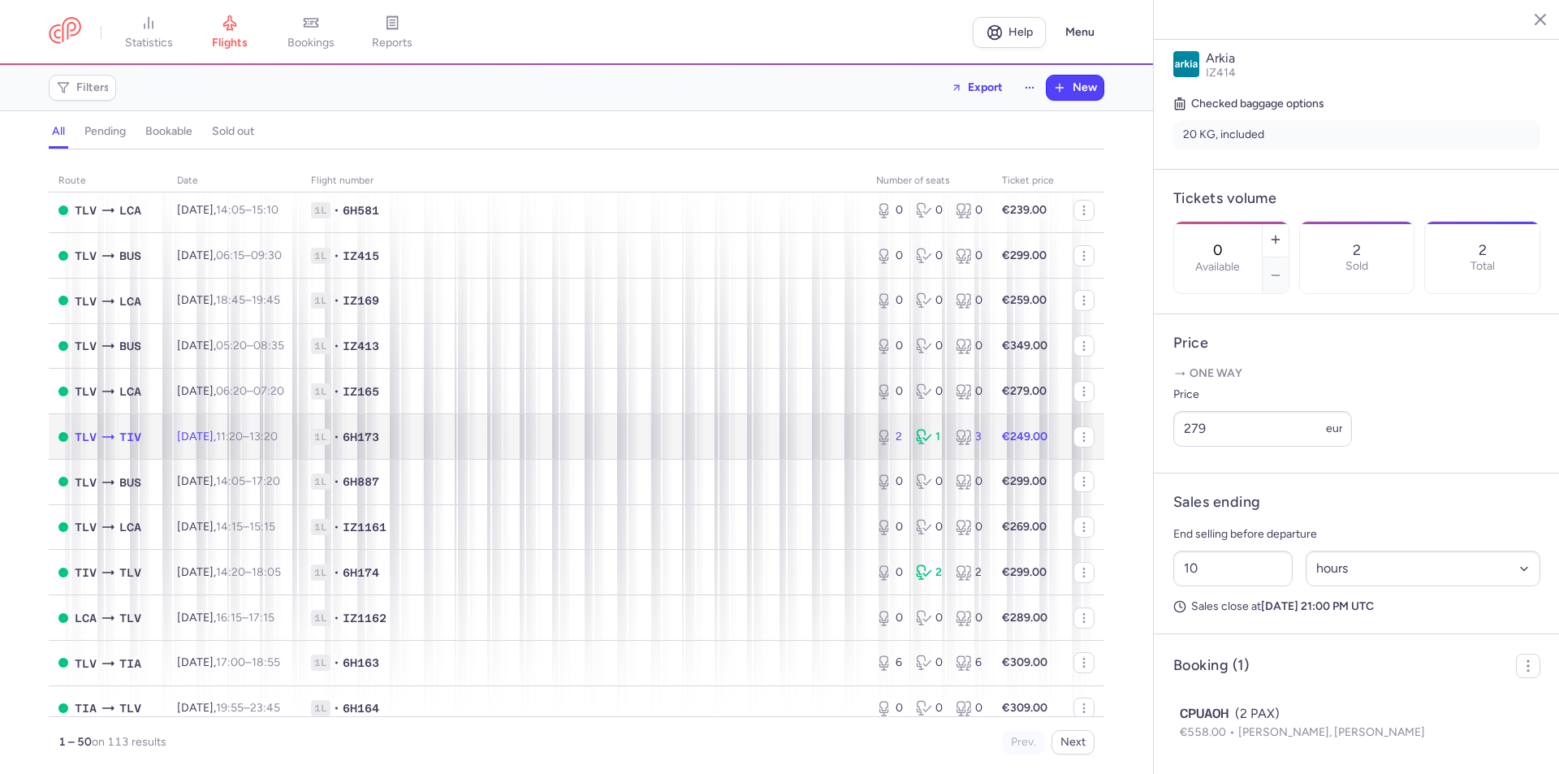
click at [690, 434] on span "1L • 6H173" at bounding box center [584, 437] width 546 height 16
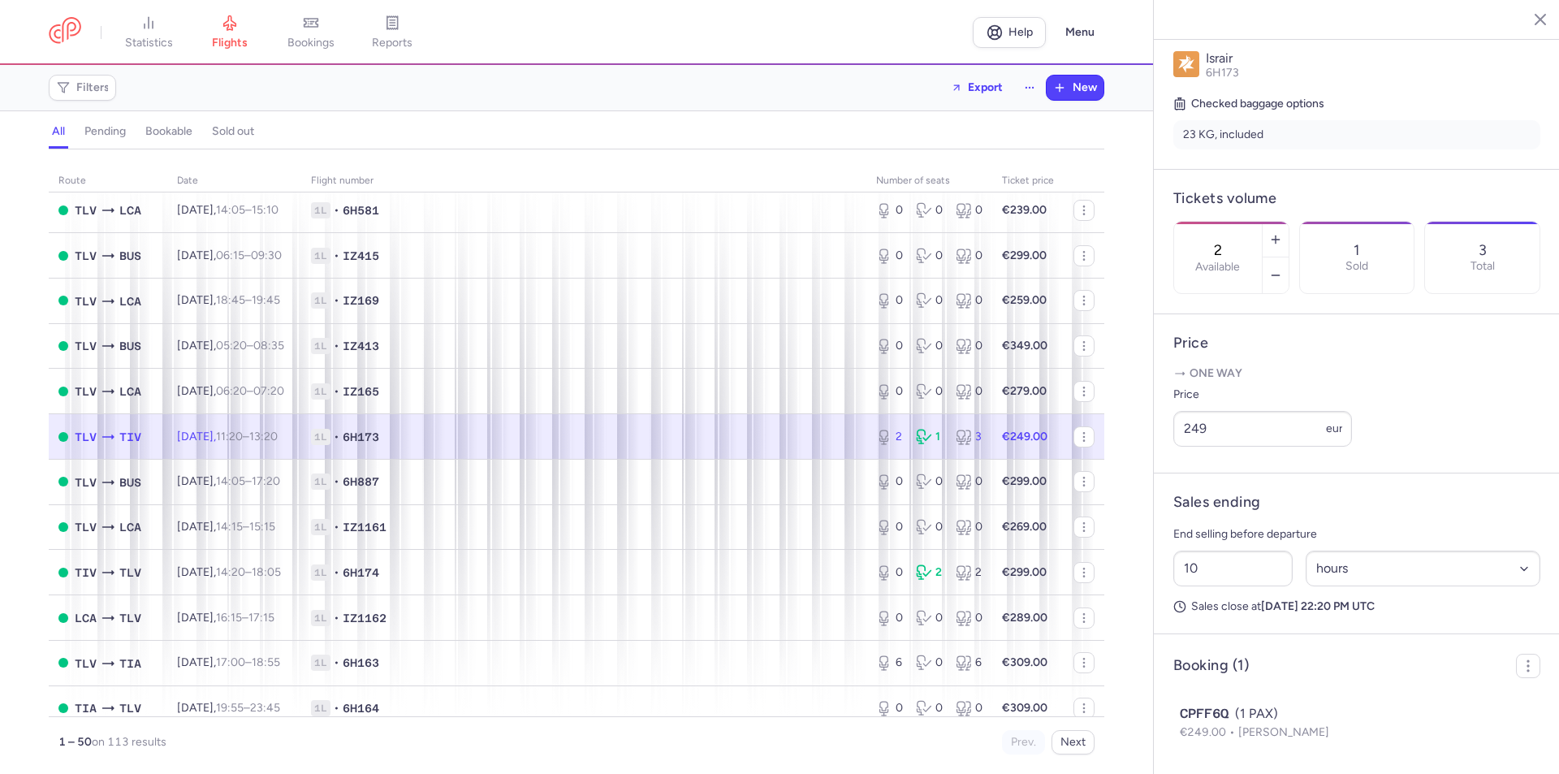
click at [140, 431] on span "TIV" at bounding box center [130, 437] width 22 height 18
click at [667, 559] on td "1L • 6H174" at bounding box center [583, 572] width 565 height 45
type input "0"
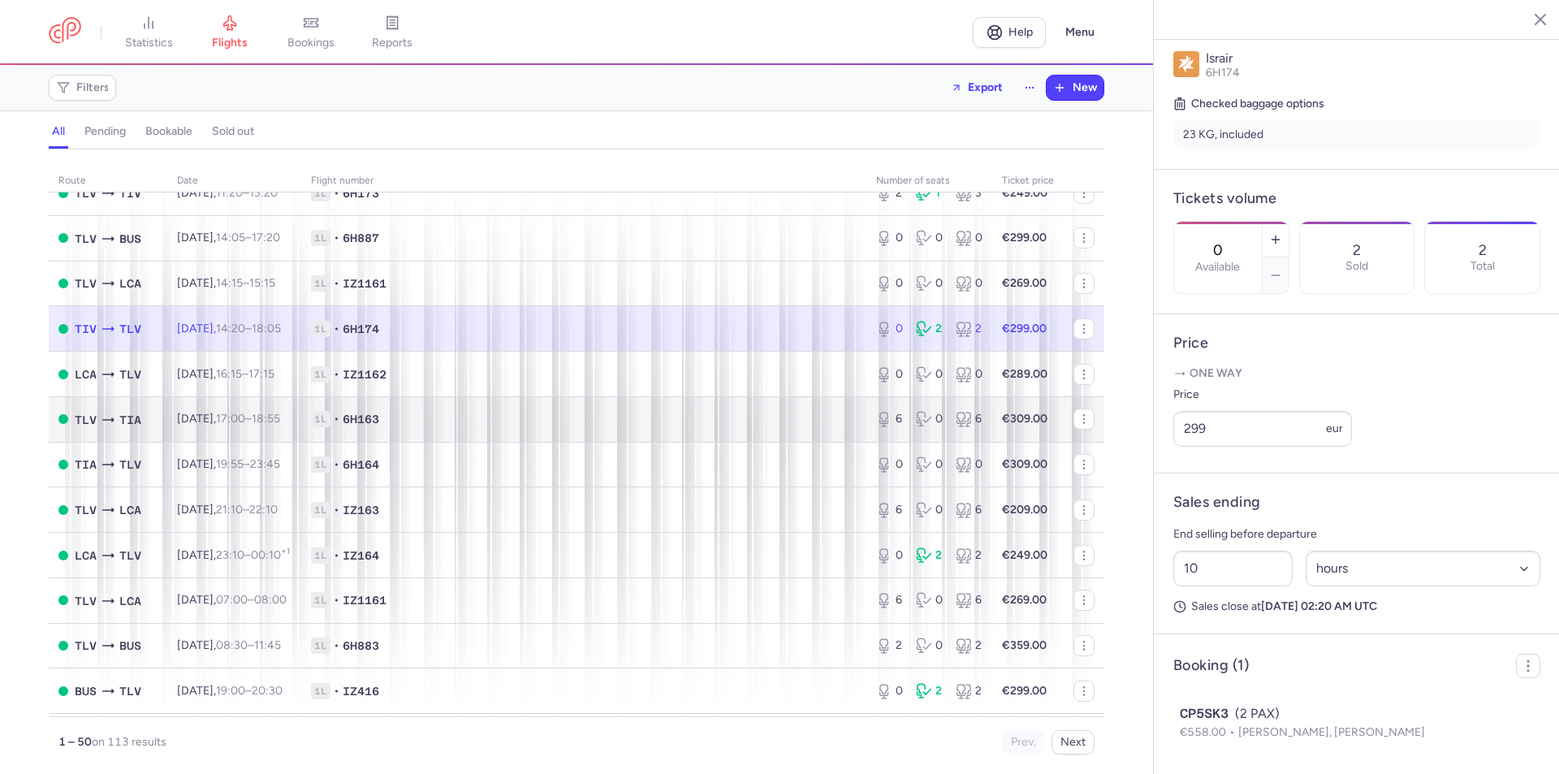
scroll to position [1624, 0]
